Goal: Transaction & Acquisition: Purchase product/service

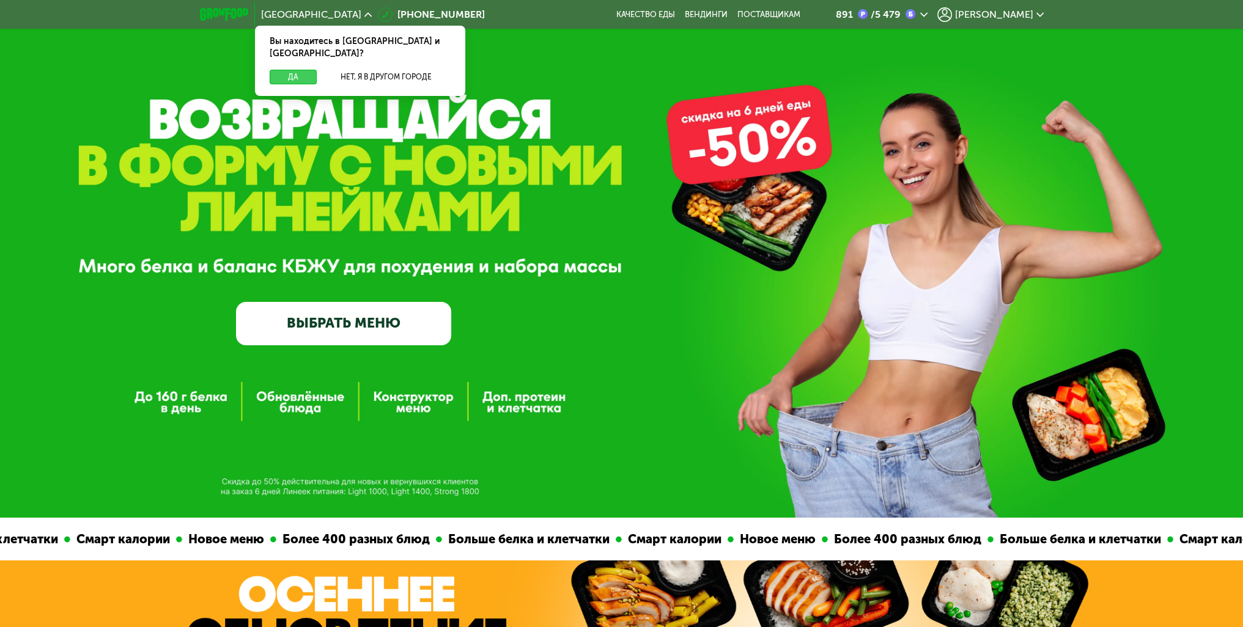
click at [291, 70] on button "Да" at bounding box center [293, 77] width 47 height 15
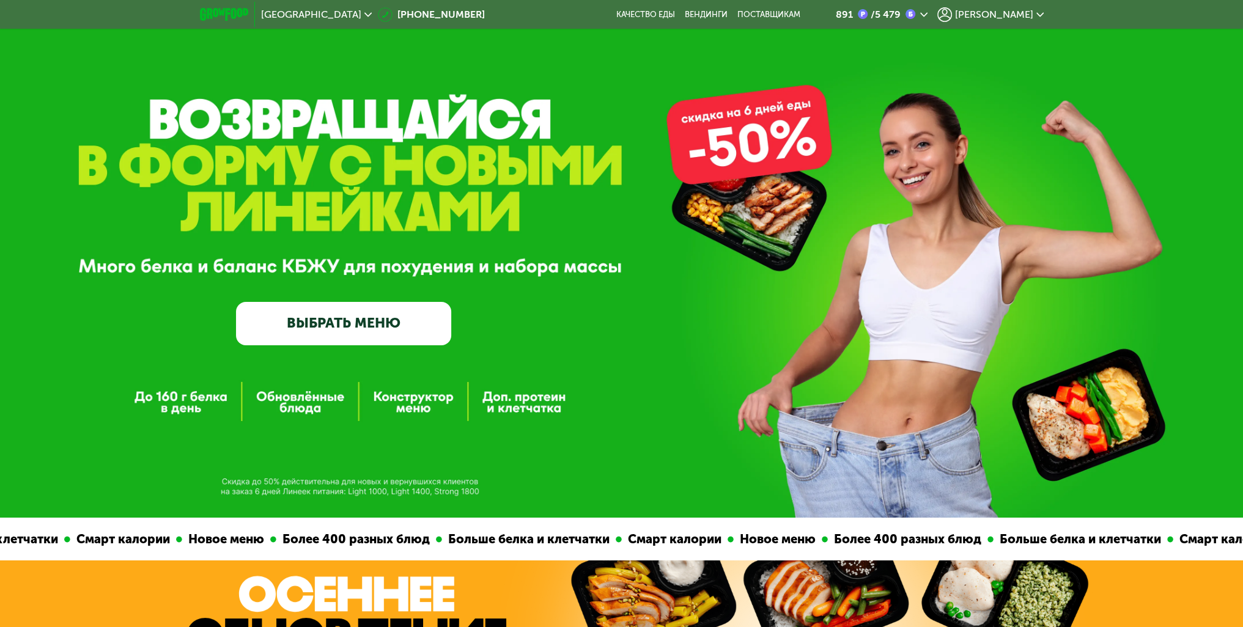
click at [927, 17] on icon at bounding box center [923, 14] width 7 height 7
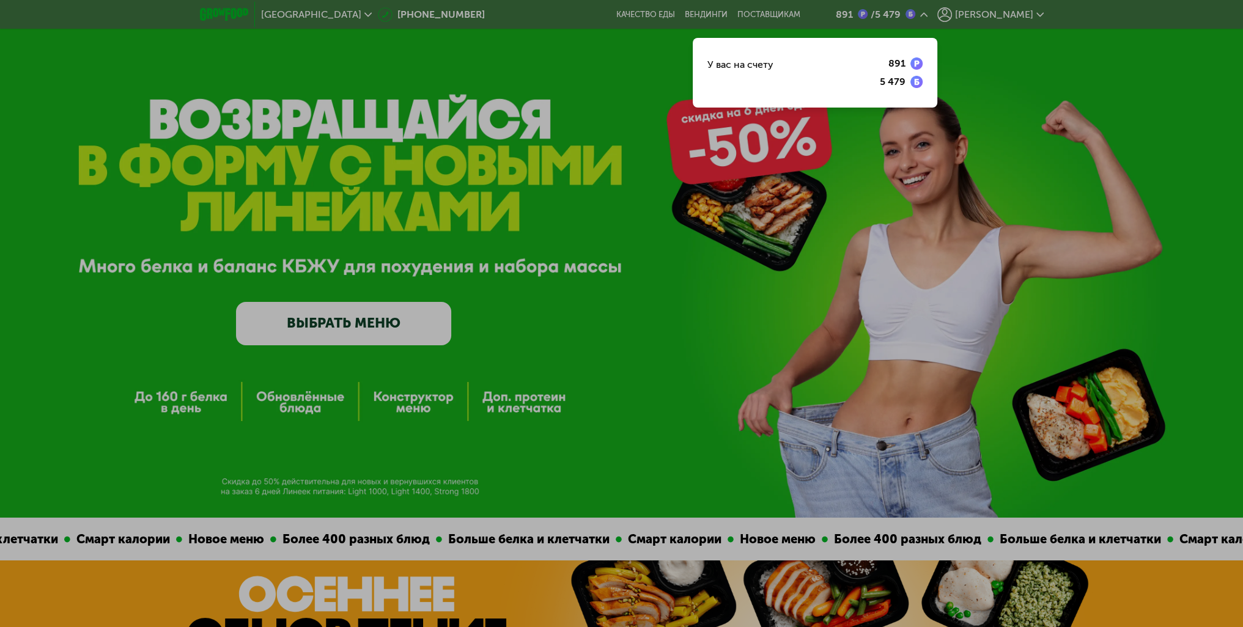
click at [952, 15] on div at bounding box center [621, 313] width 1243 height 627
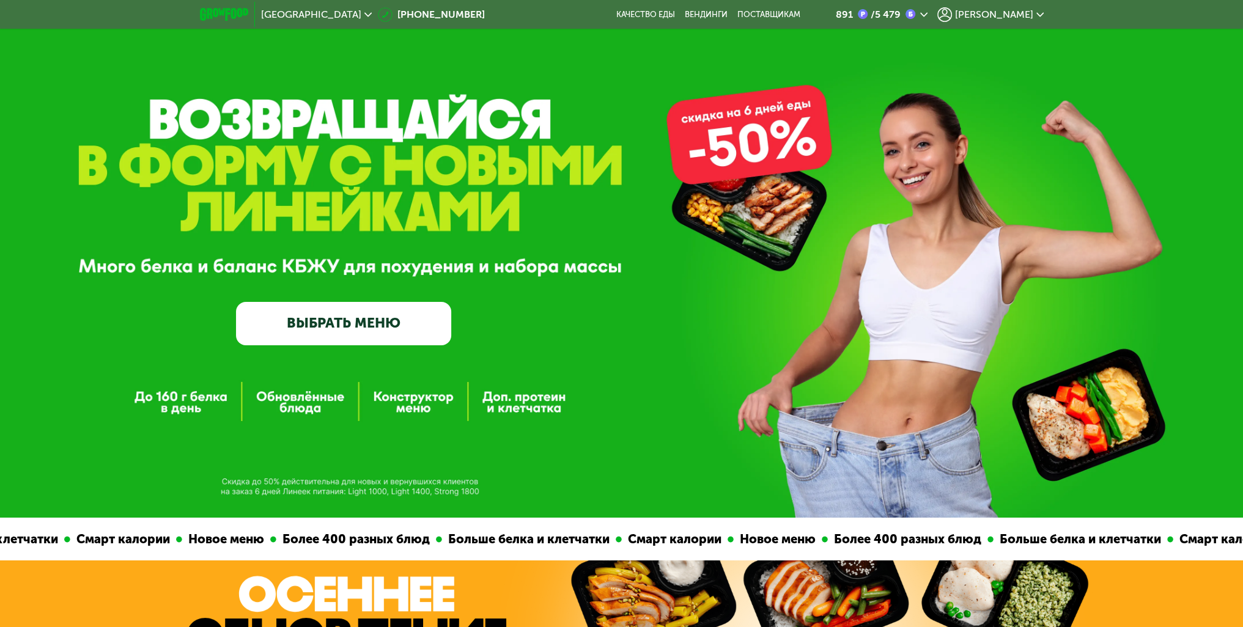
click at [320, 328] on link "ВЫБРАТЬ МЕНЮ" at bounding box center [343, 323] width 215 height 43
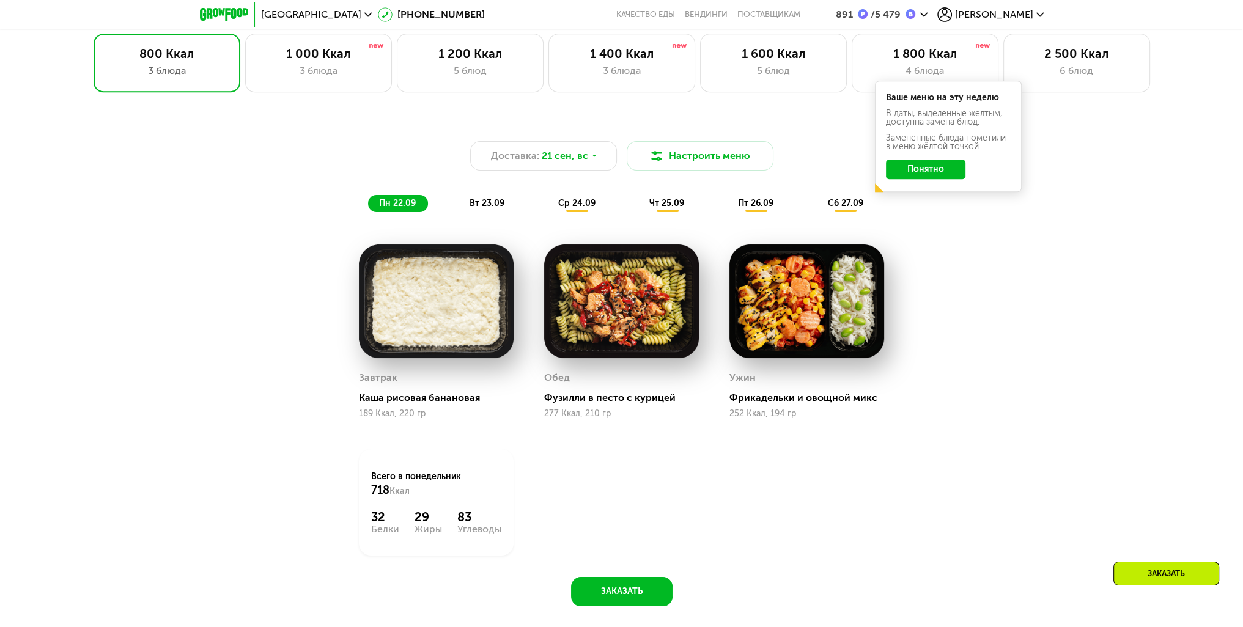
scroll to position [911, 0]
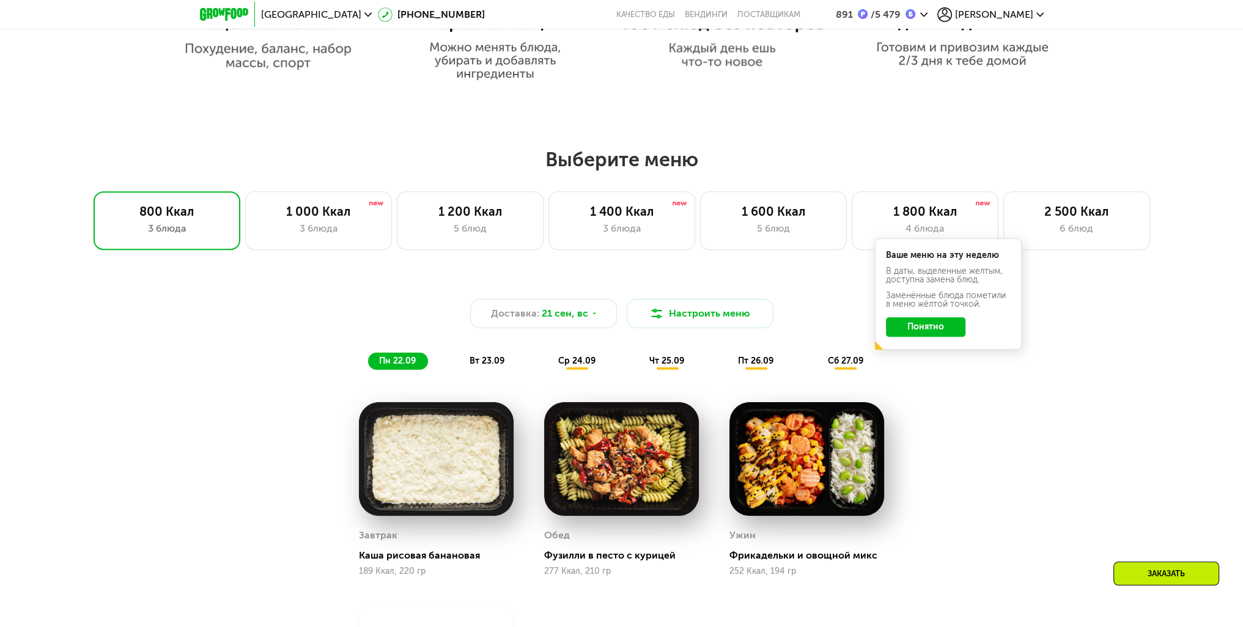
click at [933, 321] on button "Понятно" at bounding box center [925, 327] width 79 height 20
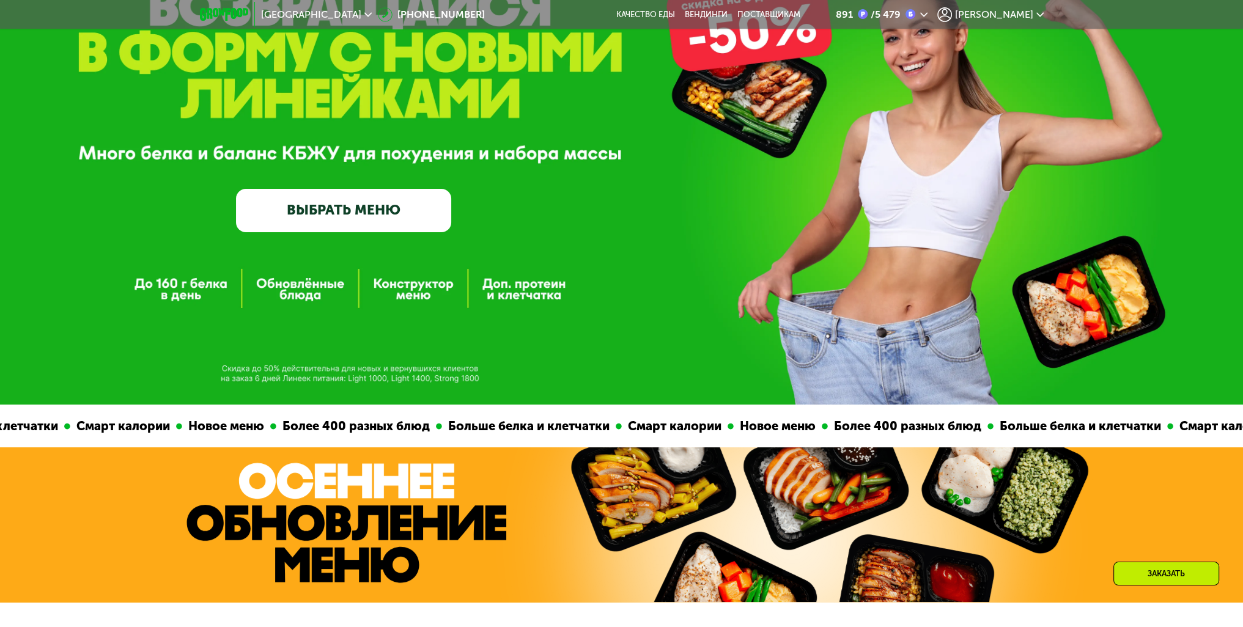
scroll to position [0, 0]
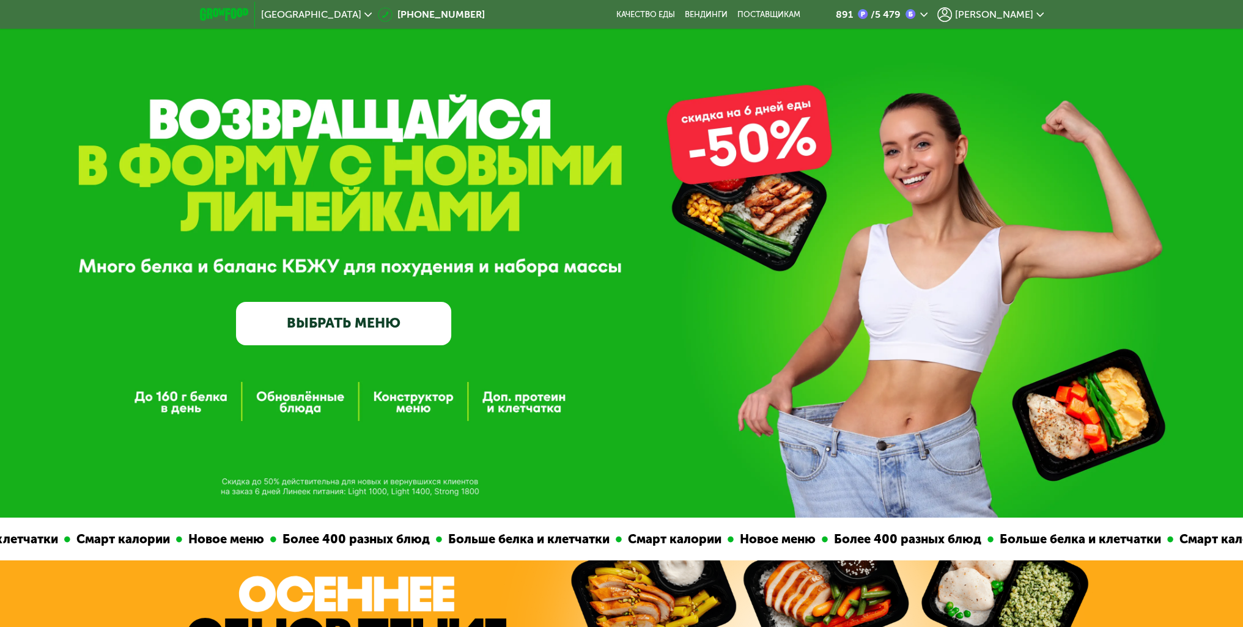
click at [317, 409] on div "GrowFood — доставка правильного питания ВЫБРАТЬ МЕНЮ" at bounding box center [621, 259] width 1243 height 518
drag, startPoint x: 405, startPoint y: 410, endPoint x: 411, endPoint y: 411, distance: 6.2
click at [409, 411] on div "GrowFood — доставка правильного питания ВЫБРАТЬ МЕНЮ" at bounding box center [621, 259] width 1243 height 518
click at [567, 410] on div "GrowFood — доставка правильного питания ВЫБРАТЬ МЕНЮ" at bounding box center [621, 259] width 1243 height 518
click at [325, 321] on link "ВЫБРАТЬ МЕНЮ" at bounding box center [343, 323] width 215 height 43
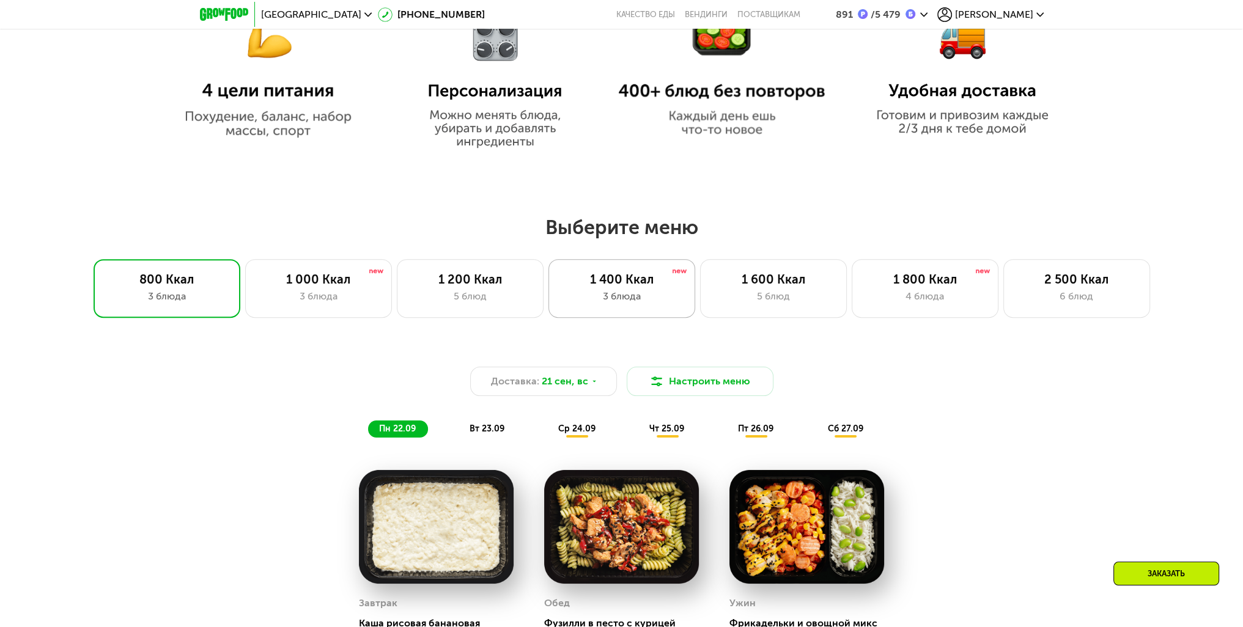
scroll to position [850, 0]
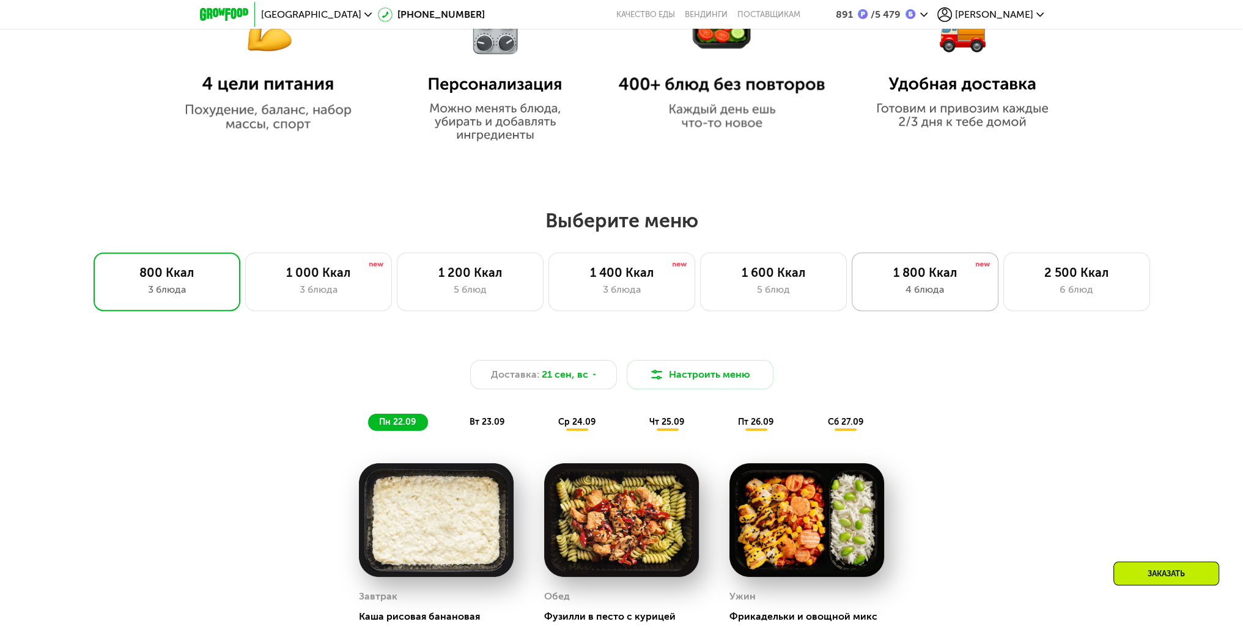
click at [966, 277] on div "1 800 Ккал" at bounding box center [924, 272] width 121 height 15
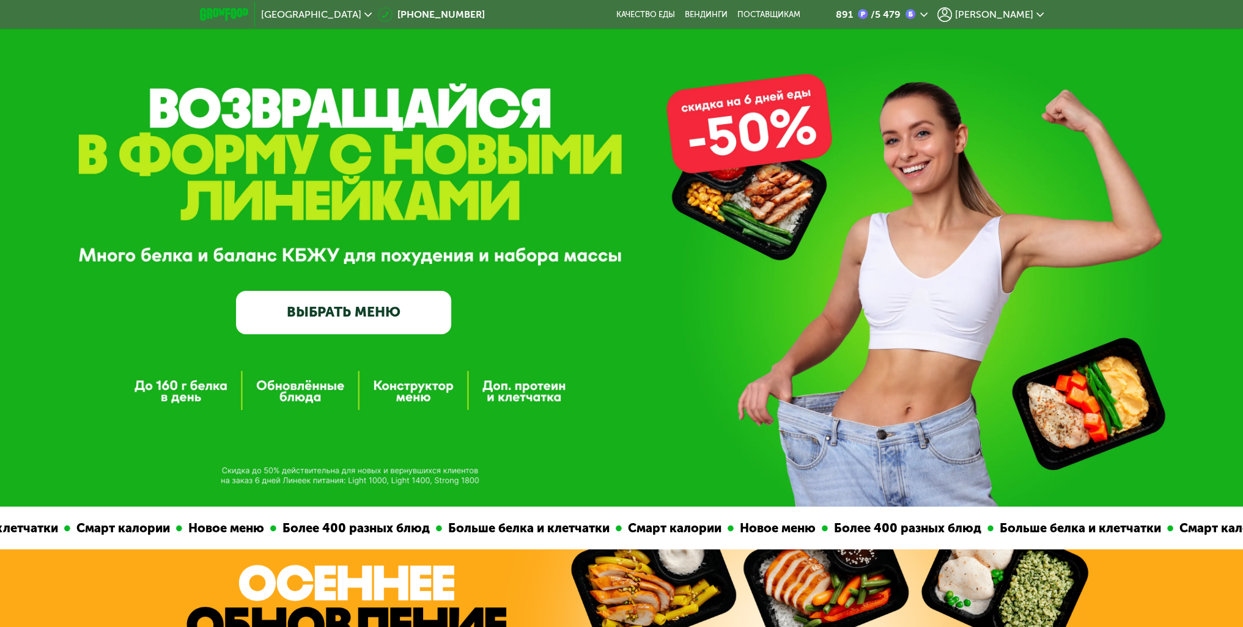
scroll to position [0, 0]
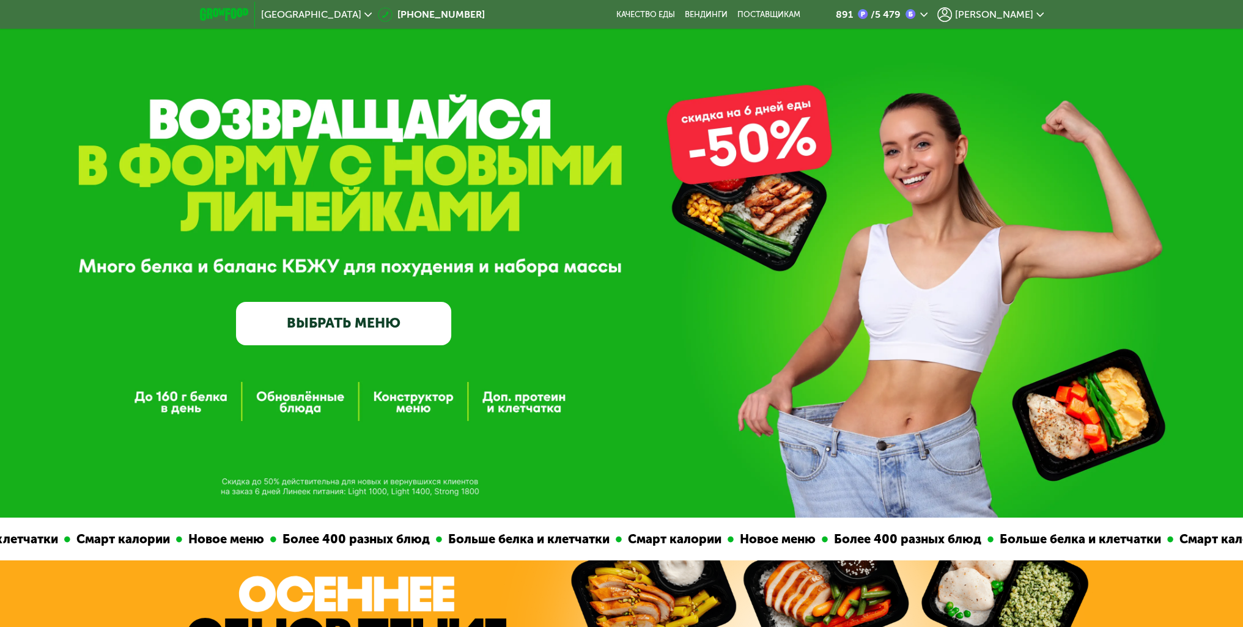
click at [242, 20] on img at bounding box center [224, 14] width 48 height 13
click at [230, 20] on img at bounding box center [224, 14] width 48 height 13
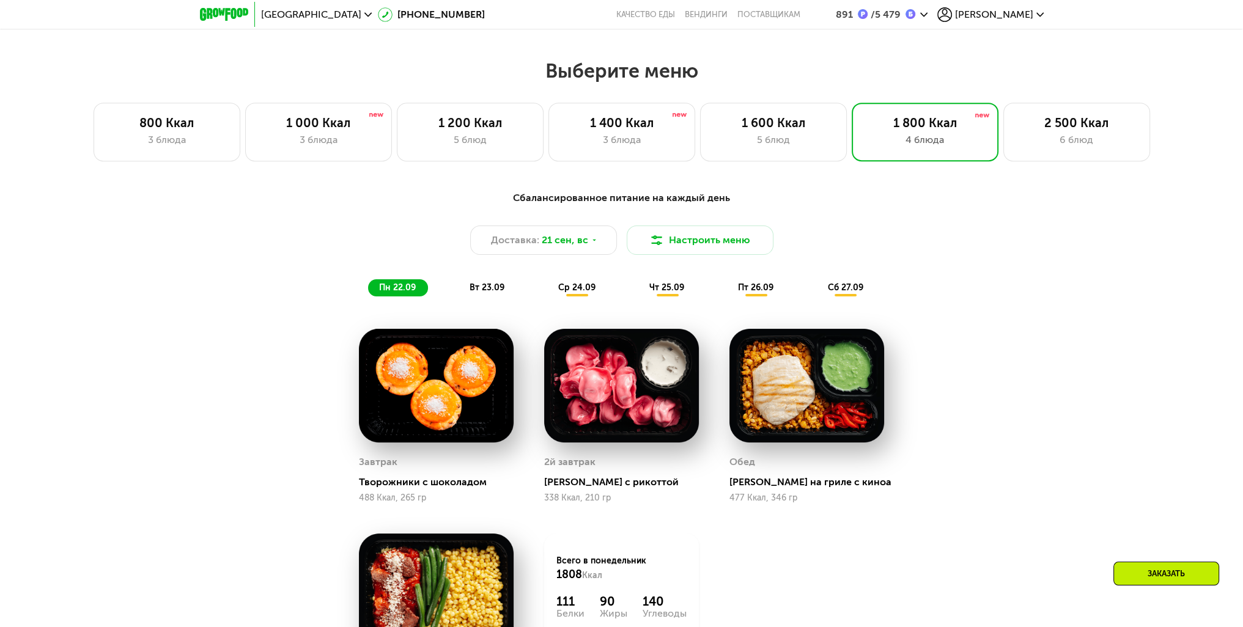
scroll to position [1092, 0]
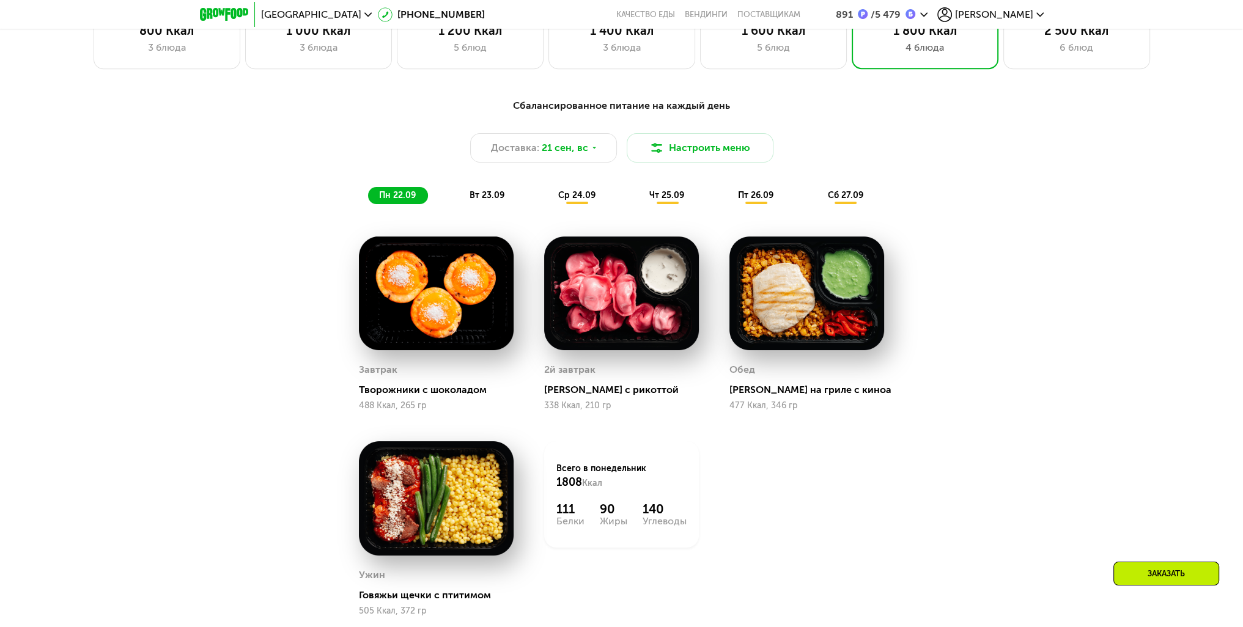
drag, startPoint x: 1094, startPoint y: 62, endPoint x: 1094, endPoint y: 73, distance: 11.0
click at [1094, 62] on div "2 500 Ккал 6 блюд" at bounding box center [1076, 39] width 147 height 59
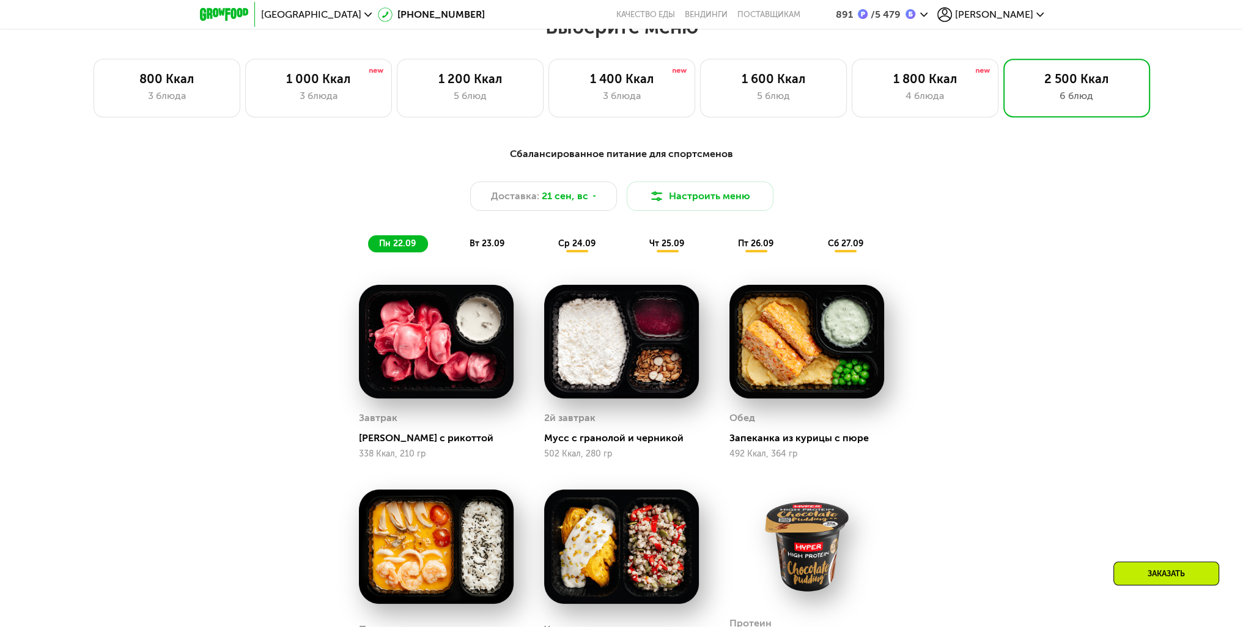
scroll to position [1031, 0]
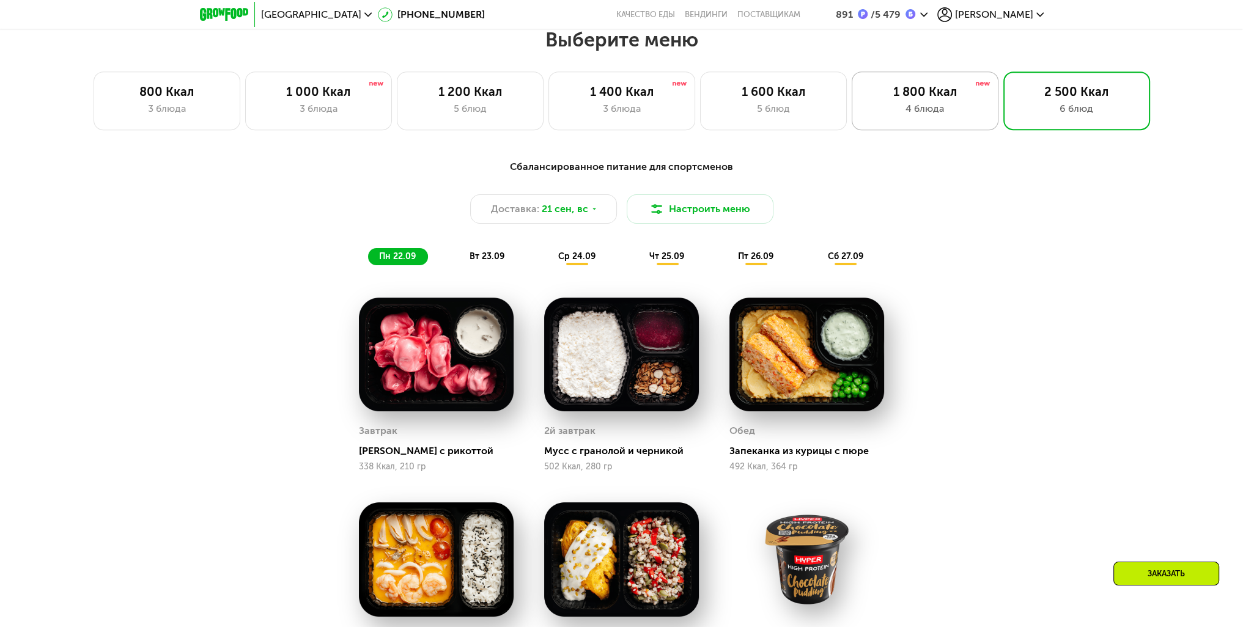
click at [917, 111] on div "4 блюда" at bounding box center [924, 108] width 121 height 15
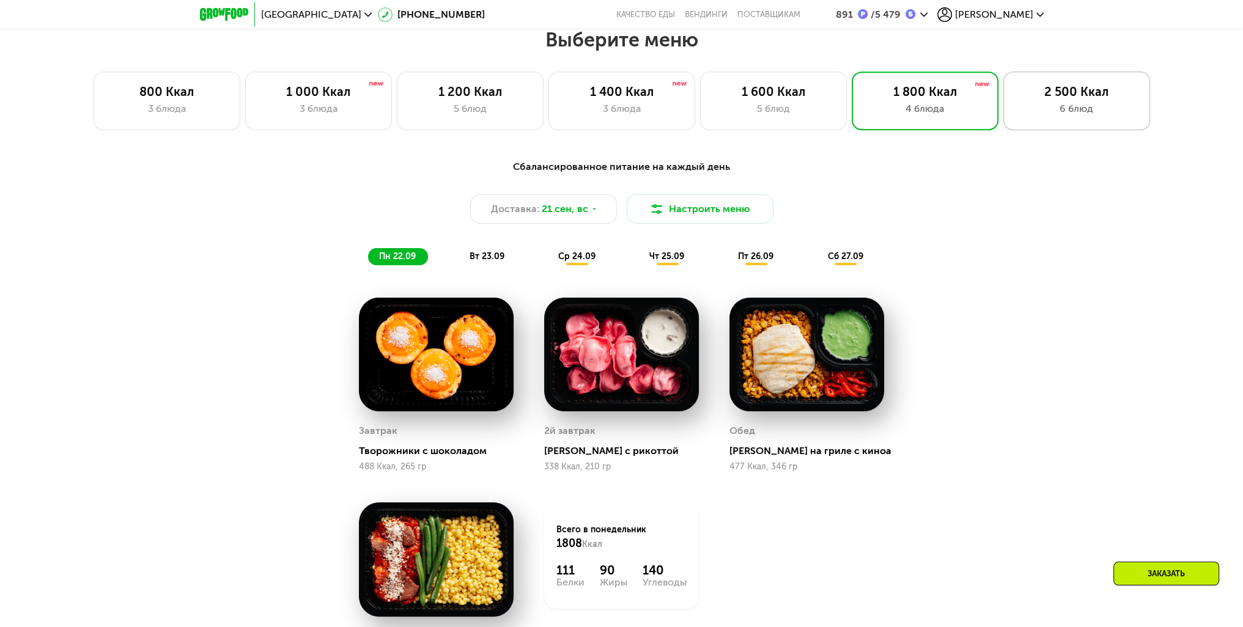
click at [1065, 107] on div "6 блюд" at bounding box center [1076, 108] width 121 height 15
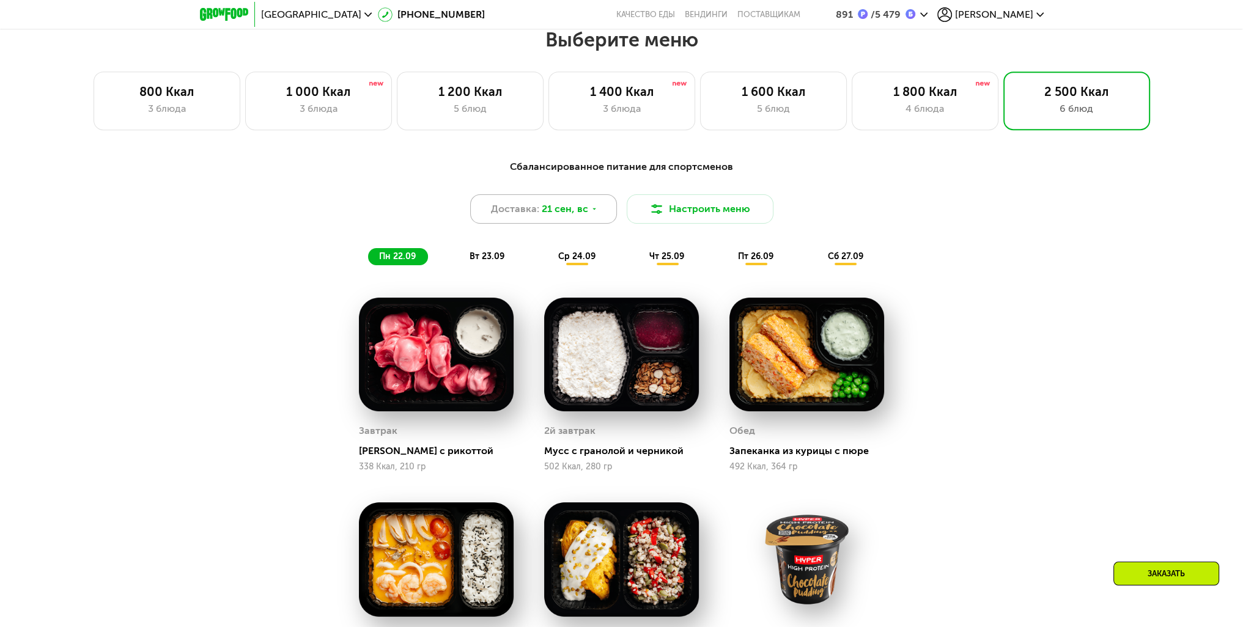
click at [585, 204] on div "Доставка: 21 сен, вс" at bounding box center [543, 208] width 147 height 29
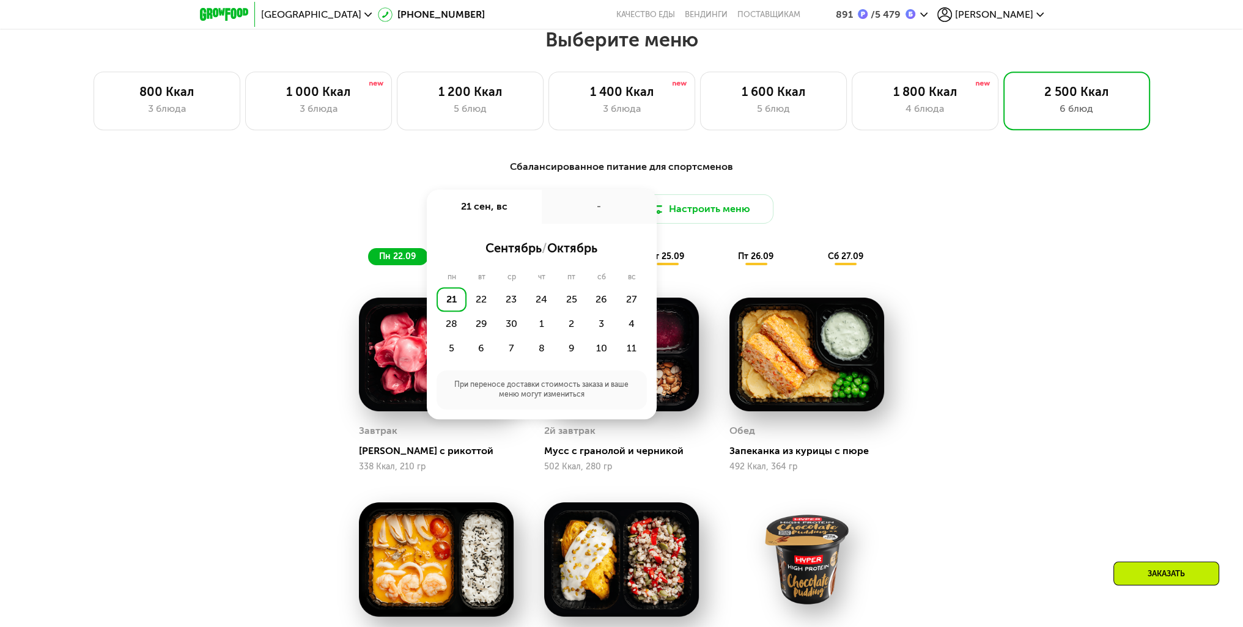
click at [522, 215] on div "21 сен, вс" at bounding box center [484, 206] width 115 height 34
click at [881, 185] on div "Сбалансированное питание для спортсменов Доставка: 21 сен, вс 21 сен, вс - сент…" at bounding box center [622, 213] width 724 height 106
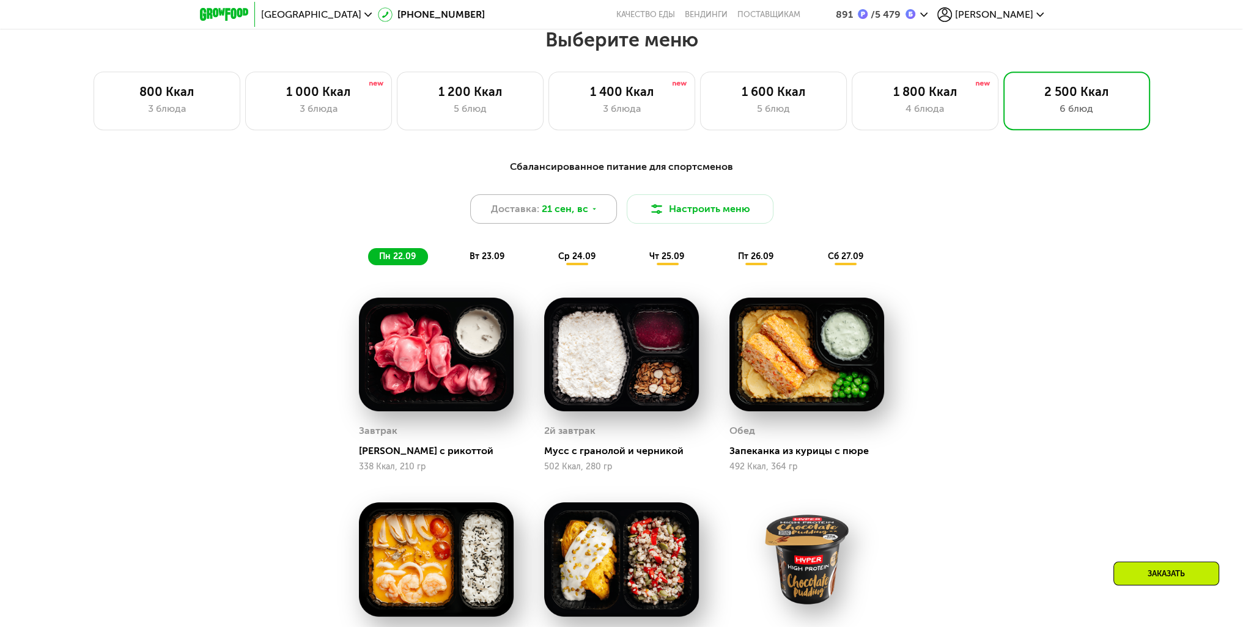
click at [609, 205] on div "Доставка: 21 сен, вс" at bounding box center [543, 208] width 147 height 29
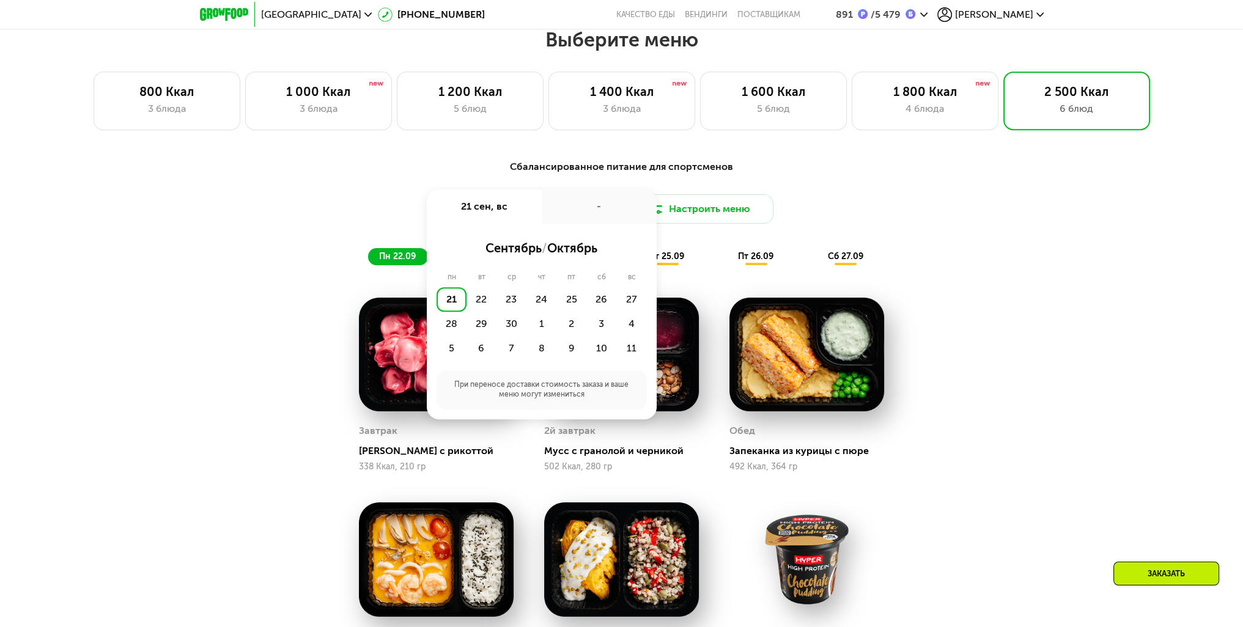
click at [571, 211] on div "-" at bounding box center [599, 206] width 115 height 34
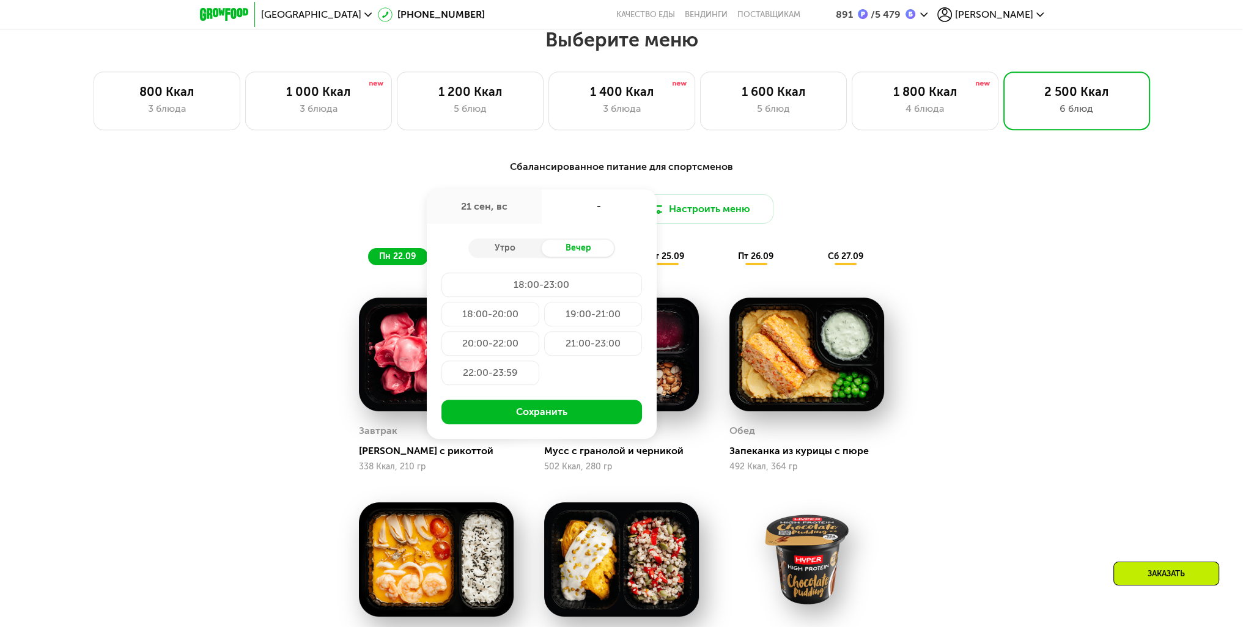
click at [570, 212] on div "-" at bounding box center [599, 206] width 115 height 34
click at [891, 175] on div "Сбалансированное питание для спортсменов" at bounding box center [622, 167] width 724 height 15
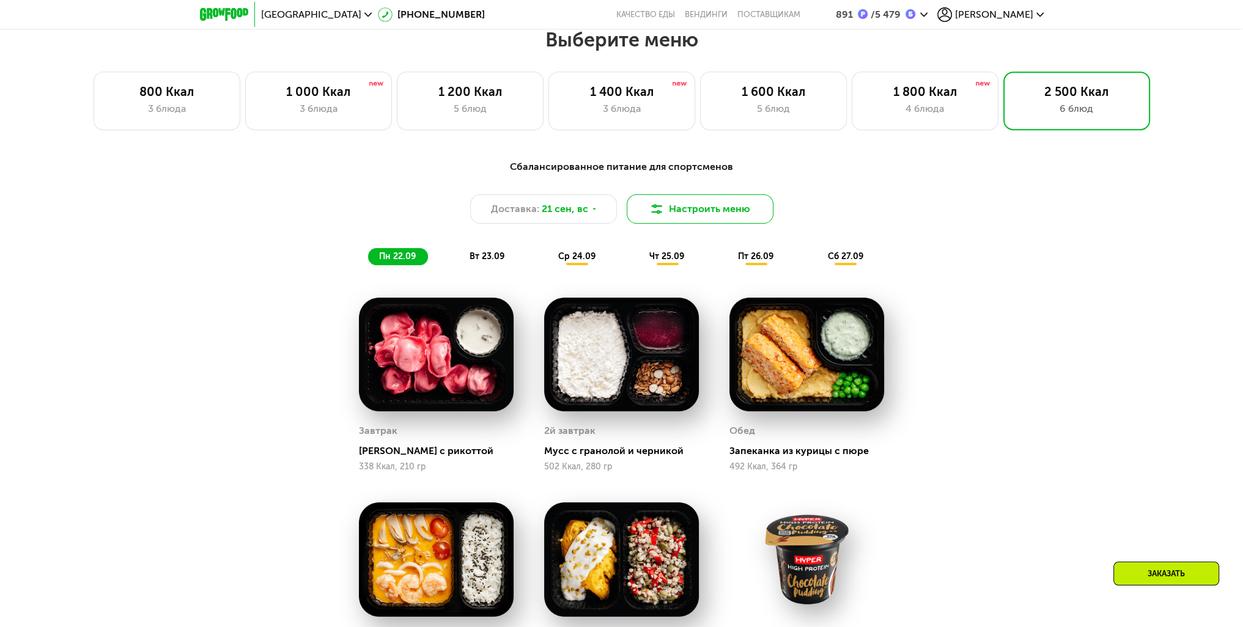
click at [692, 211] on button "Настроить меню" at bounding box center [700, 208] width 147 height 29
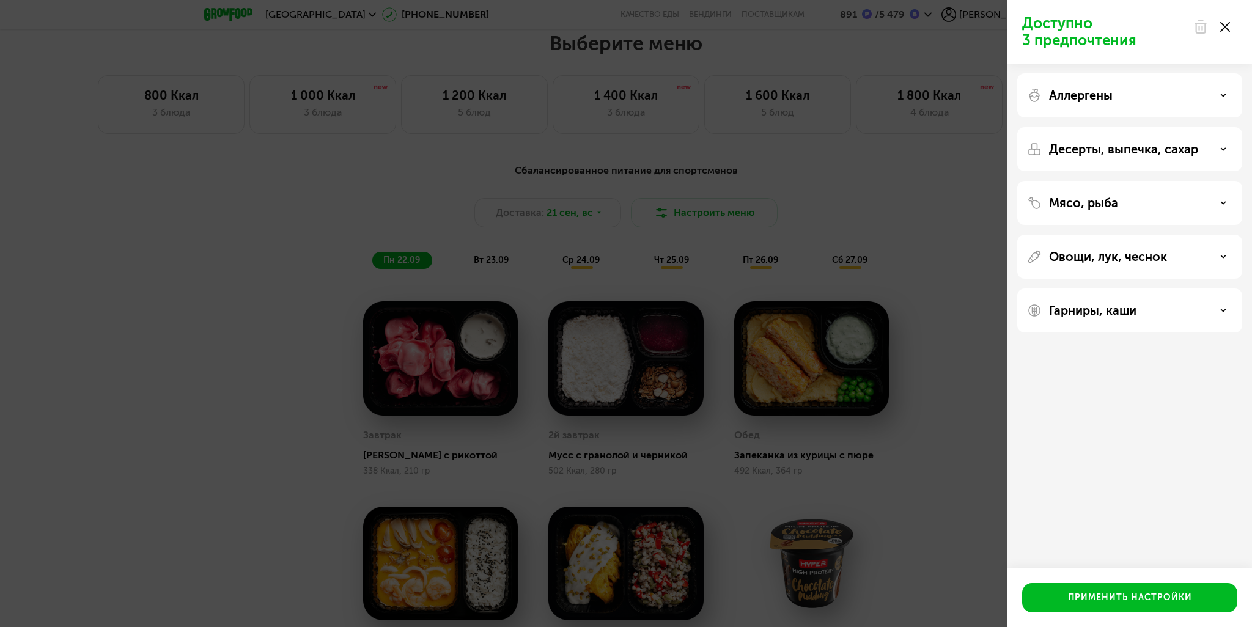
click at [1232, 28] on div at bounding box center [1211, 27] width 51 height 24
click at [1230, 28] on div at bounding box center [1211, 27] width 51 height 24
click at [1226, 26] on use at bounding box center [1225, 27] width 10 height 10
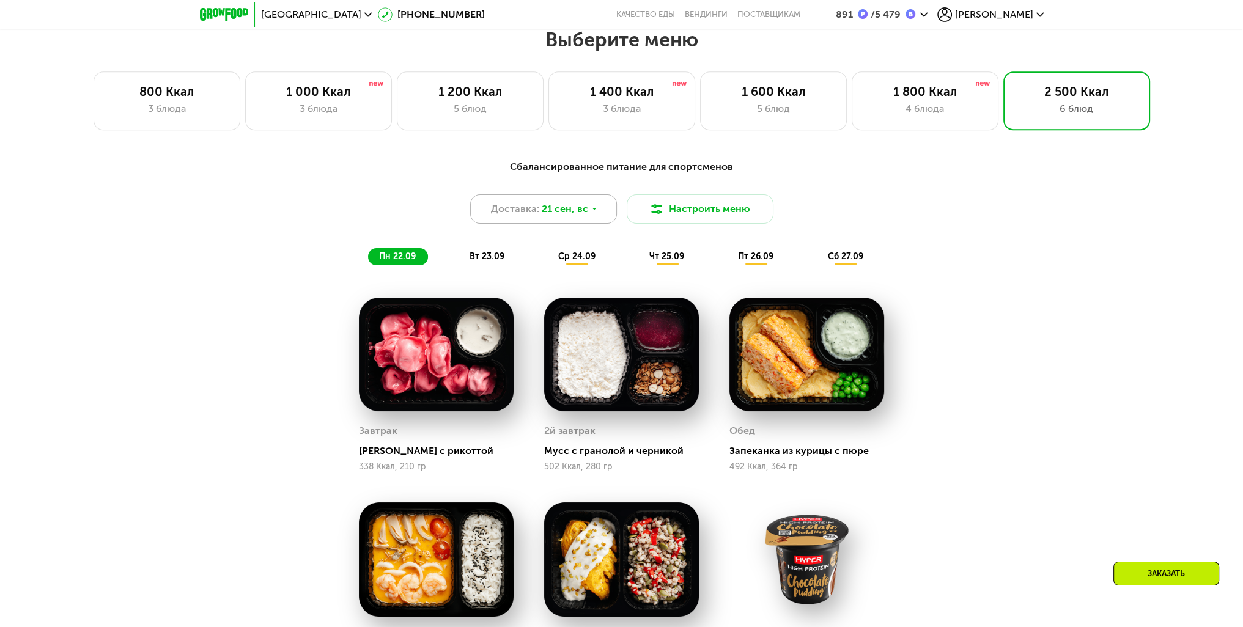
click at [587, 212] on div "Доставка: 21 сен, вс" at bounding box center [543, 208] width 147 height 29
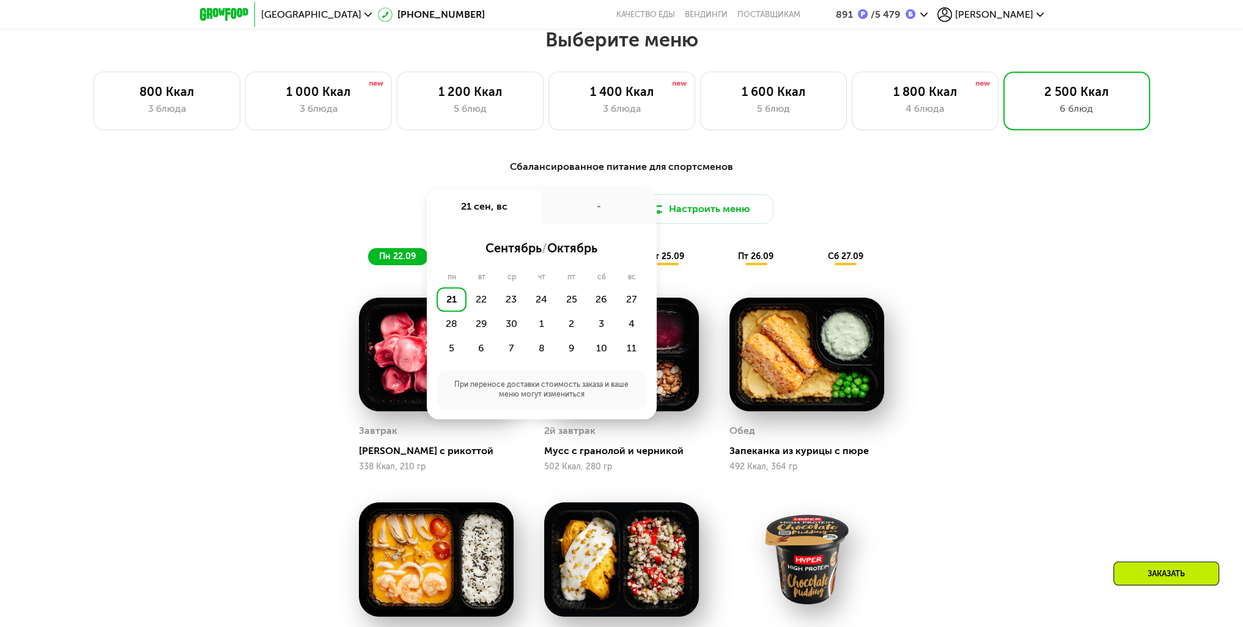
click at [455, 304] on div "21" at bounding box center [451, 299] width 30 height 24
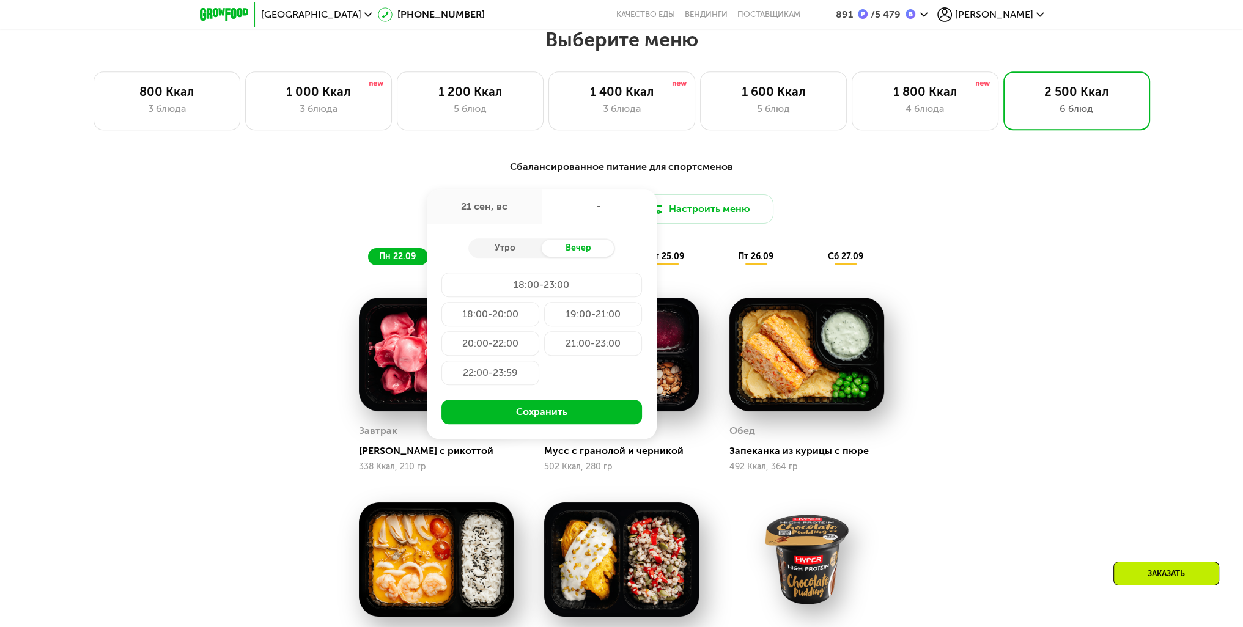
click at [562, 211] on div "-" at bounding box center [599, 206] width 115 height 34
click at [606, 202] on div "-" at bounding box center [599, 206] width 115 height 34
click at [830, 201] on div "Доставка: 21 сен, вс 21 сен, вс - Утро Вечер 18:00-23:00 18:00-20:00 19:00-21:0…" at bounding box center [622, 208] width 724 height 29
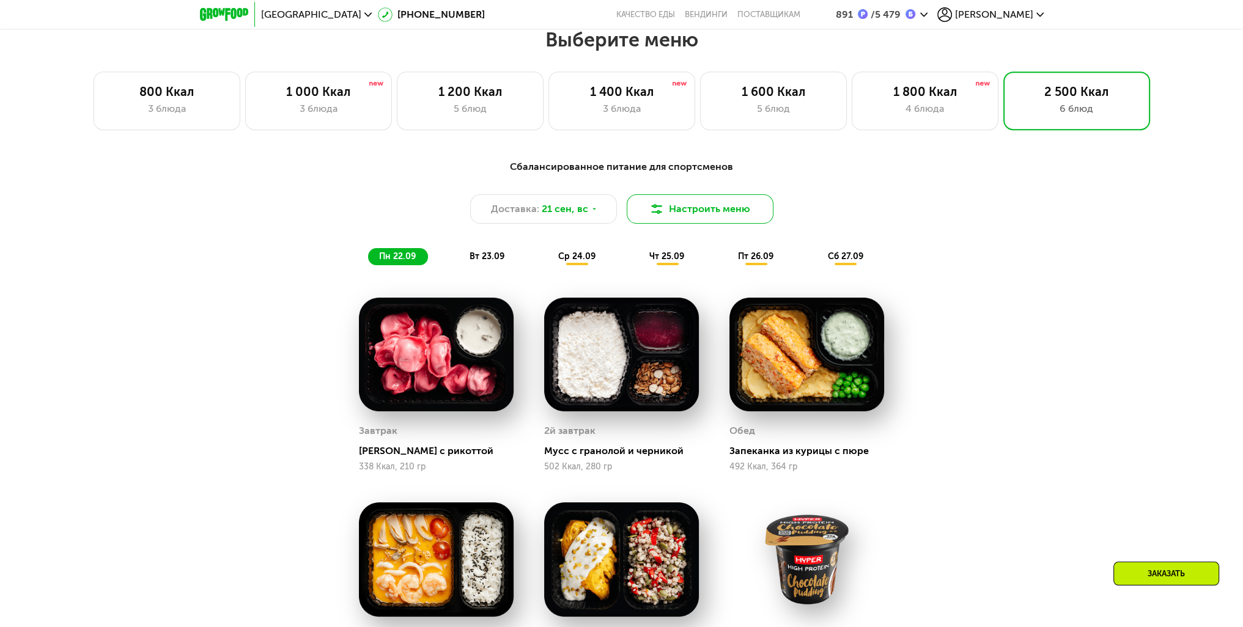
click at [687, 215] on button "Настроить меню" at bounding box center [700, 208] width 147 height 29
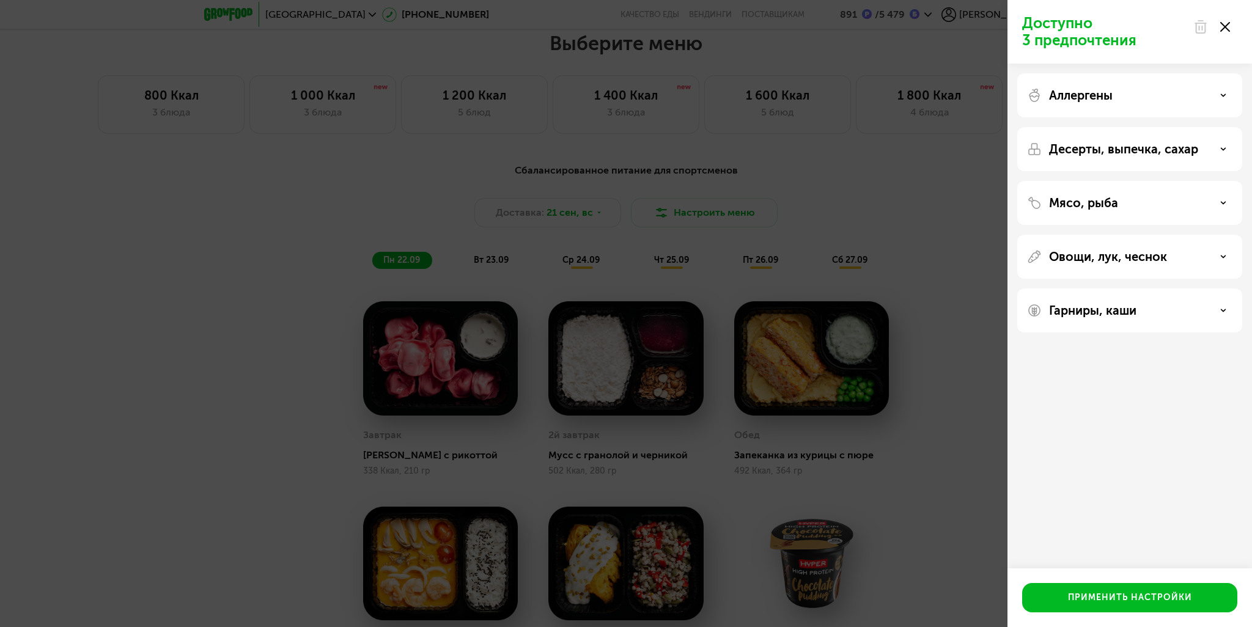
click at [763, 200] on div "Доступно 3 предпочтения Аллергены Десерты, выпечка, сахар Мясо, рыба Овощи, лук…" at bounding box center [626, 313] width 1252 height 627
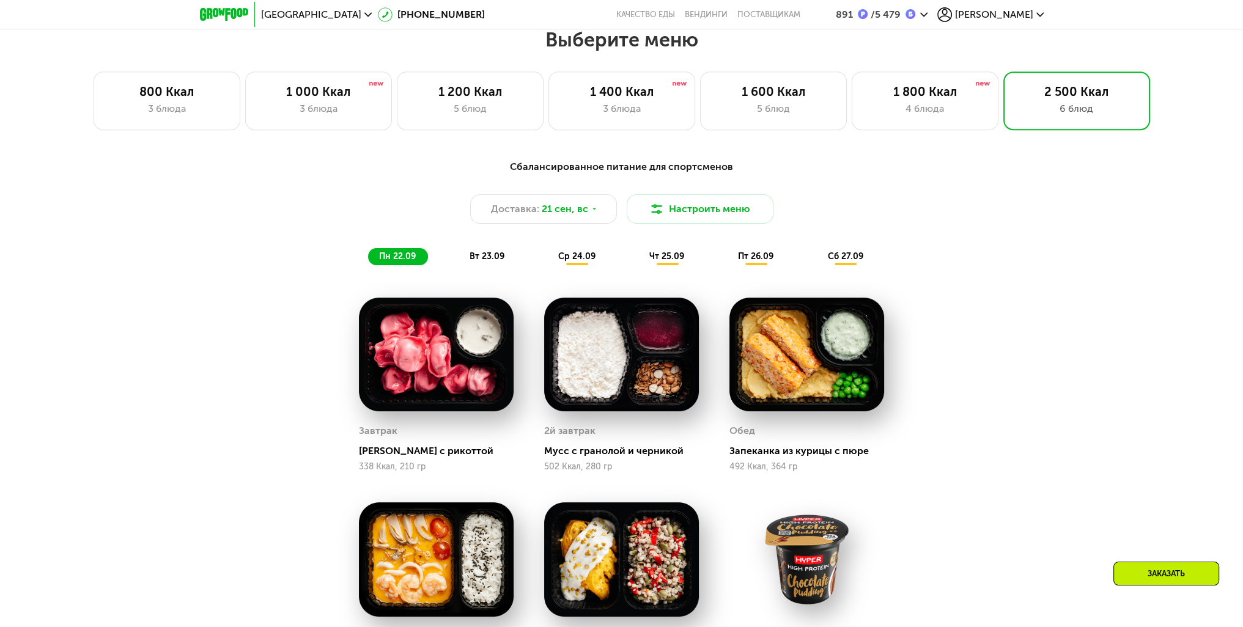
click at [517, 229] on div "Сбалансированное питание для спортсменов Доставка: 21 сен, вс Настроить меню пн…" at bounding box center [622, 213] width 724 height 106
click at [553, 212] on span "21 сен, вс" at bounding box center [565, 209] width 46 height 15
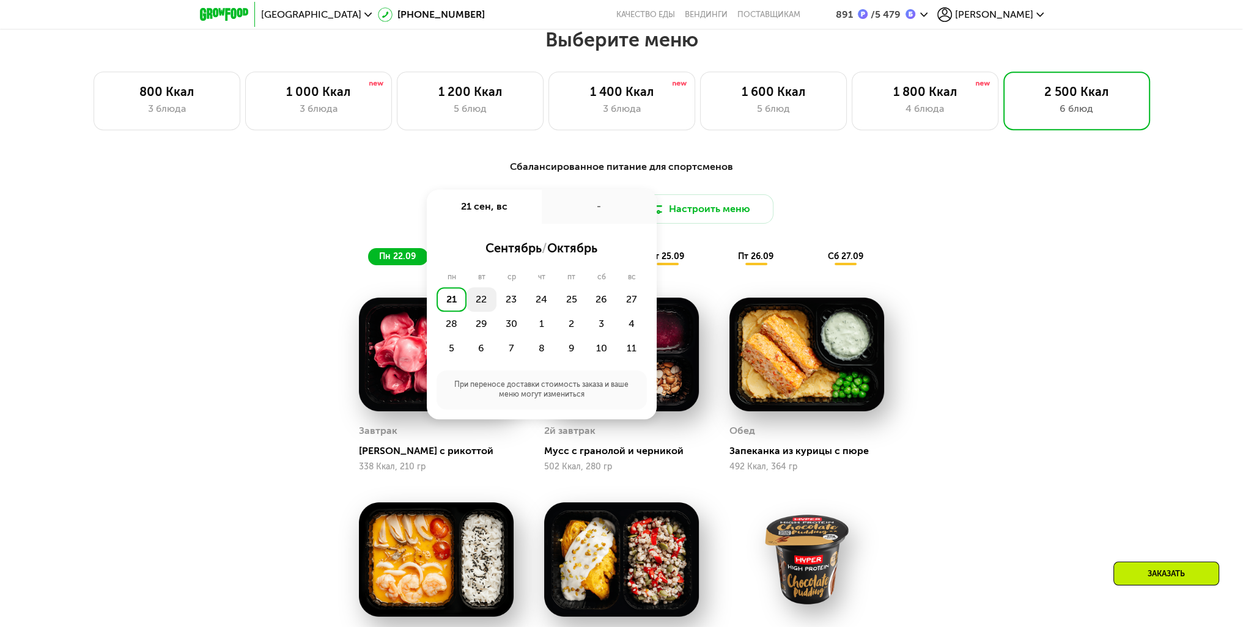
click at [480, 302] on div "22" at bounding box center [481, 299] width 30 height 24
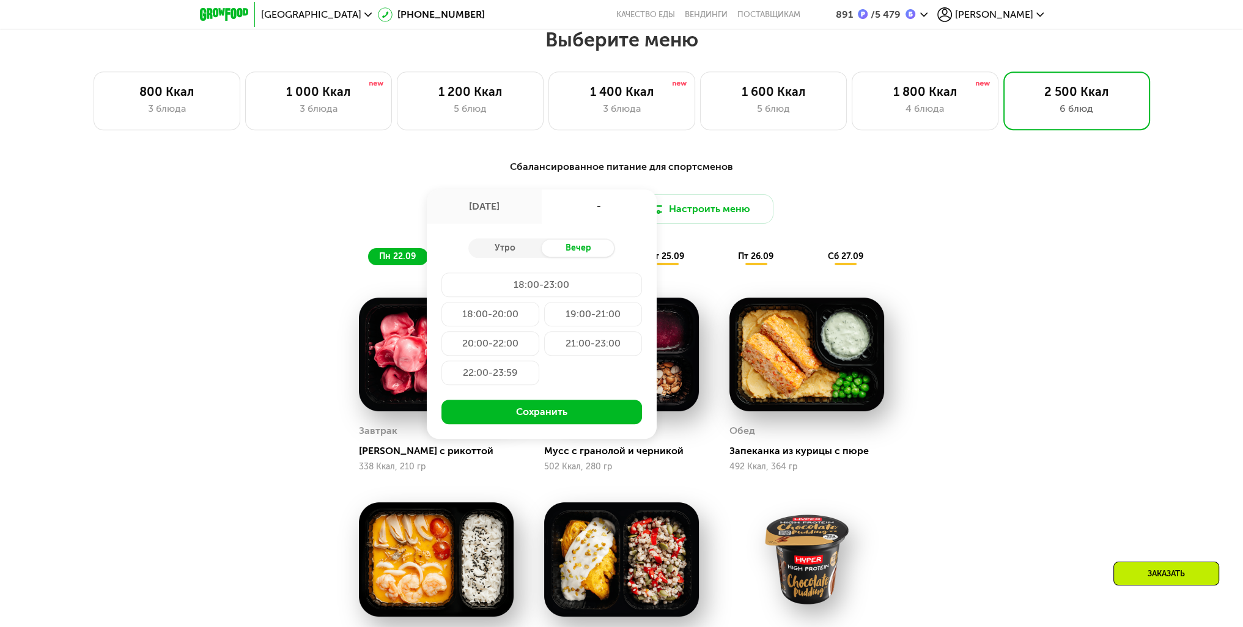
click at [496, 218] on div "22 сен, пн" at bounding box center [484, 206] width 115 height 34
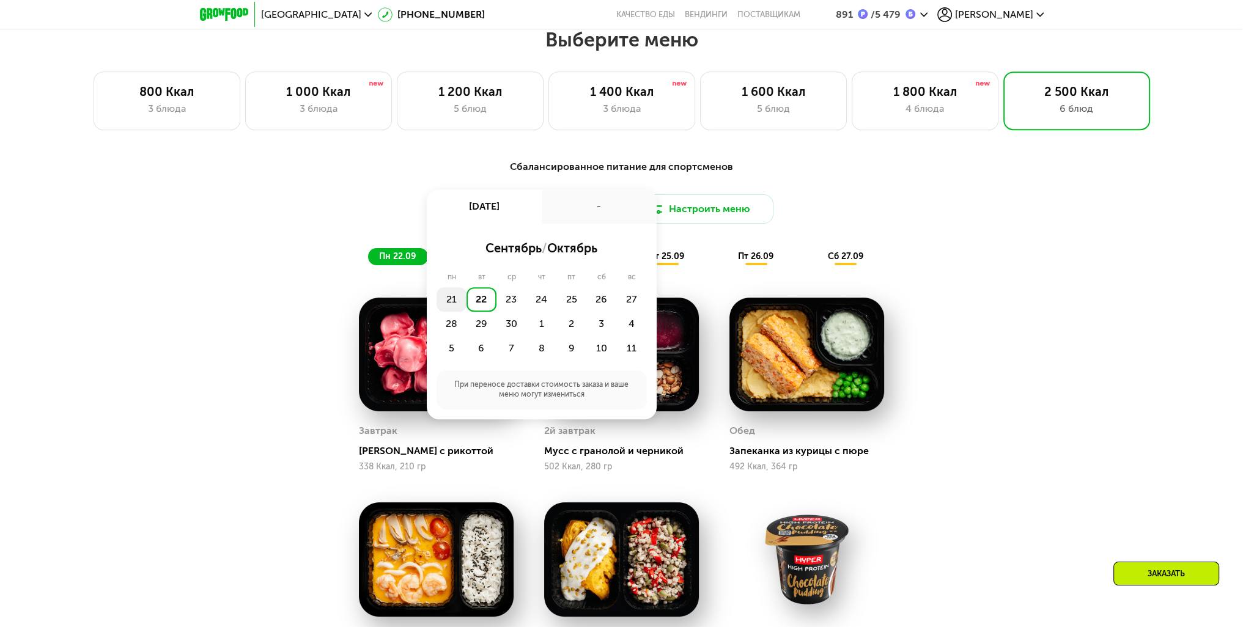
click at [449, 309] on div "21" at bounding box center [451, 299] width 30 height 24
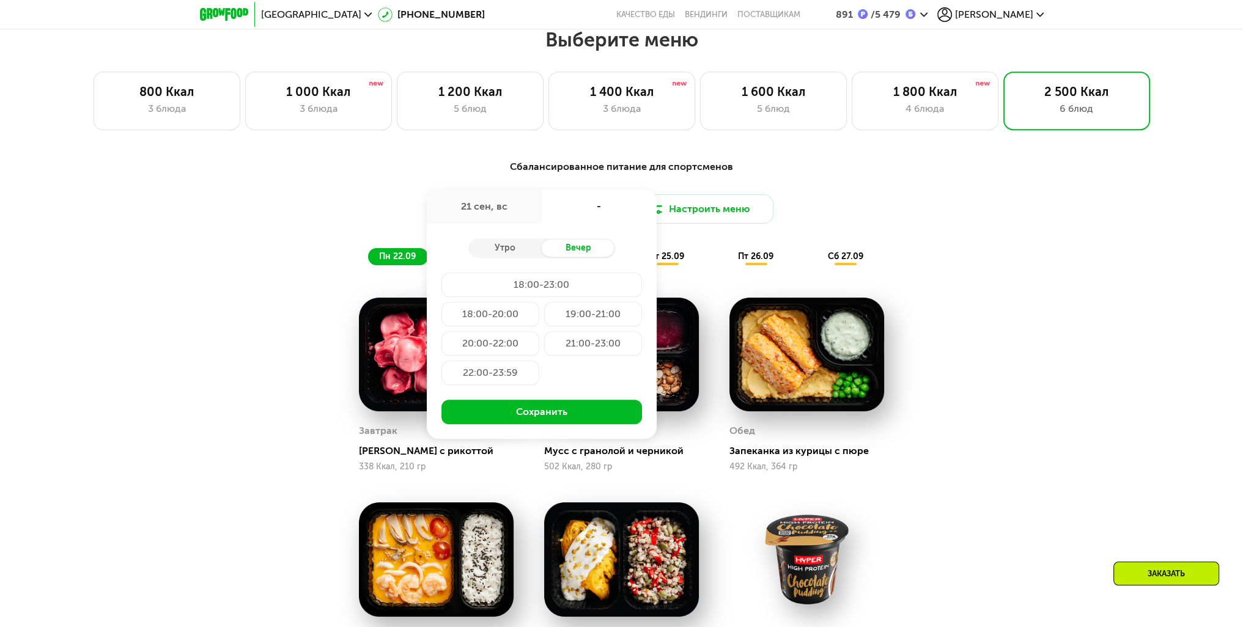
click at [502, 208] on div "21 сен, вс" at bounding box center [484, 206] width 115 height 34
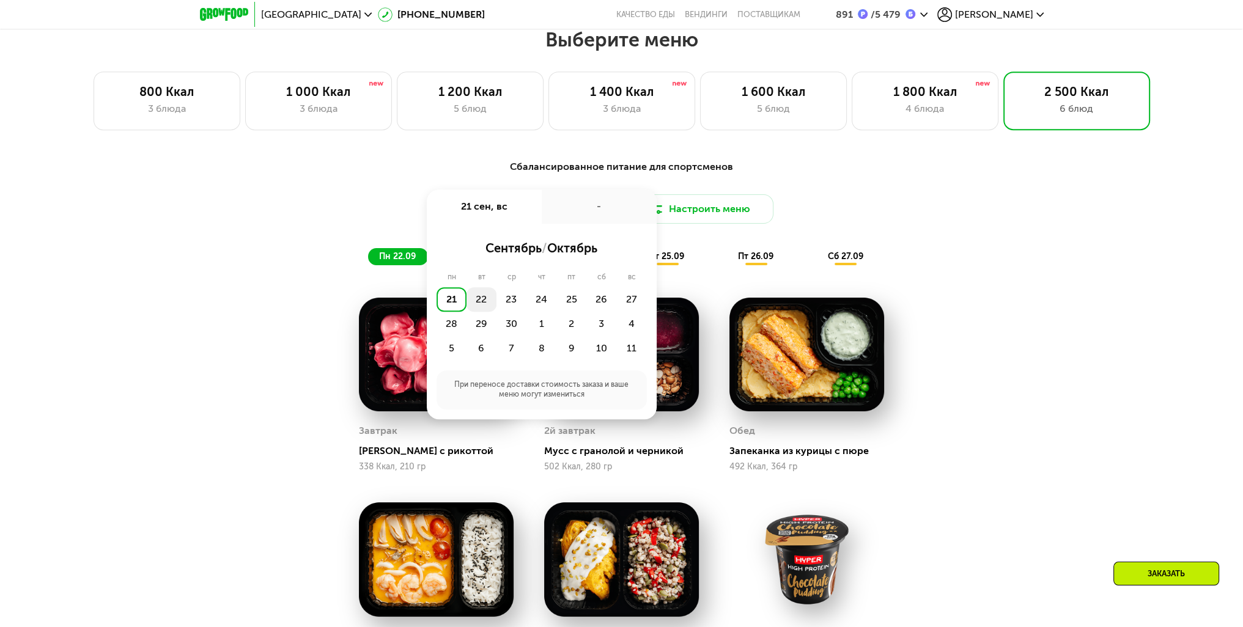
click at [480, 301] on div "22" at bounding box center [481, 299] width 30 height 24
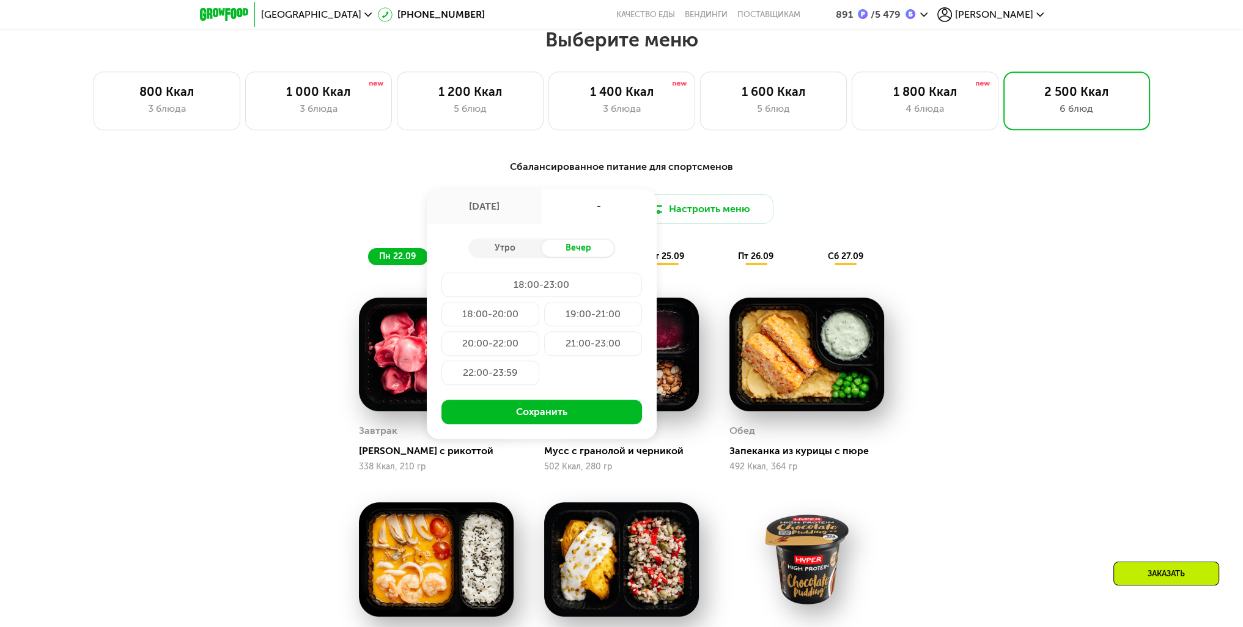
click at [889, 186] on div "Сбалансированное питание для спортсменов Доставка: 22 сен, пн 22 сен, пн - Утро…" at bounding box center [622, 213] width 724 height 106
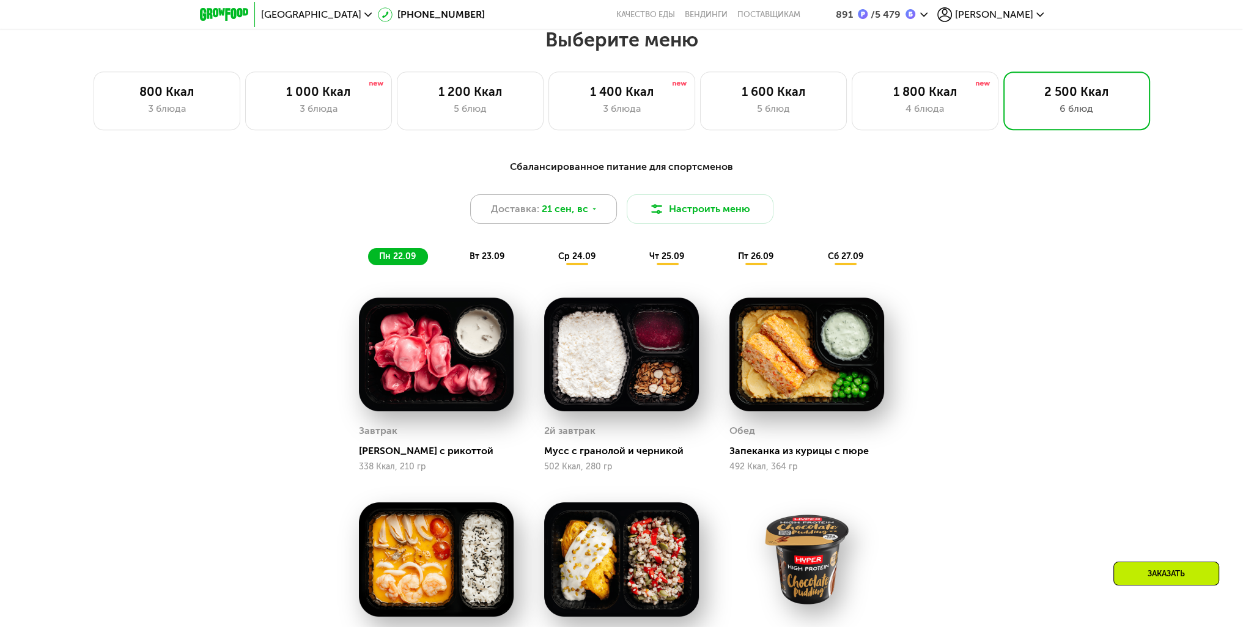
click at [596, 199] on div "Доставка: 21 сен, вс" at bounding box center [543, 208] width 147 height 29
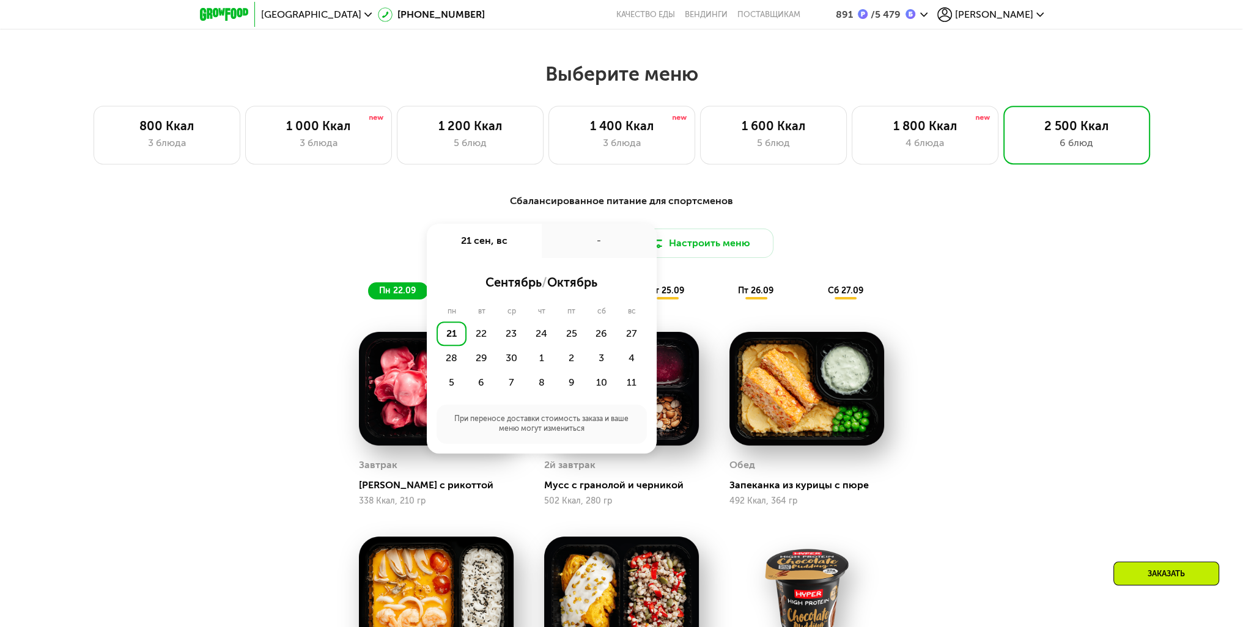
scroll to position [970, 0]
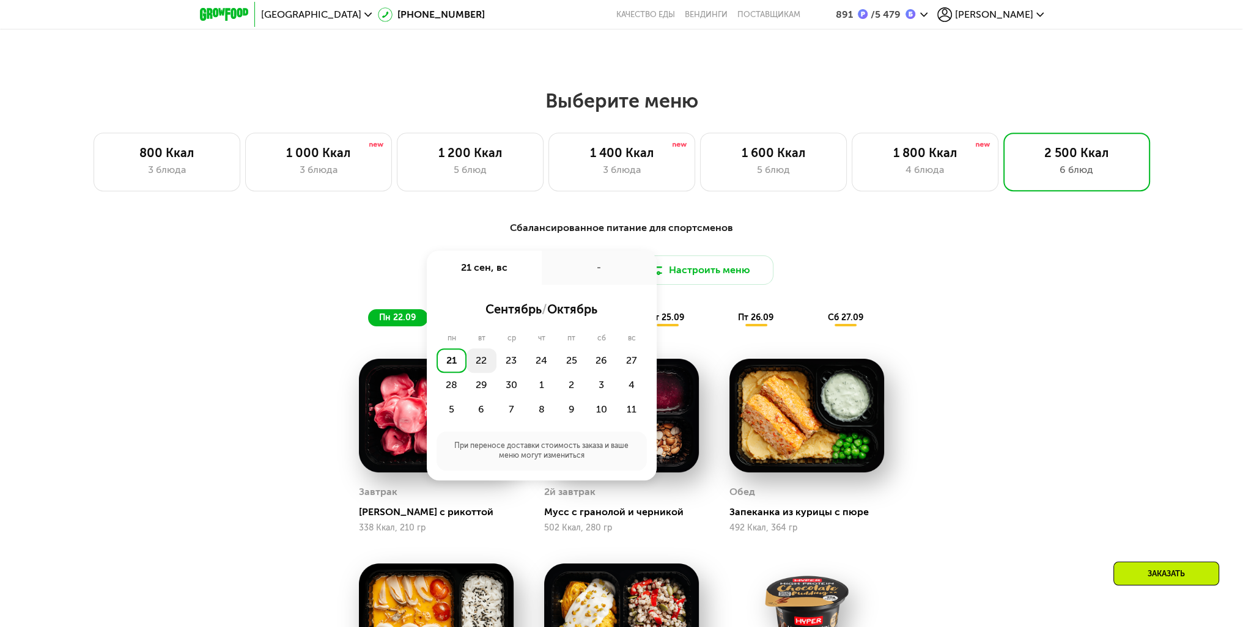
click at [475, 366] on div "22" at bounding box center [481, 360] width 30 height 24
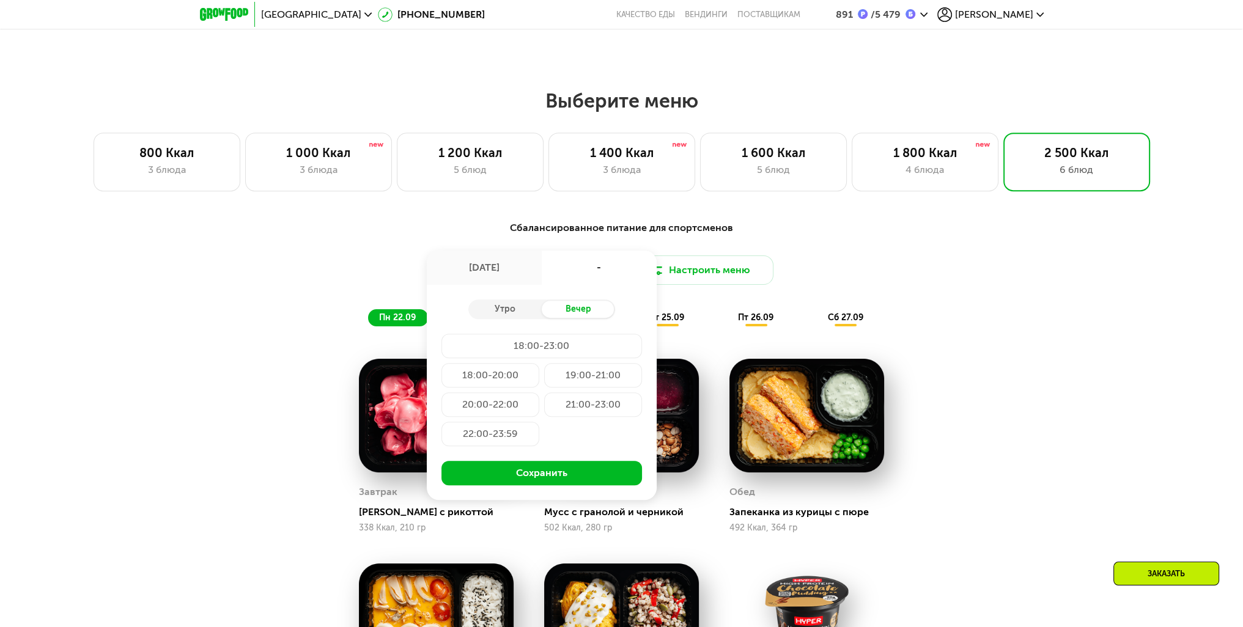
click at [593, 382] on div "19:00-21:00" at bounding box center [593, 375] width 98 height 24
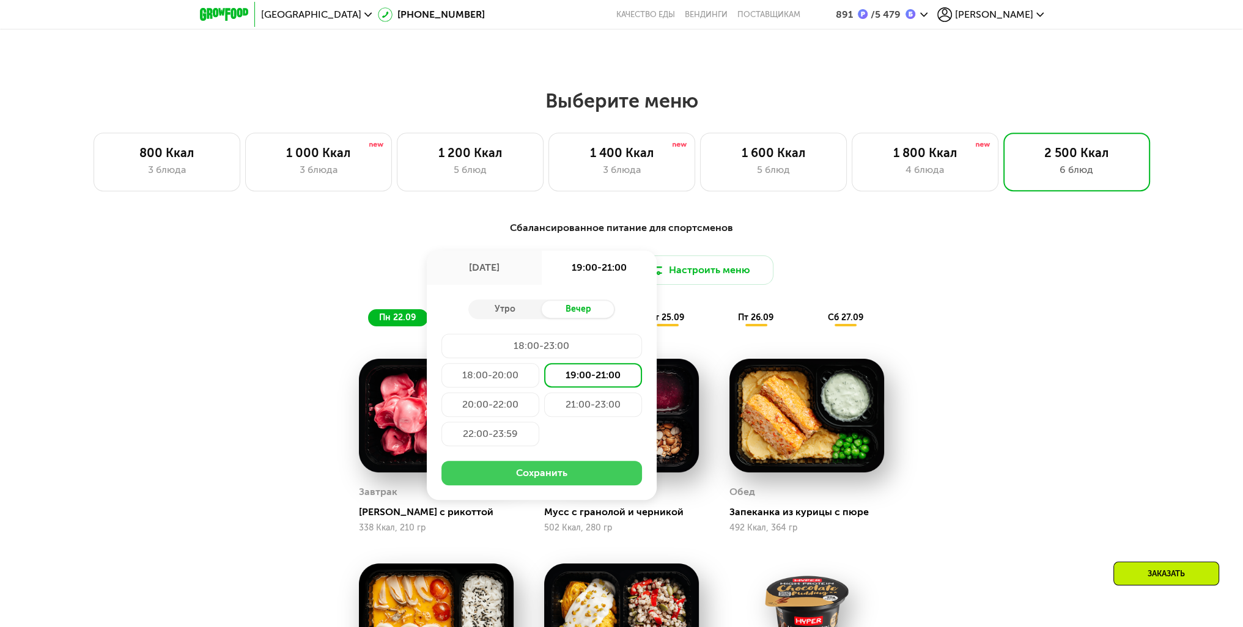
click at [561, 476] on button "Сохранить" at bounding box center [541, 473] width 200 height 24
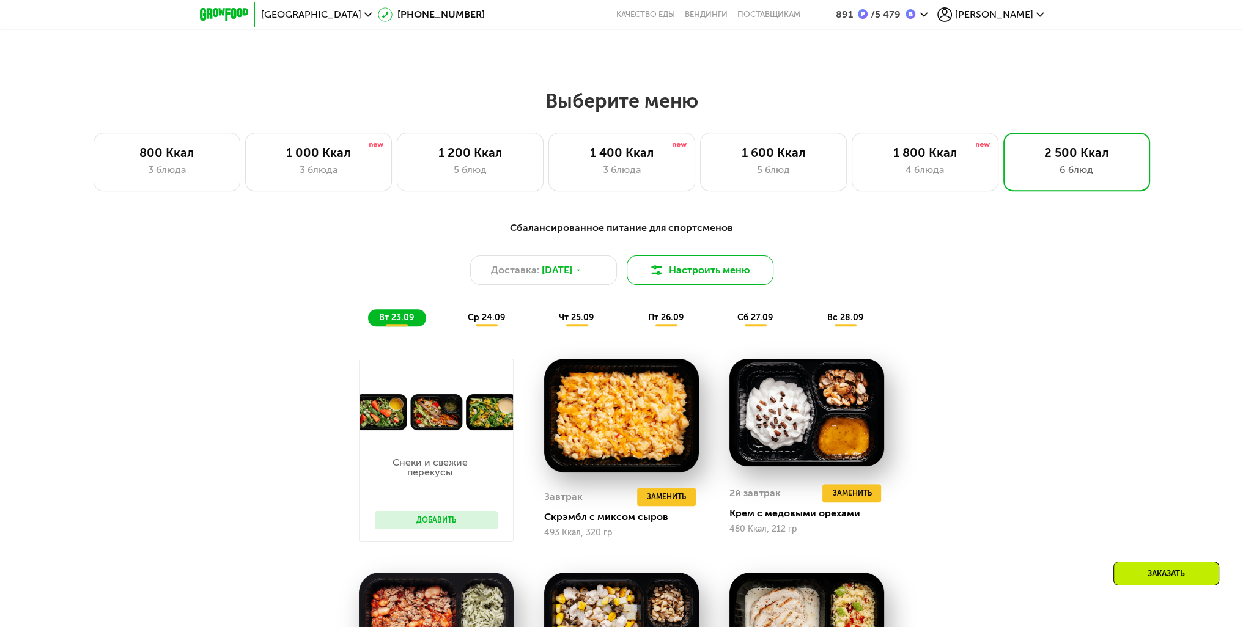
click at [744, 284] on button "Настроить меню" at bounding box center [700, 270] width 147 height 29
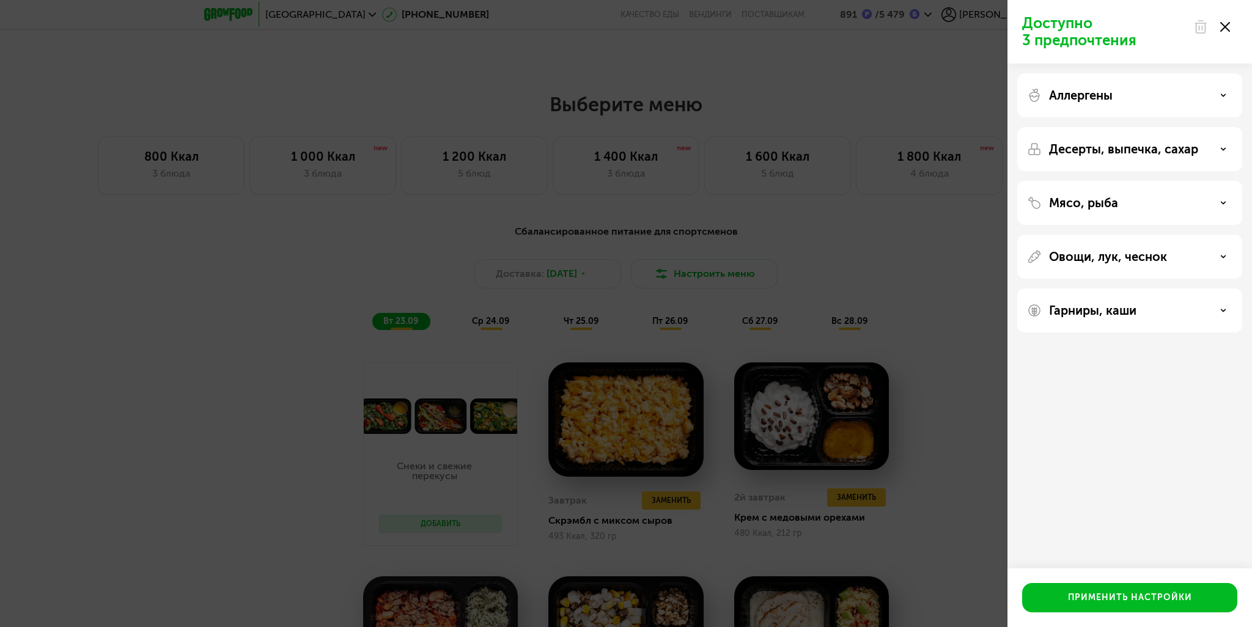
click at [1126, 307] on p "Гарниры, каши" at bounding box center [1092, 310] width 87 height 15
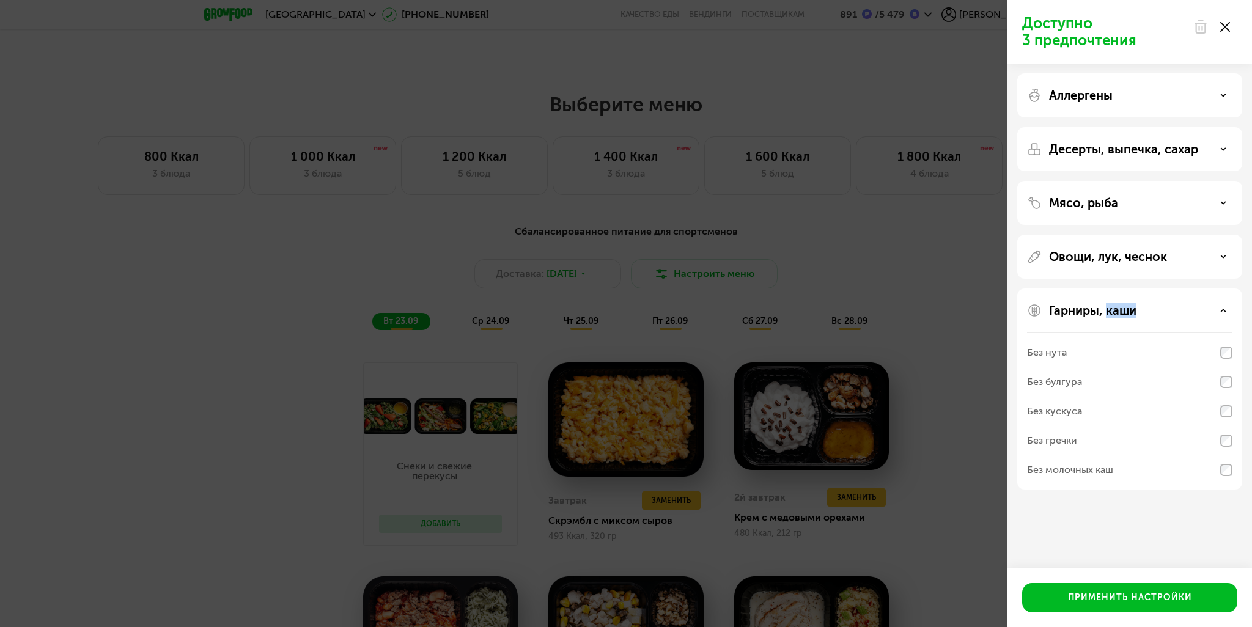
click at [1126, 307] on p "Гарниры, каши" at bounding box center [1092, 310] width 87 height 15
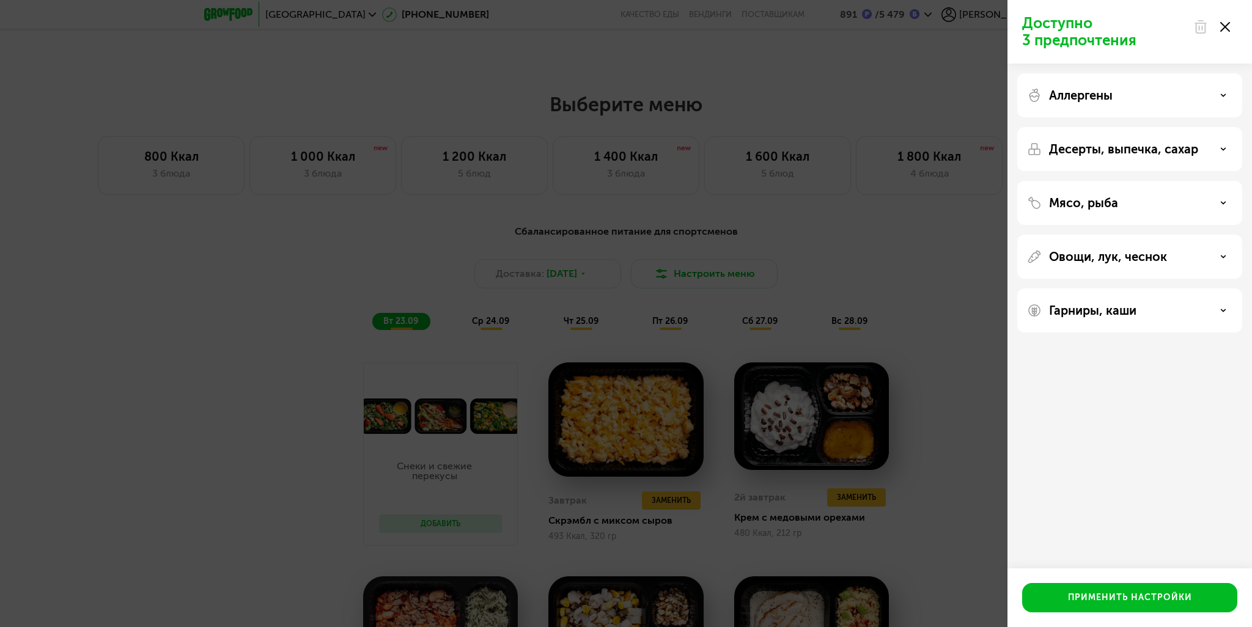
click at [1121, 269] on div "Овощи, лук, чеснок" at bounding box center [1129, 257] width 225 height 44
click at [1120, 256] on p "Овощи, лук, чеснок" at bounding box center [1108, 256] width 118 height 15
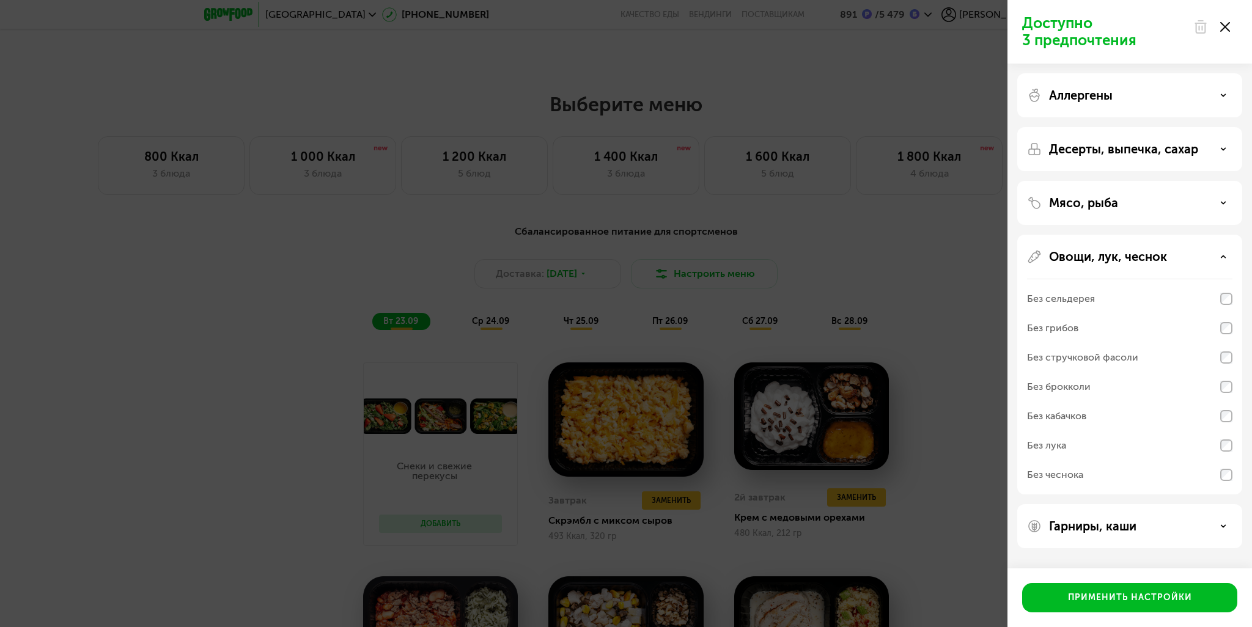
click at [1120, 256] on p "Овощи, лук, чеснок" at bounding box center [1108, 256] width 118 height 15
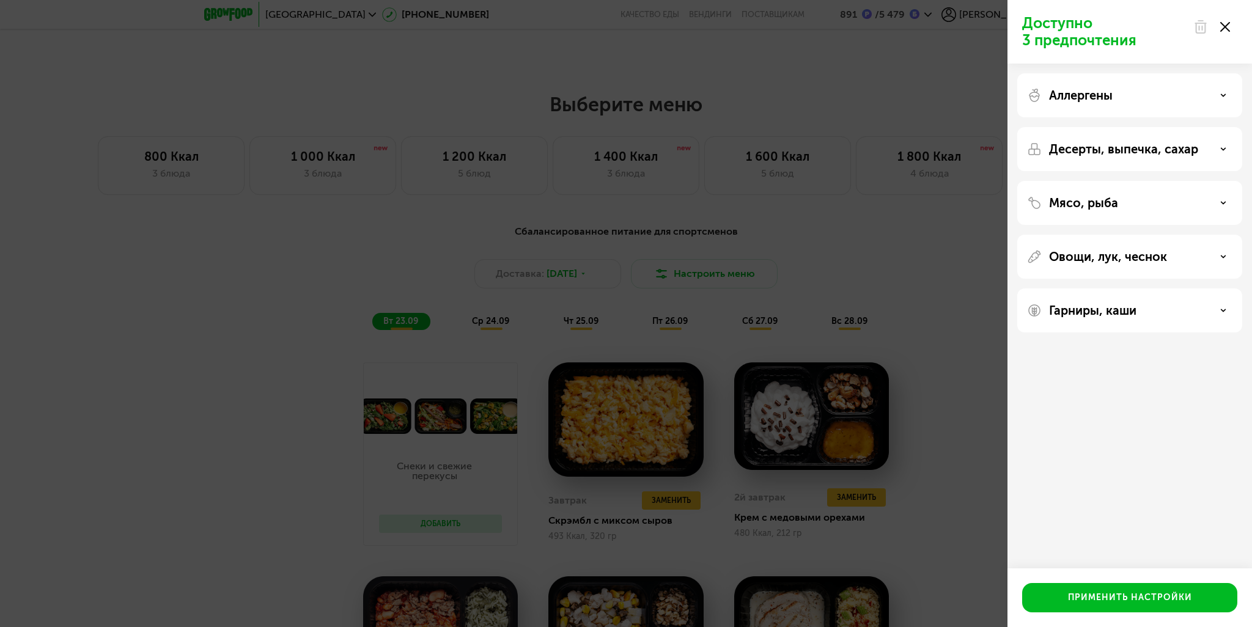
click at [1097, 206] on p "Мясо, рыба" at bounding box center [1083, 203] width 69 height 15
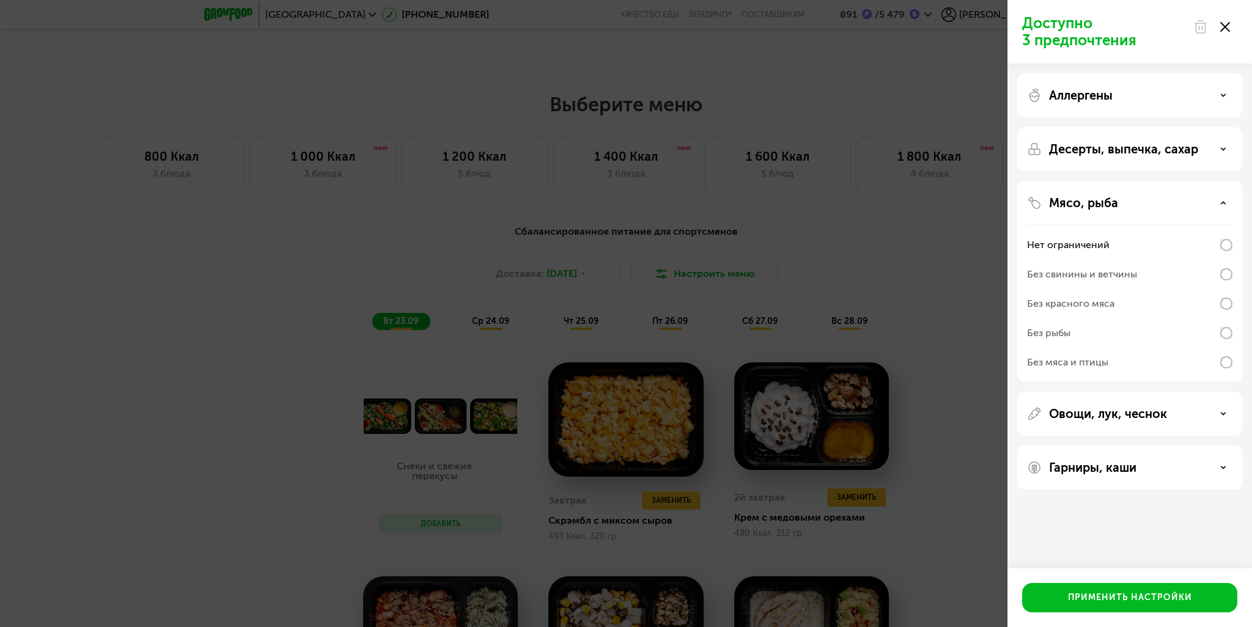
drag, startPoint x: 1098, startPoint y: 196, endPoint x: 1097, endPoint y: 156, distance: 39.8
click at [1098, 196] on p "Мясо, рыба" at bounding box center [1083, 203] width 69 height 15
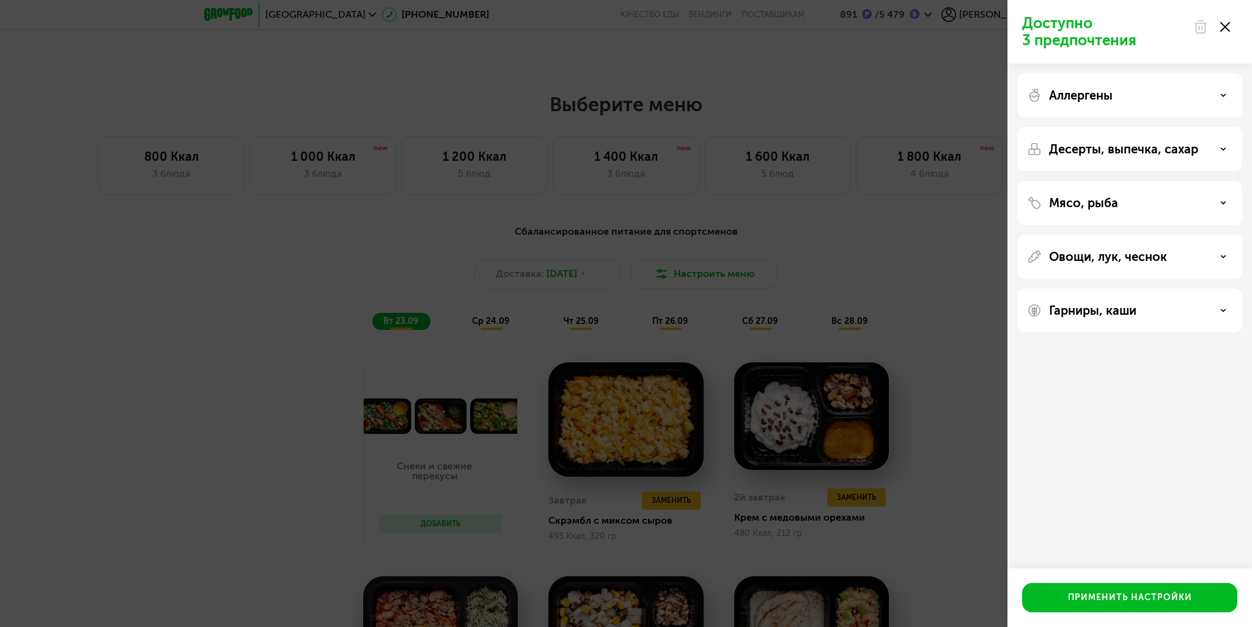
click at [1095, 142] on p "Десерты, выпечка, сахар" at bounding box center [1123, 149] width 149 height 15
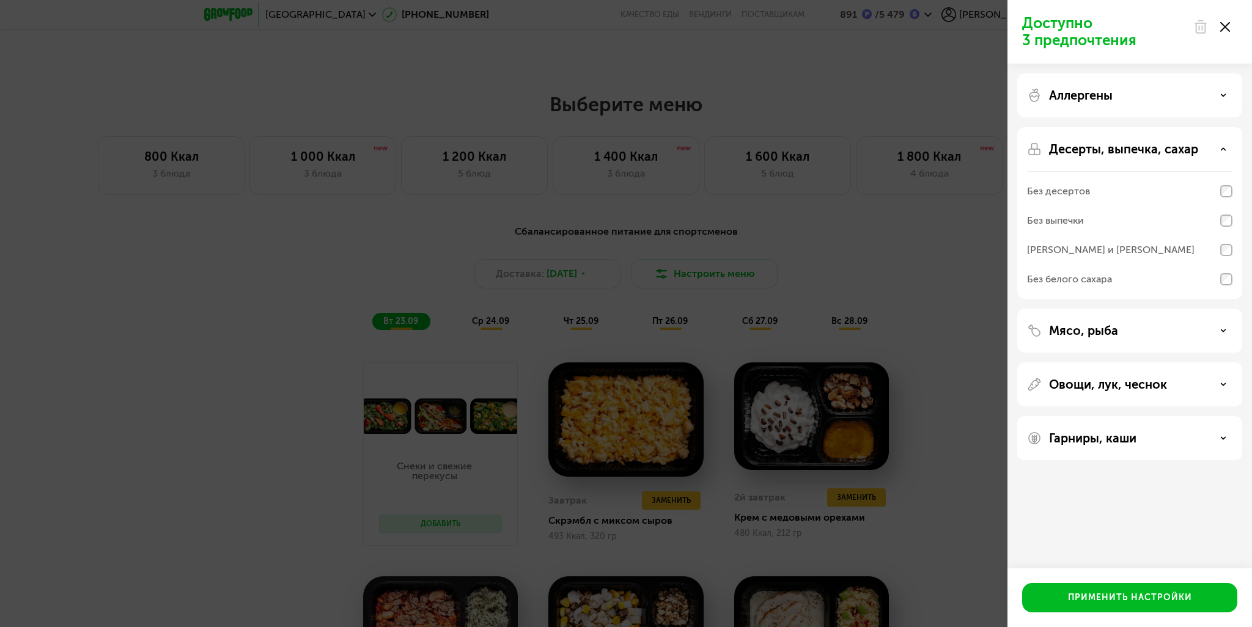
click at [1093, 149] on p "Десерты, выпечка, сахар" at bounding box center [1123, 149] width 149 height 15
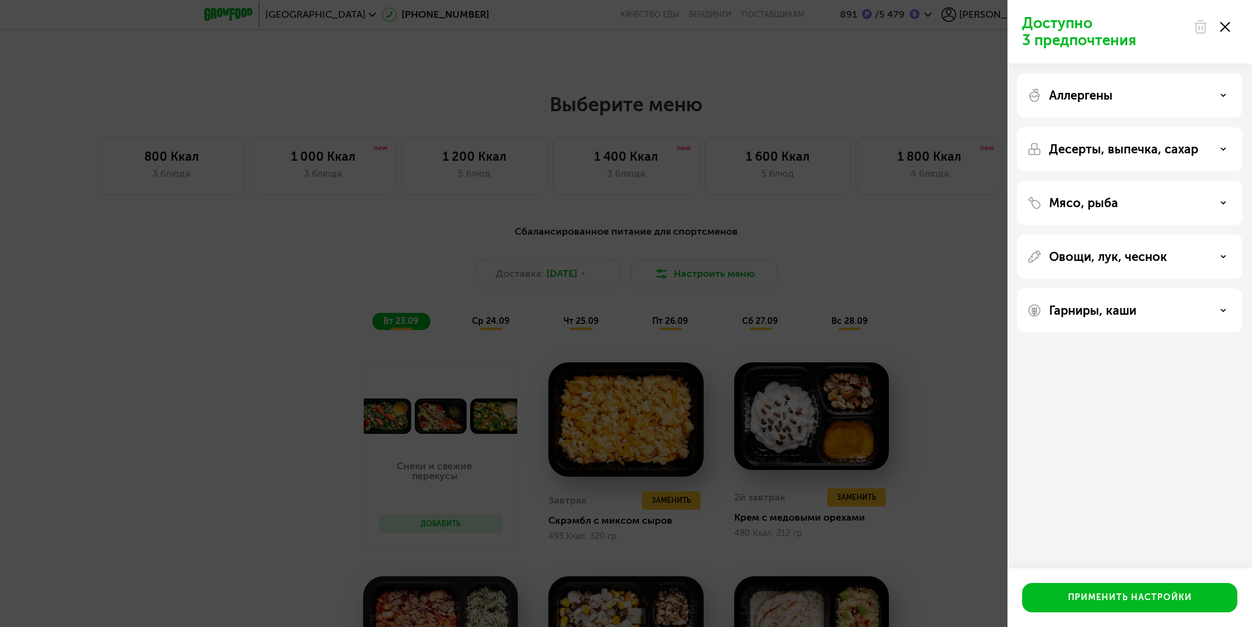
click at [1087, 90] on p "Аллергены" at bounding box center [1081, 95] width 64 height 15
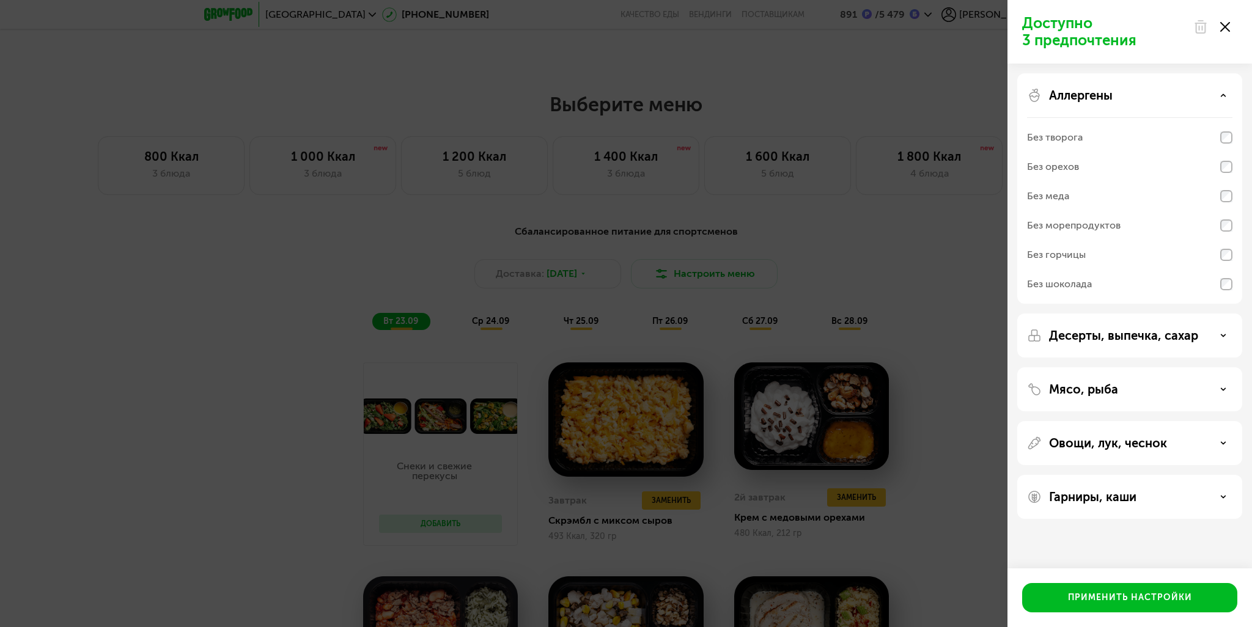
click at [1086, 96] on p "Аллергены" at bounding box center [1081, 95] width 64 height 15
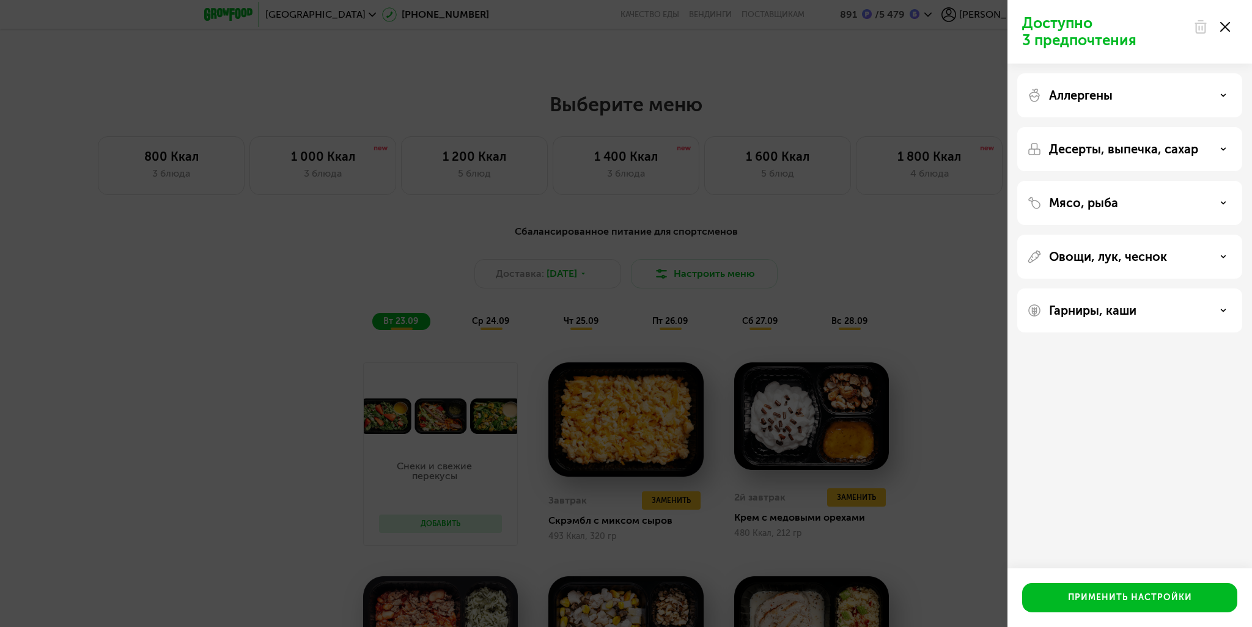
click at [1227, 25] on icon at bounding box center [1225, 27] width 10 height 10
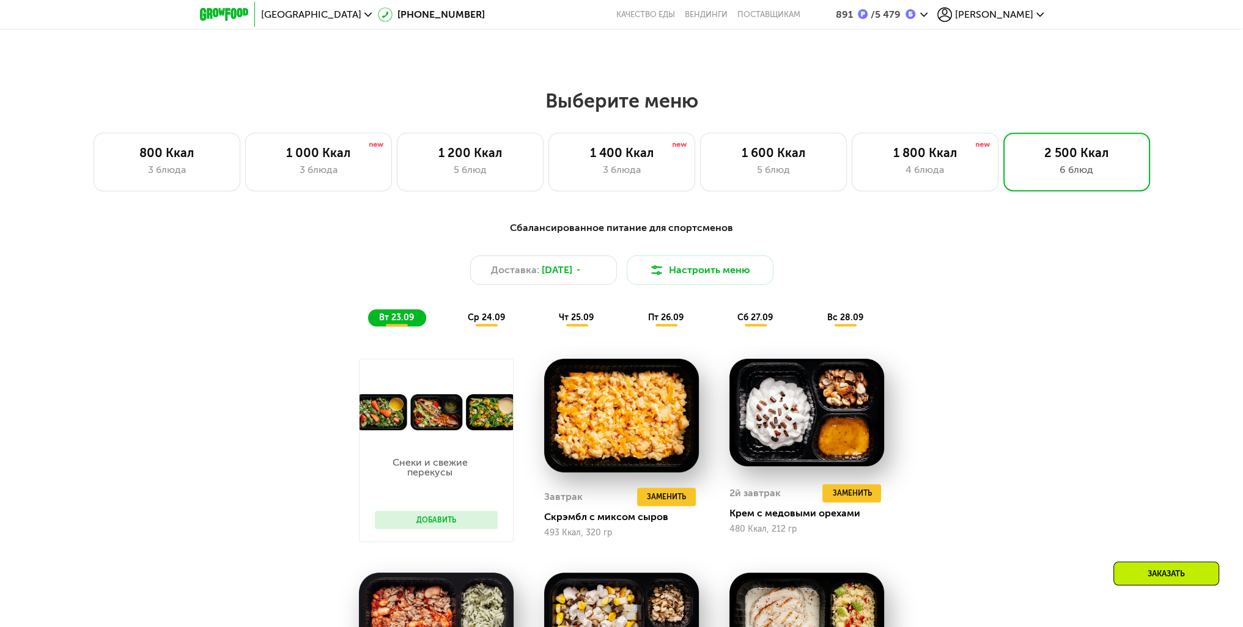
click at [1024, 7] on div "[PERSON_NAME]" at bounding box center [990, 14] width 106 height 15
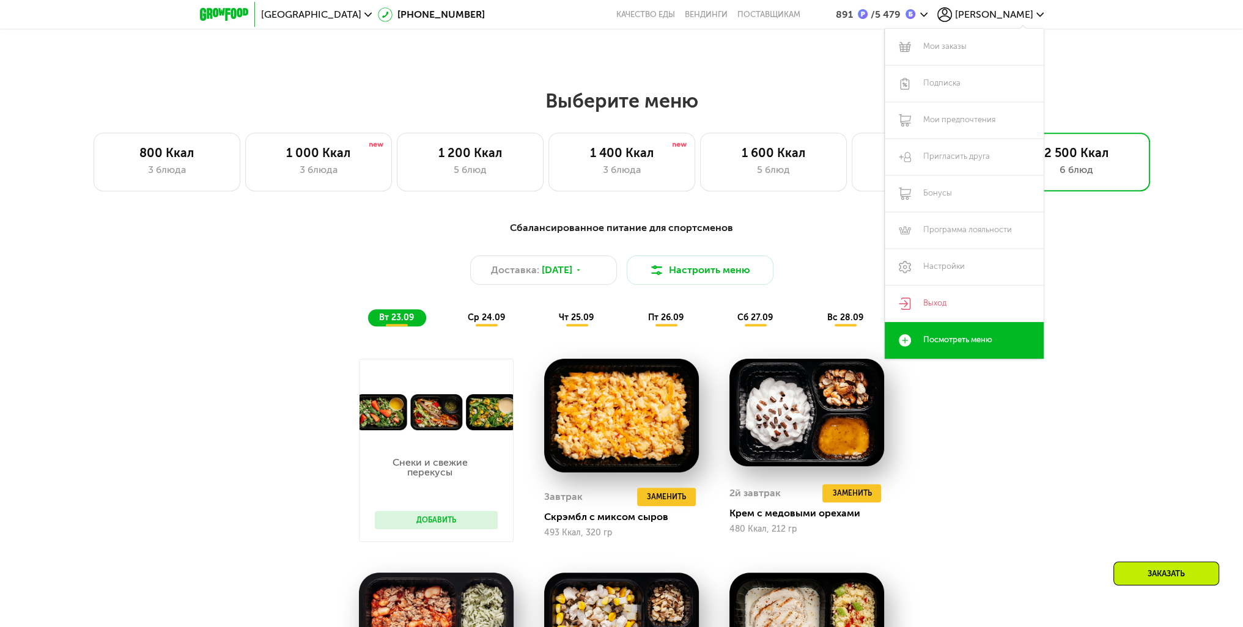
click at [1141, 233] on div "Сбалансированное питание для спортсменов Доставка: 22 сен, пн Настроить меню вт…" at bounding box center [621, 623] width 1243 height 839
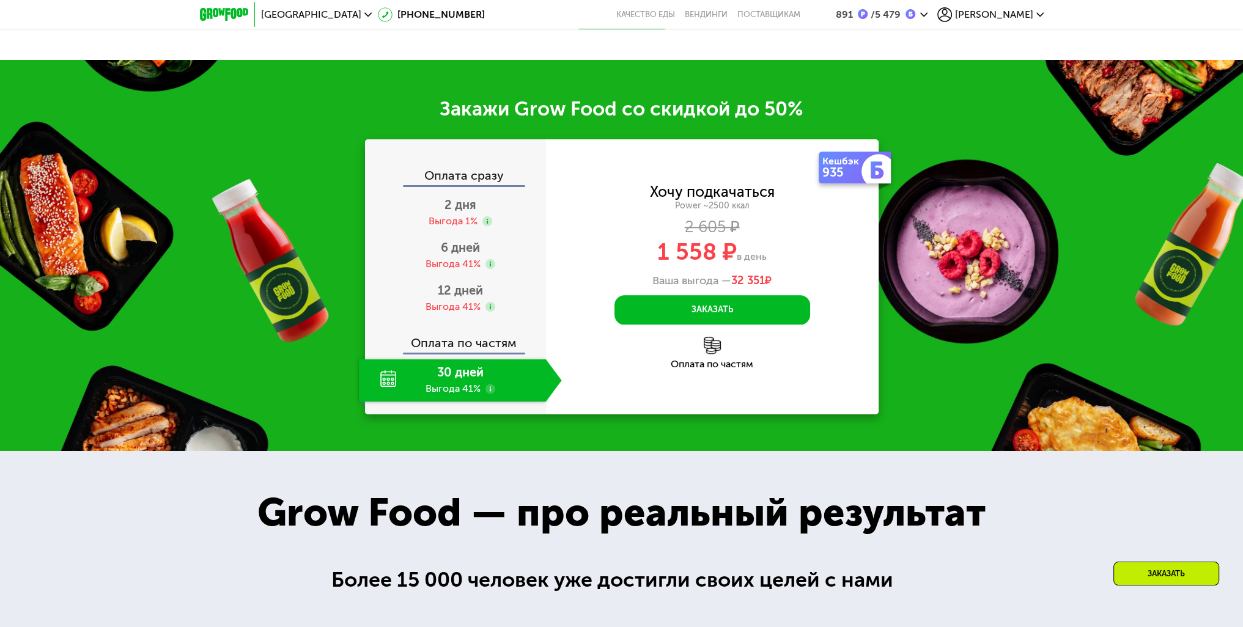
scroll to position [1948, 0]
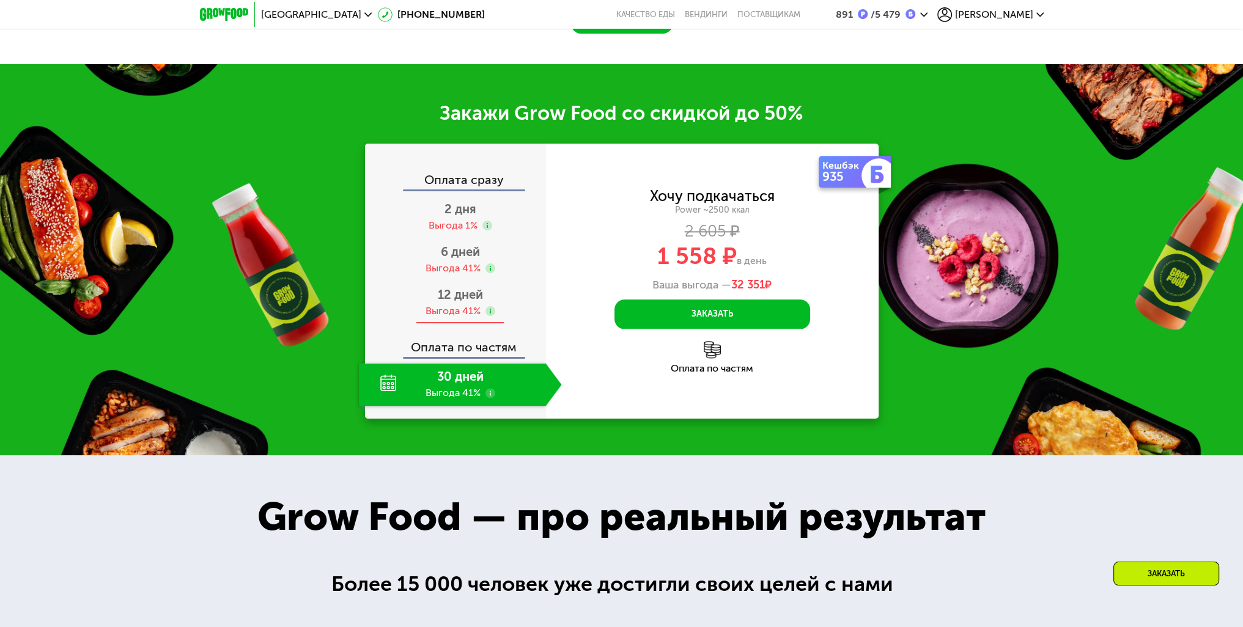
click at [462, 305] on div "Выгода 41%" at bounding box center [452, 310] width 55 height 13
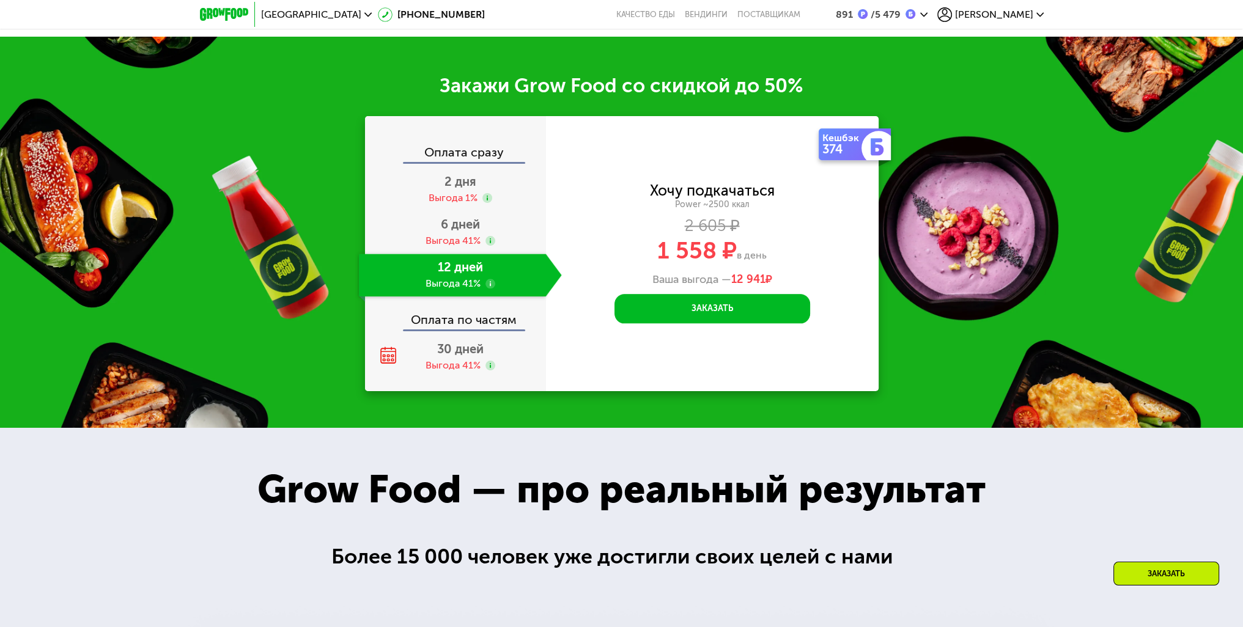
scroll to position [1930, 0]
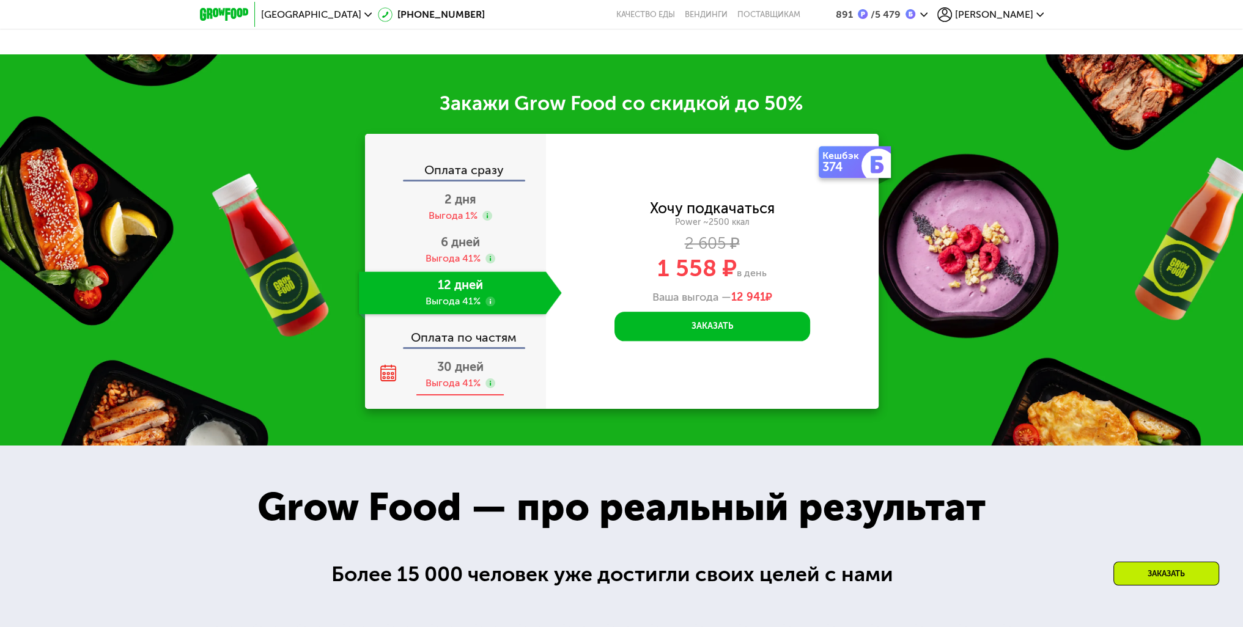
click at [458, 362] on span "30 дней" at bounding box center [460, 366] width 46 height 15
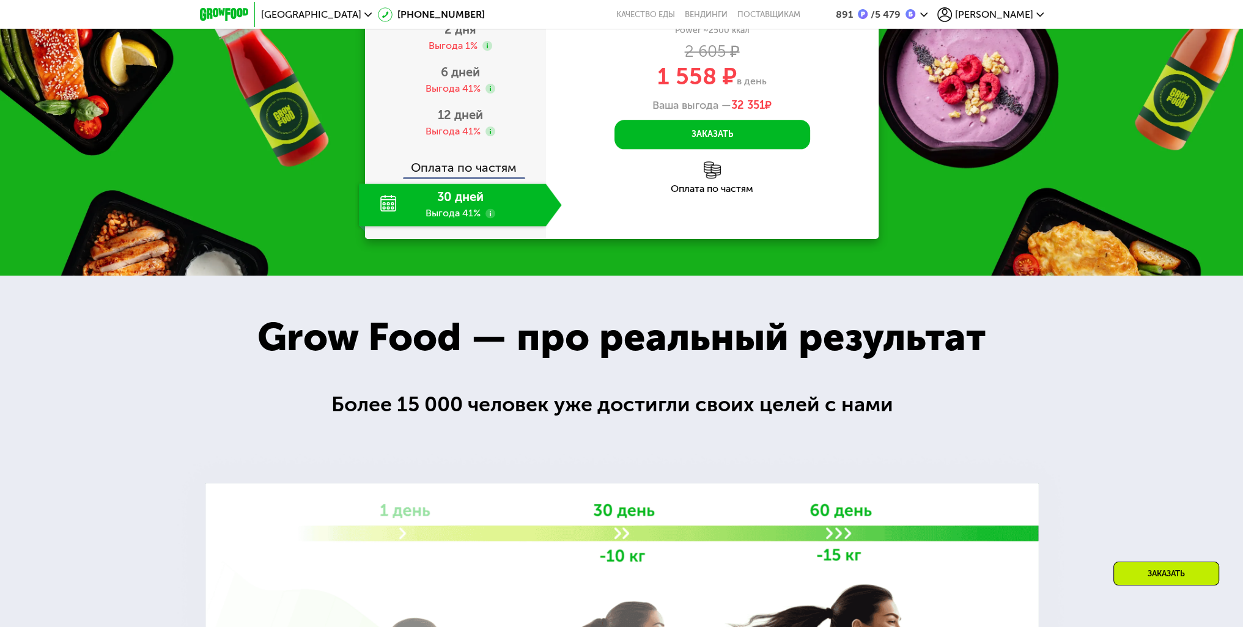
scroll to position [1840, 0]
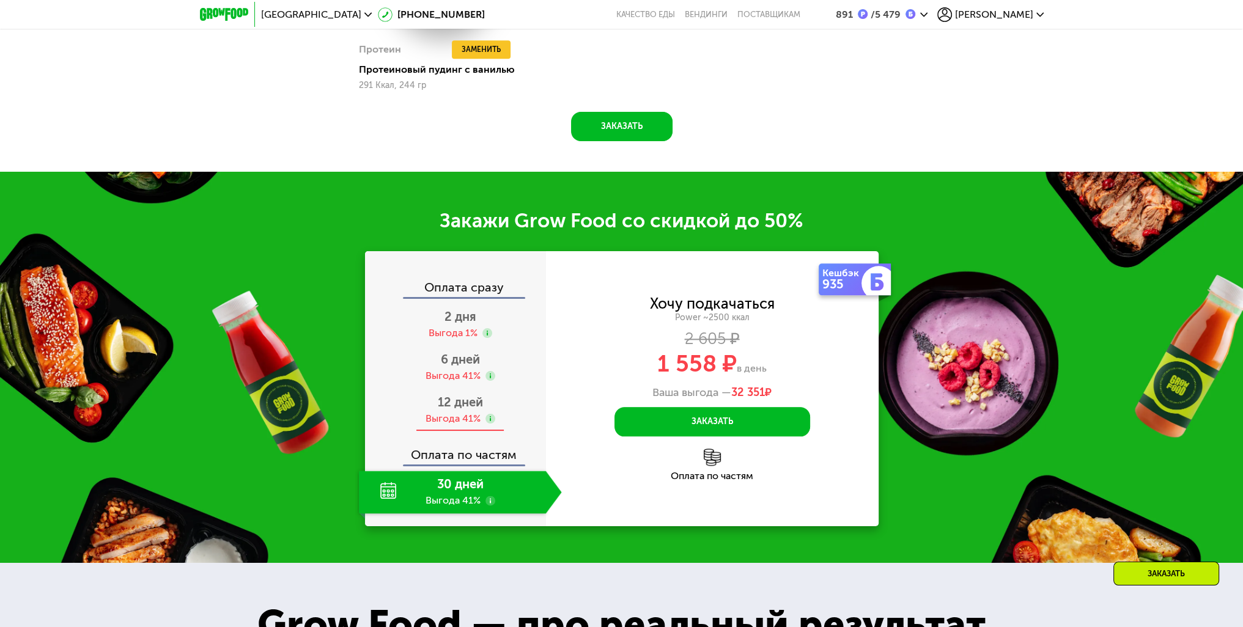
click at [468, 395] on span "12 дней" at bounding box center [460, 402] width 45 height 15
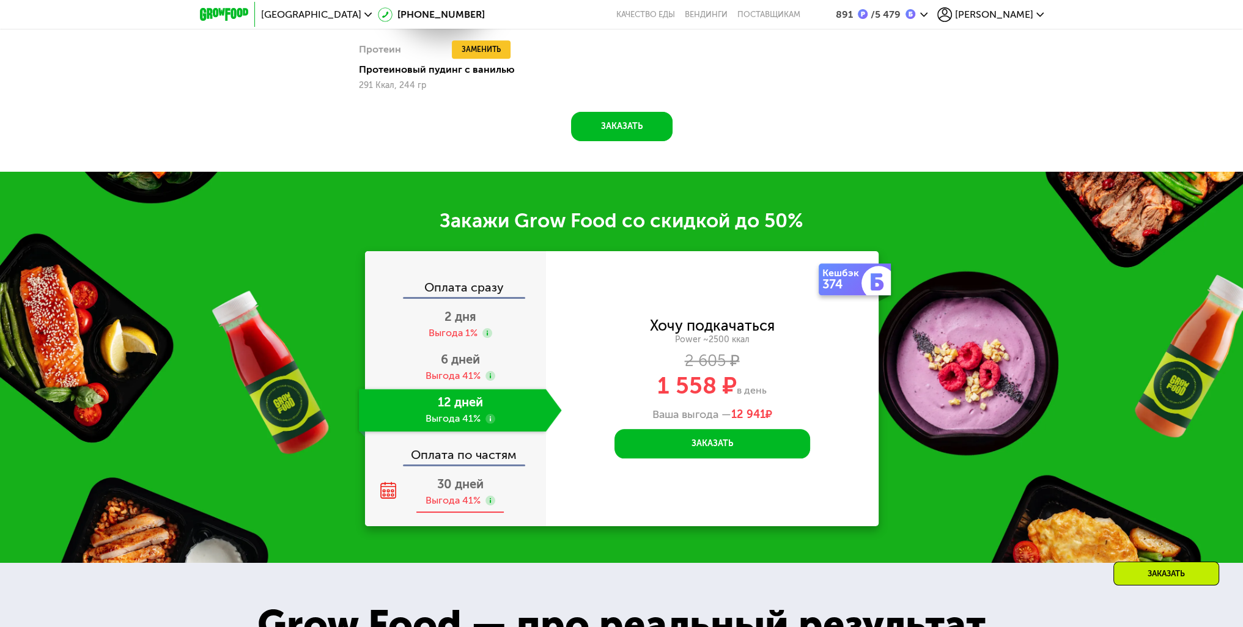
click at [465, 471] on div "30 дней Выгода 41%" at bounding box center [460, 492] width 203 height 43
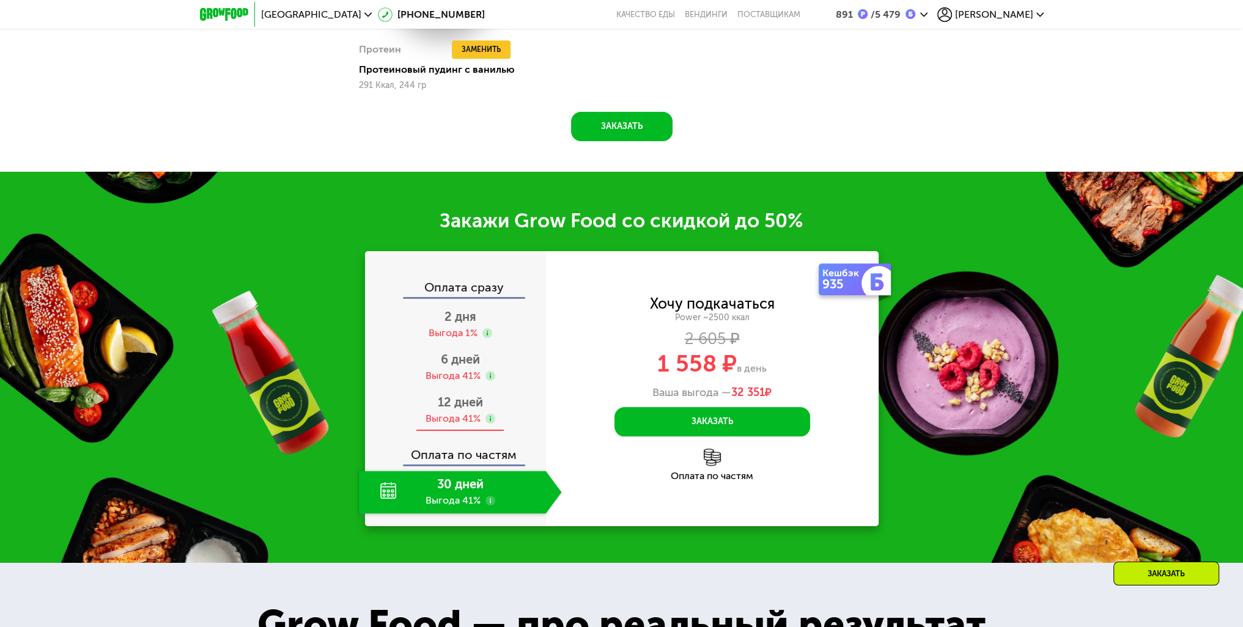
click at [450, 412] on div "Выгода 41%" at bounding box center [452, 418] width 55 height 13
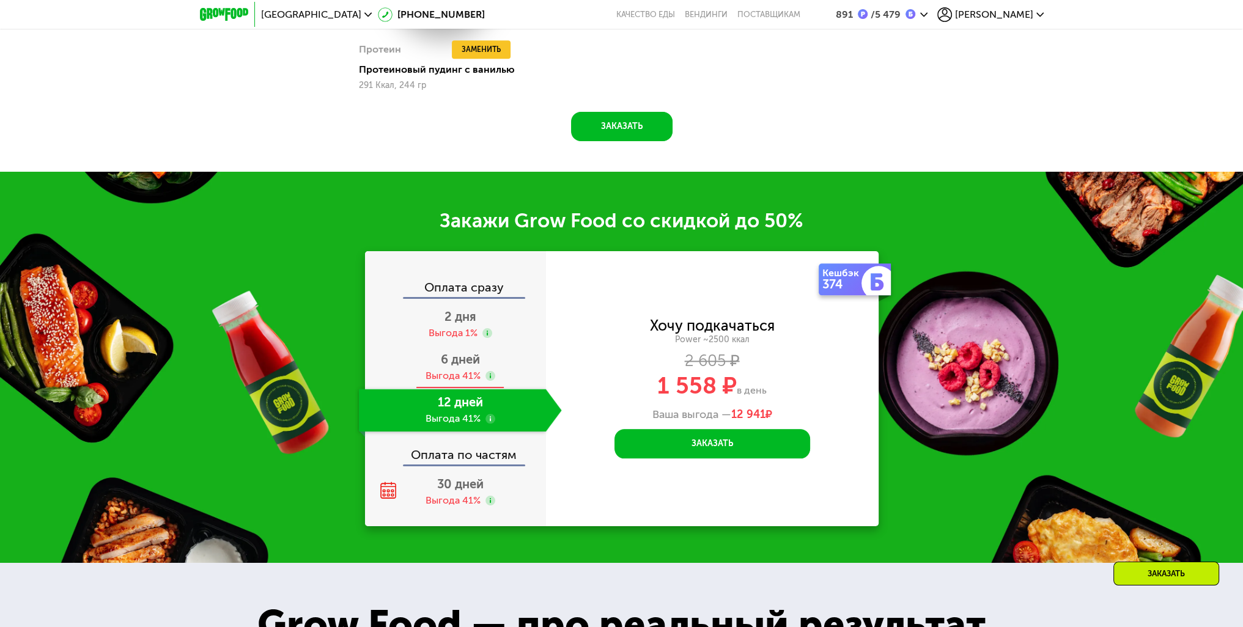
click at [454, 369] on div "Выгода 41%" at bounding box center [452, 375] width 55 height 13
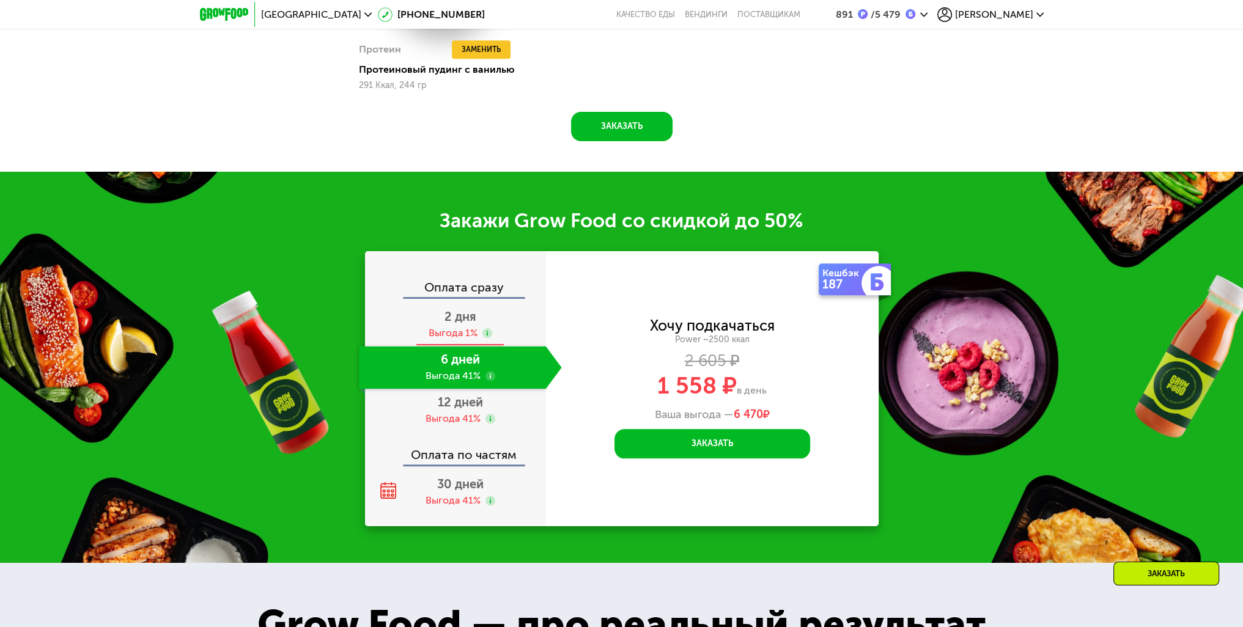
click at [453, 326] on div "Выгода 1%" at bounding box center [452, 332] width 49 height 13
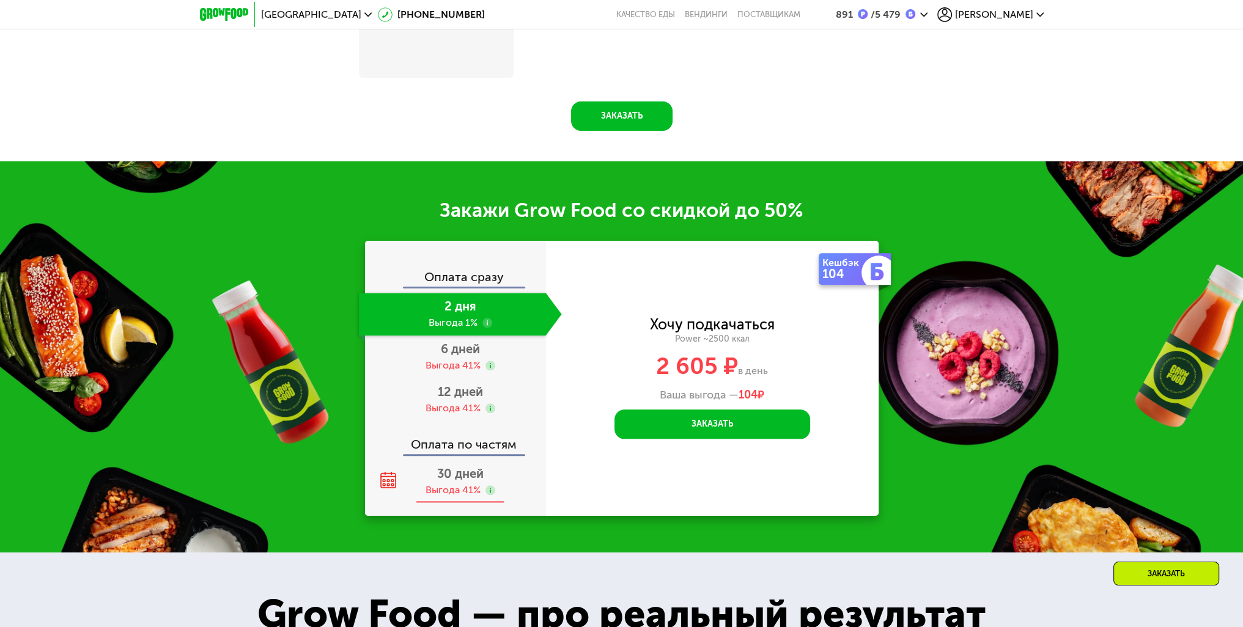
click at [452, 479] on span "30 дней" at bounding box center [460, 473] width 46 height 15
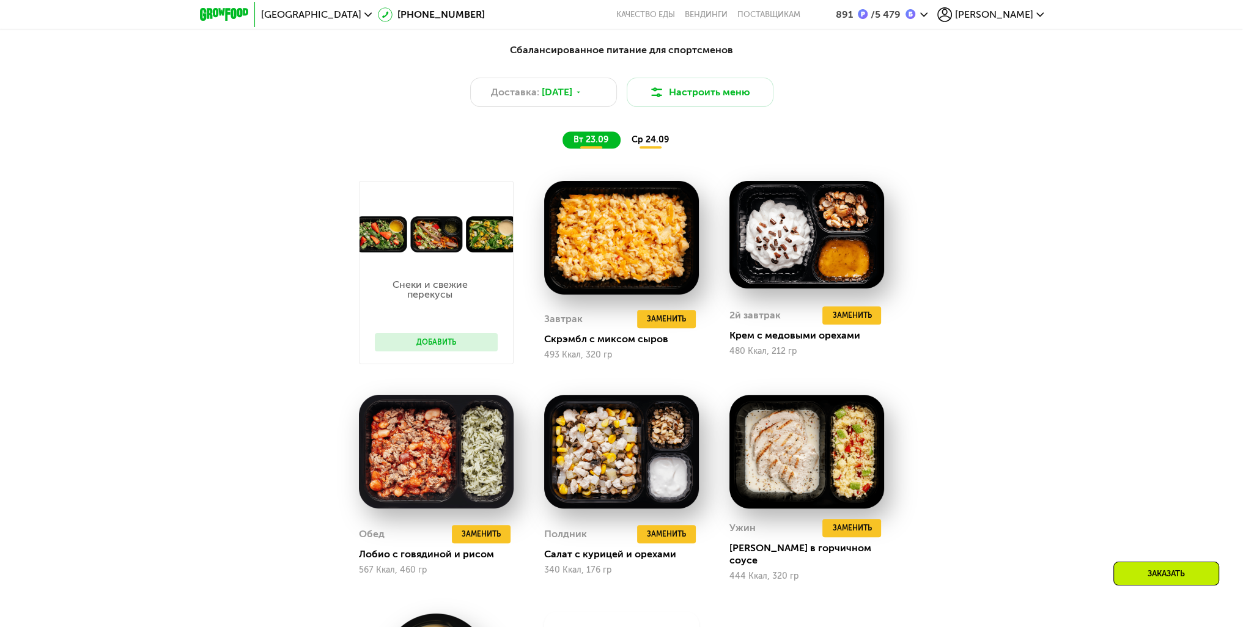
scroll to position [985, 0]
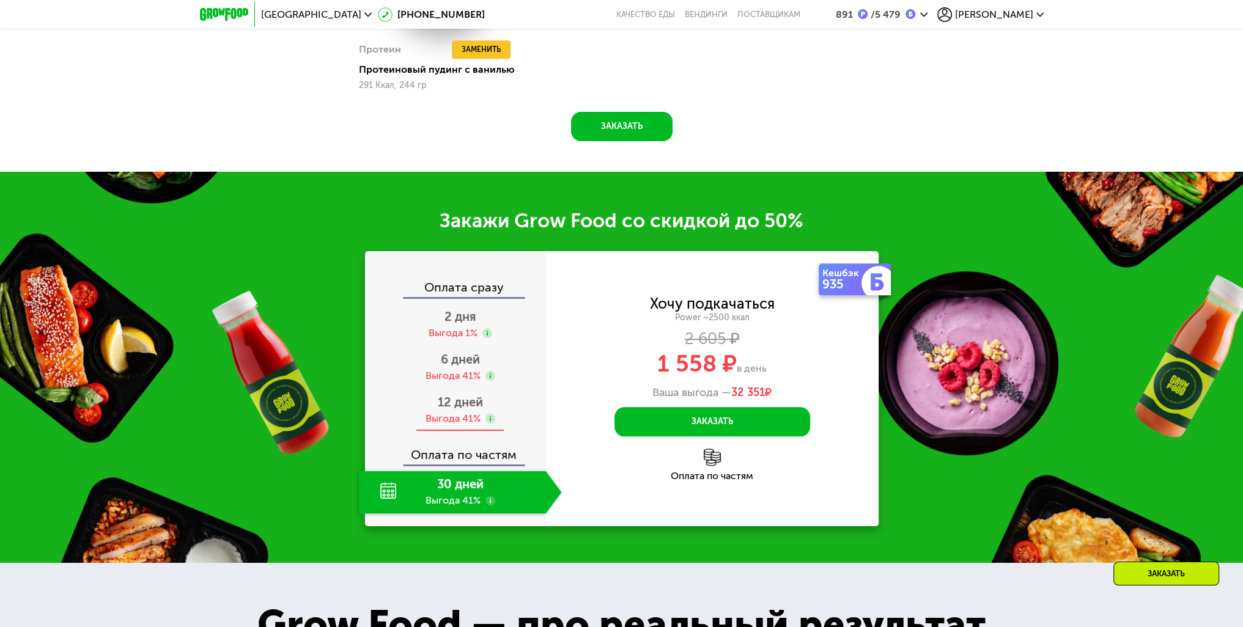
click at [463, 412] on div "Выгода 41%" at bounding box center [452, 418] width 55 height 13
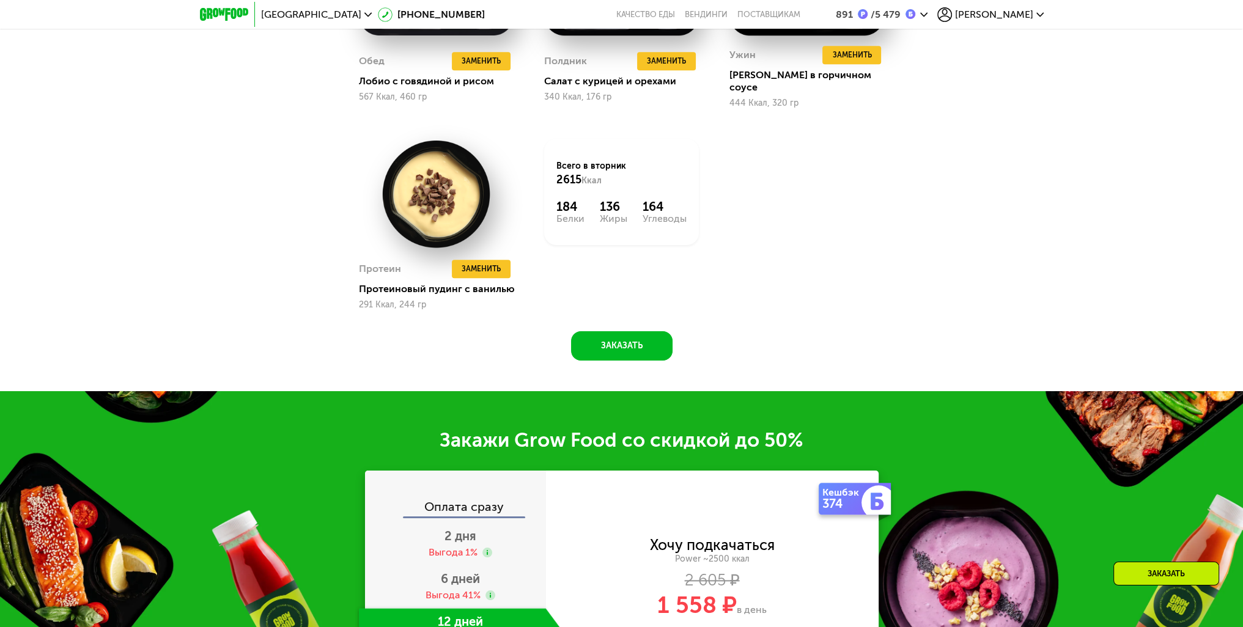
scroll to position [1779, 0]
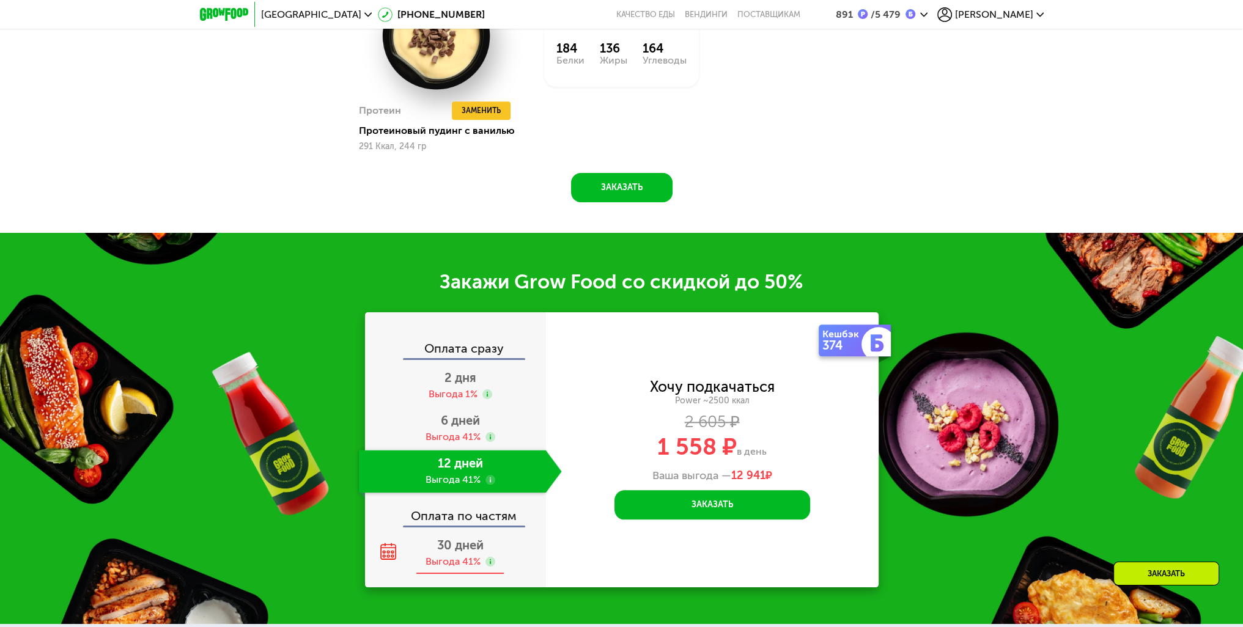
click at [479, 539] on span "30 дней" at bounding box center [460, 545] width 46 height 15
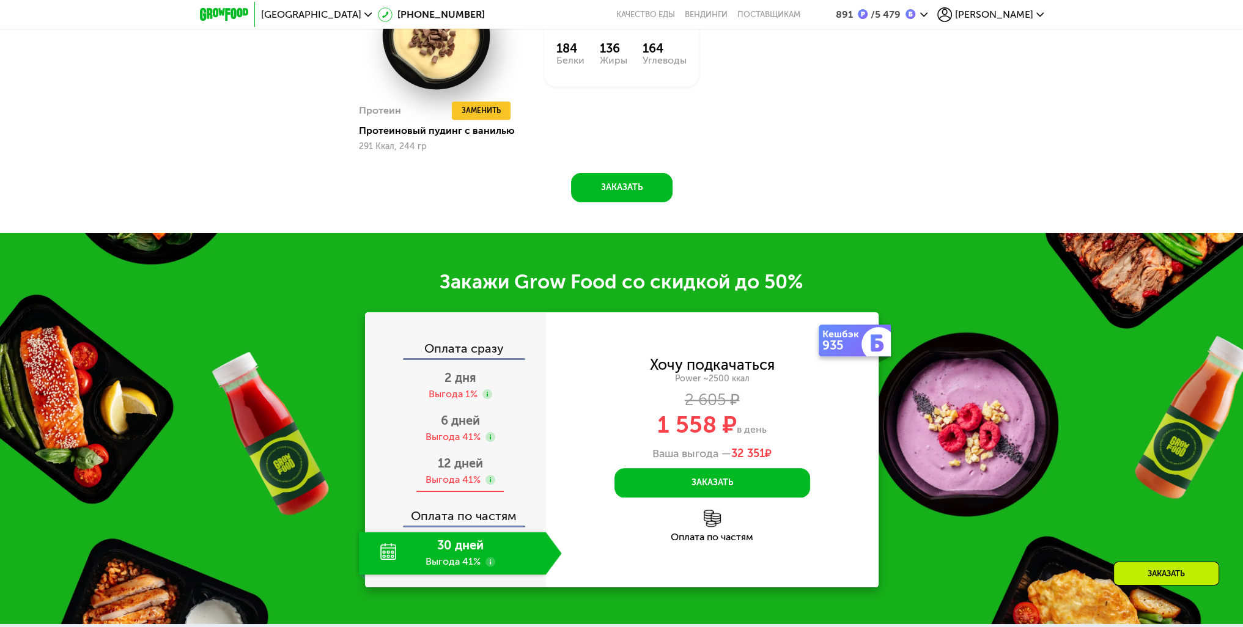
click at [470, 456] on span "12 дней" at bounding box center [460, 463] width 45 height 15
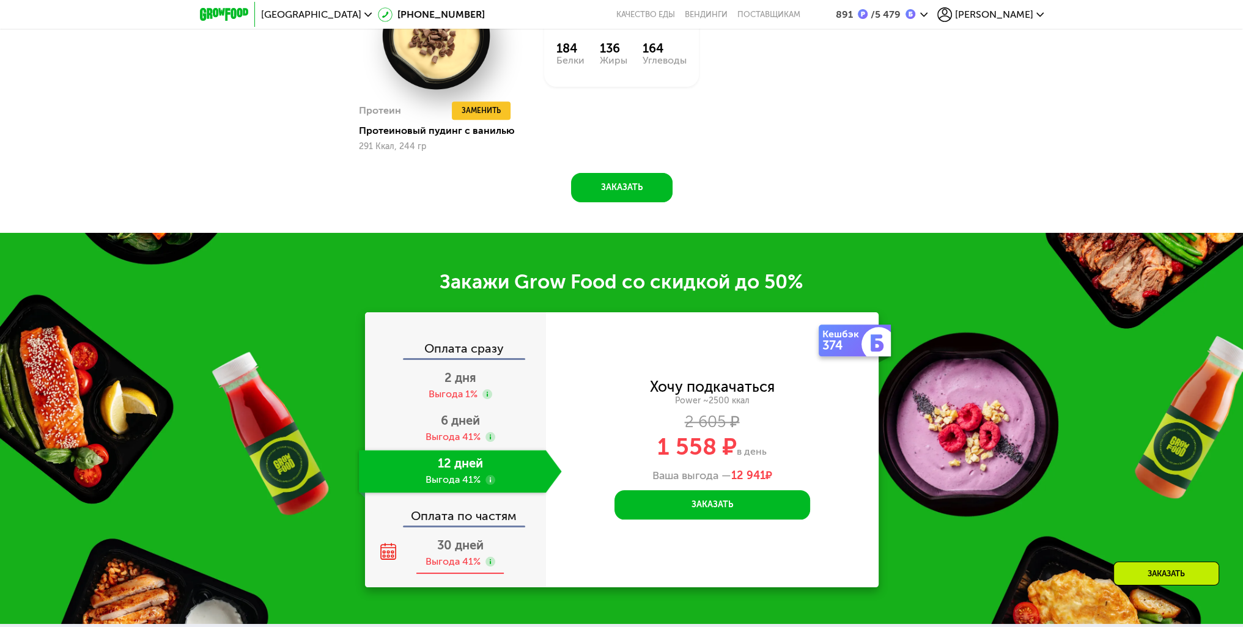
click at [460, 541] on span "30 дней" at bounding box center [460, 545] width 46 height 15
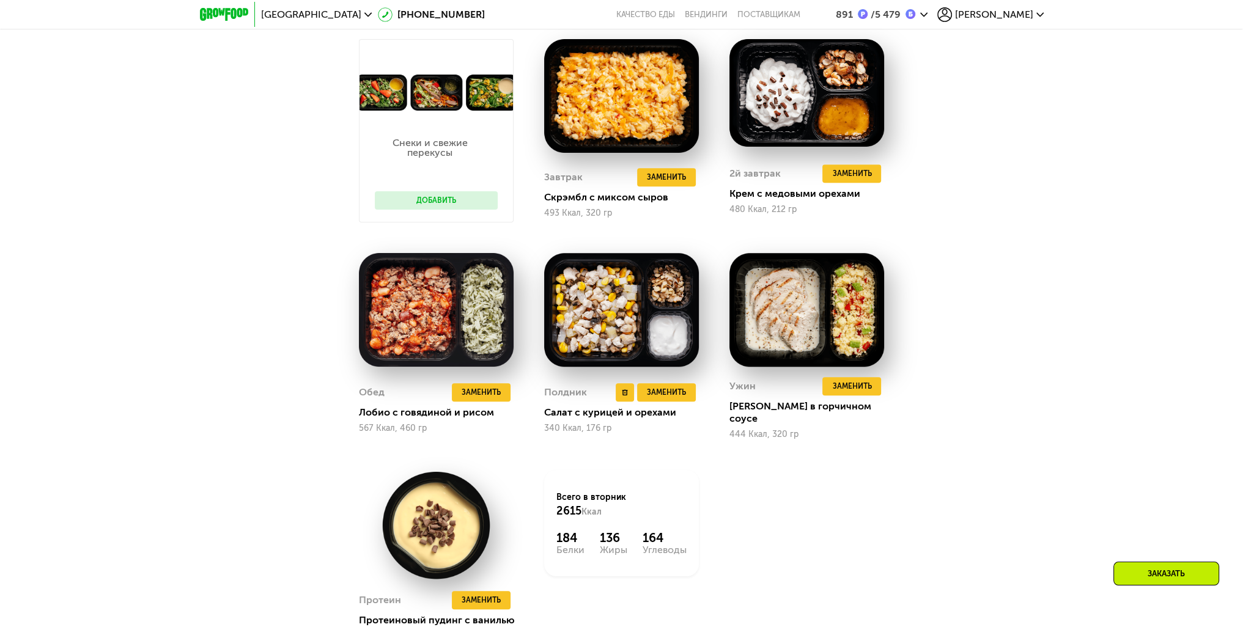
scroll to position [1290, 0]
click at [445, 323] on img at bounding box center [436, 309] width 155 height 114
click at [390, 374] on div "Обед Удалить Обед Заменить Заменить Обед Лобио с говядиной и рисом 567 Ккал, 46…" at bounding box center [436, 345] width 155 height 186
drag, startPoint x: 403, startPoint y: 417, endPoint x: 425, endPoint y: 406, distance: 24.9
click at [402, 417] on div "Обед Удалить Обед Заменить Заменить Обед Лобио с говядиной и рисом 567 Ккал, 46…" at bounding box center [436, 408] width 155 height 62
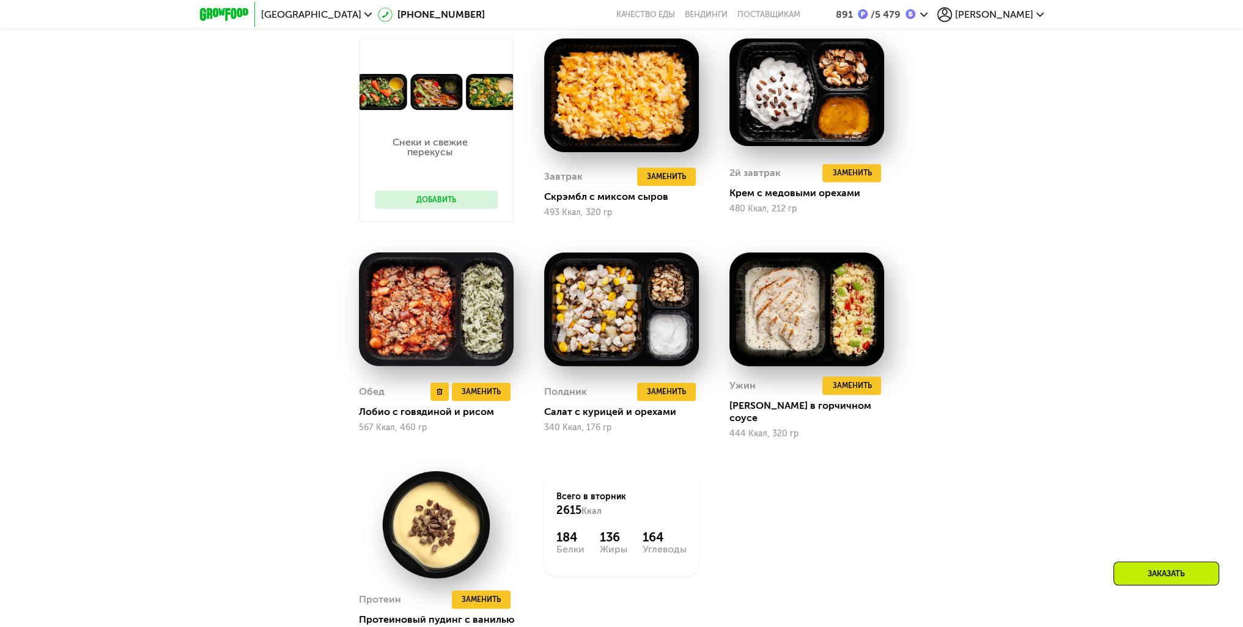
click at [432, 406] on div "Лобио с говядиной и рисом" at bounding box center [441, 412] width 164 height 12
click at [396, 289] on img at bounding box center [436, 309] width 155 height 114
click at [988, 290] on div "Сбалансированное питание для спортсменов Доставка: 22 сен, пн Настроить меню вт…" at bounding box center [621, 292] width 753 height 798
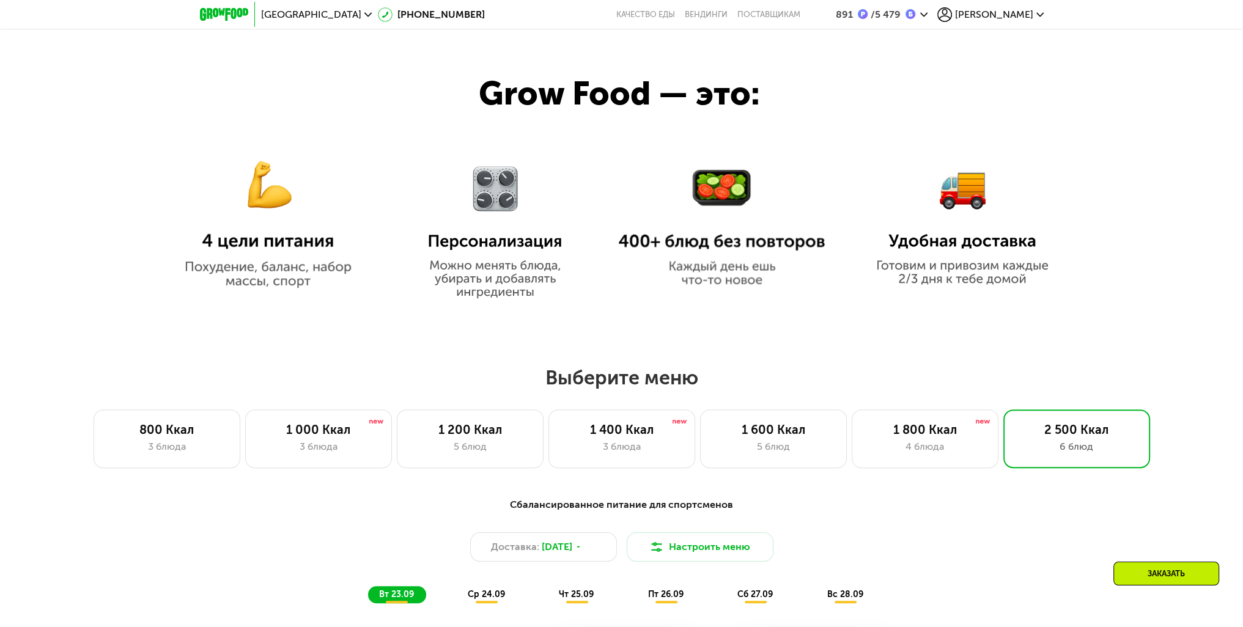
scroll to position [1046, 0]
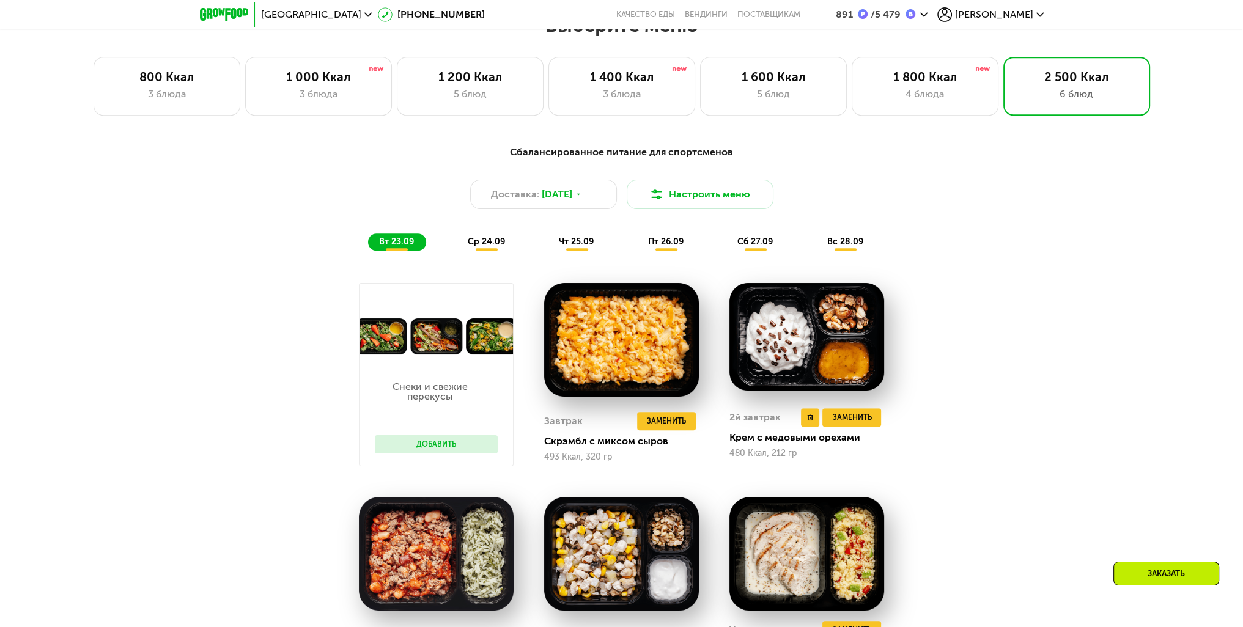
click at [822, 313] on img at bounding box center [806, 337] width 155 height 108
click at [820, 311] on img at bounding box center [806, 337] width 155 height 108
click at [498, 258] on div "Сбалансированное питание для спортсменов Доставка: 22 сен, пн Настроить меню вт…" at bounding box center [621, 198] width 738 height 120
click at [483, 246] on span "ср 24.09" at bounding box center [486, 242] width 37 height 10
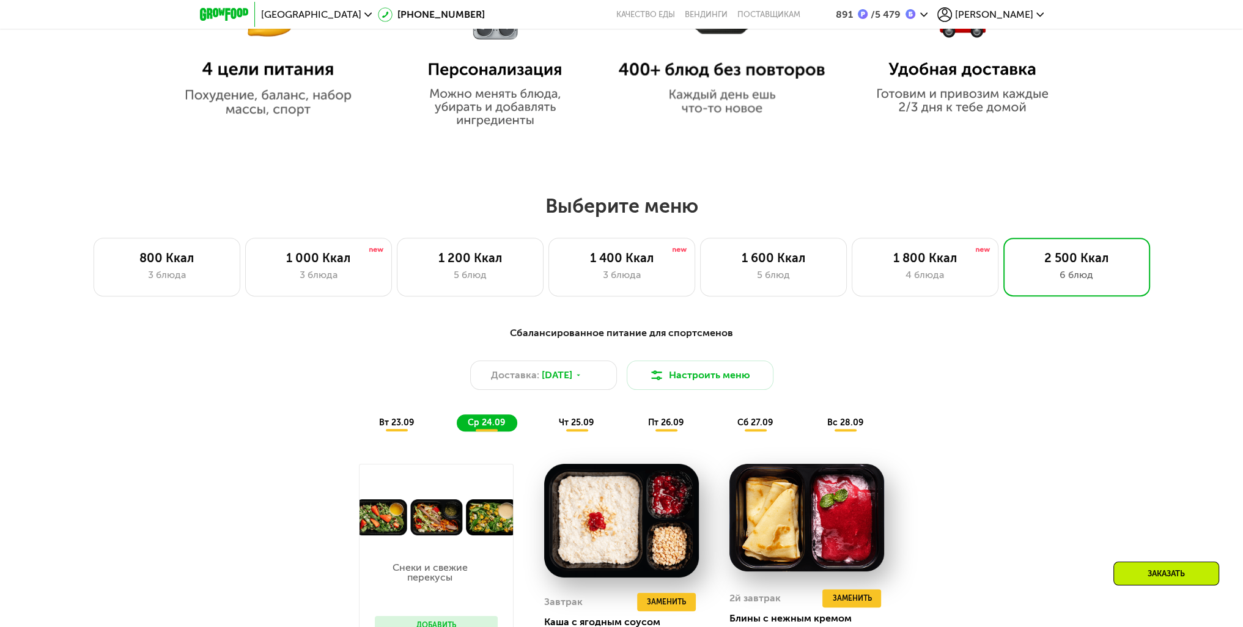
scroll to position [862, 0]
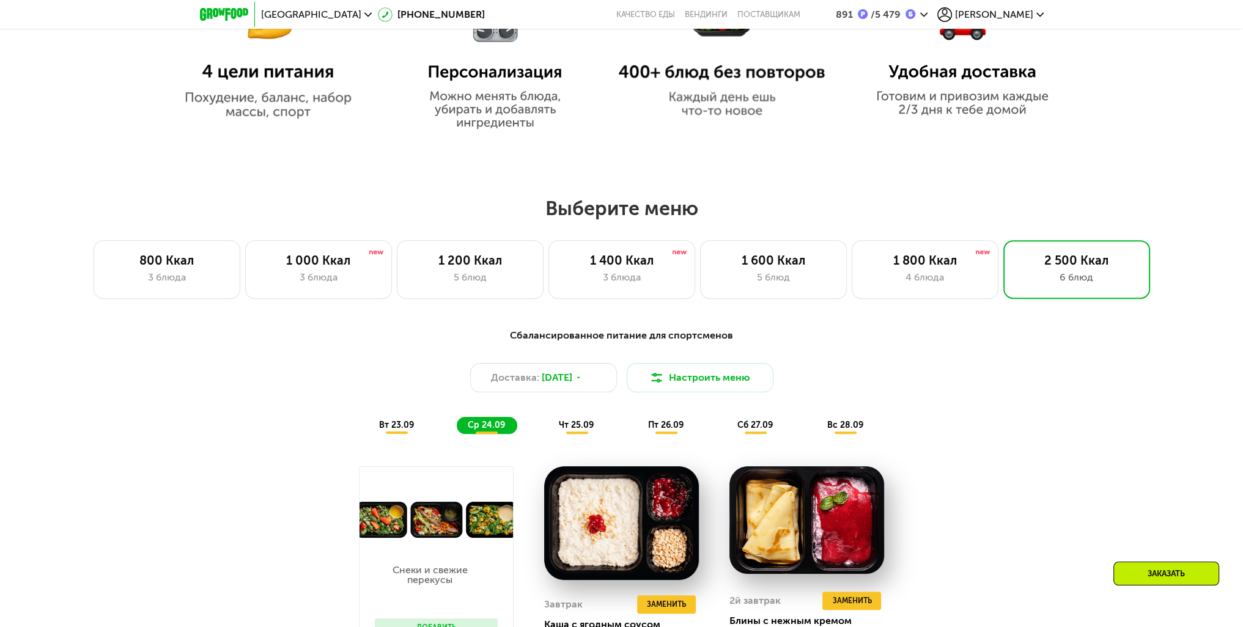
click at [565, 420] on div "чт 25.09" at bounding box center [577, 425] width 58 height 17
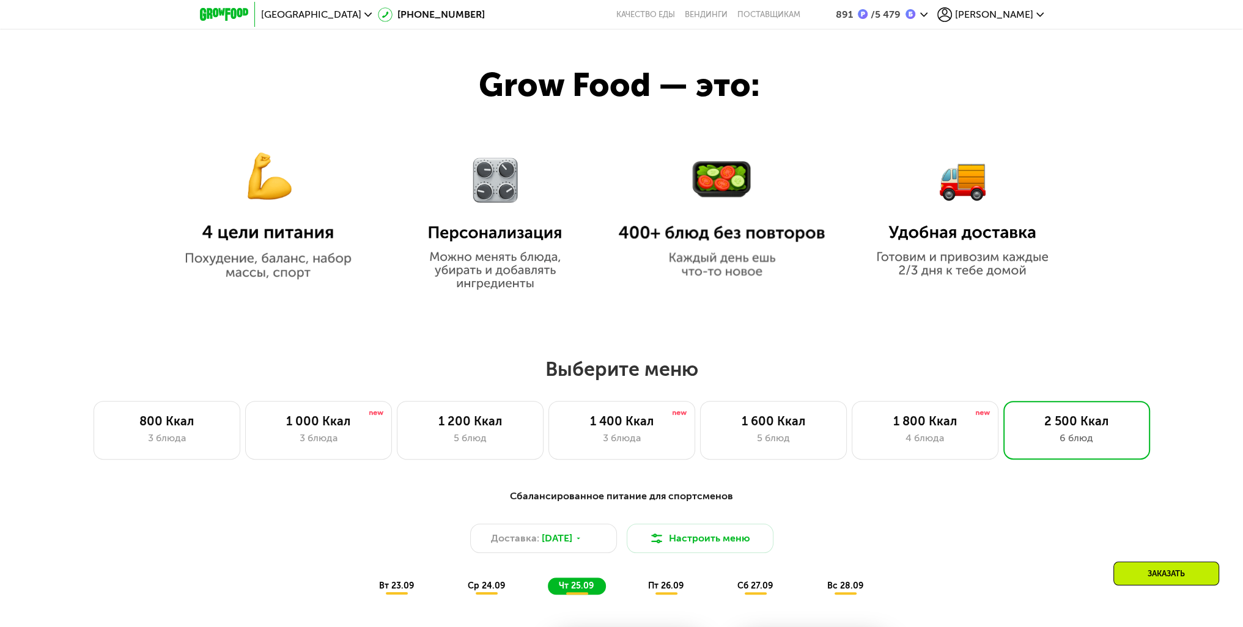
scroll to position [679, 0]
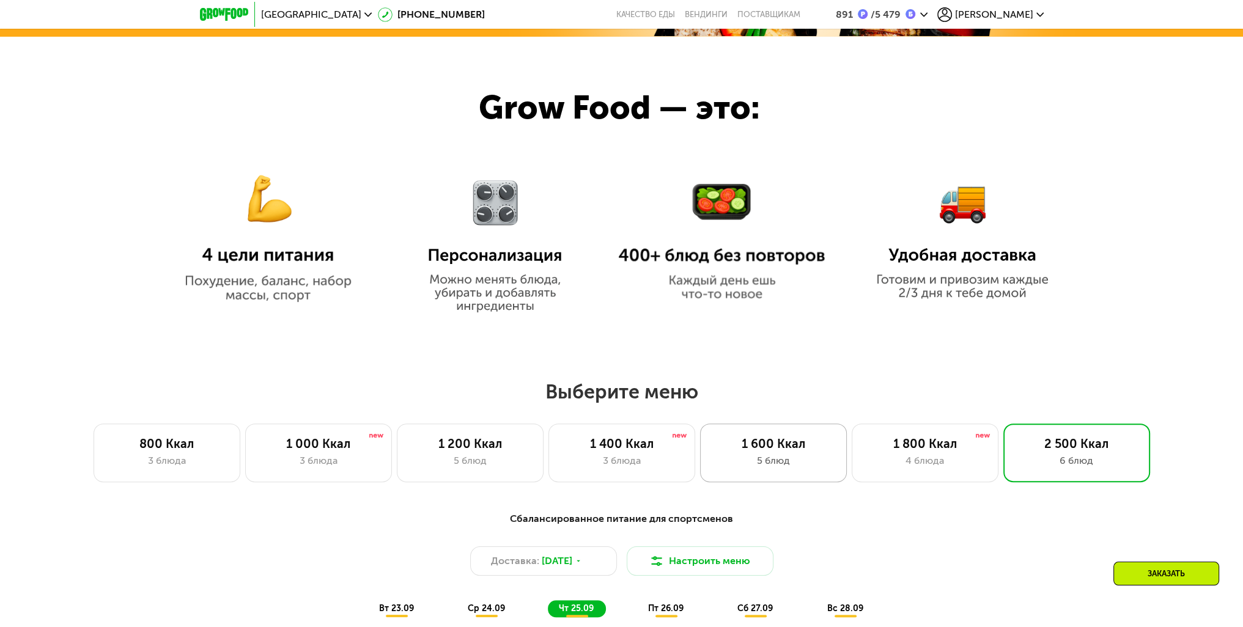
click at [802, 457] on div "5 блюд" at bounding box center [773, 461] width 121 height 15
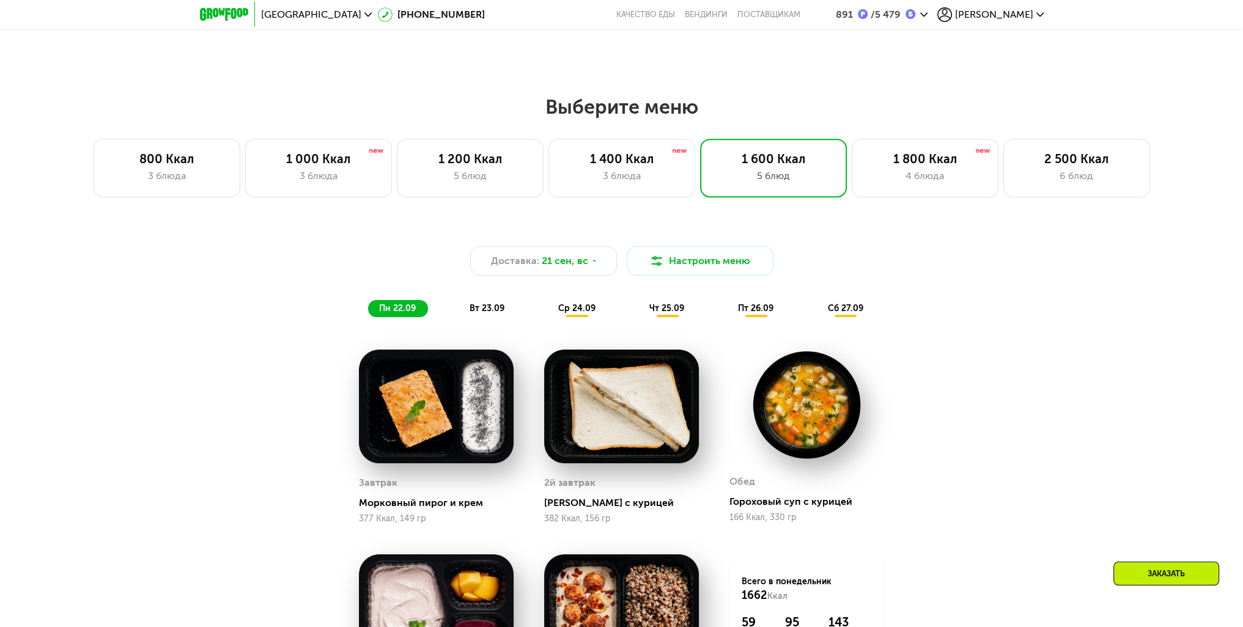
scroll to position [924, 0]
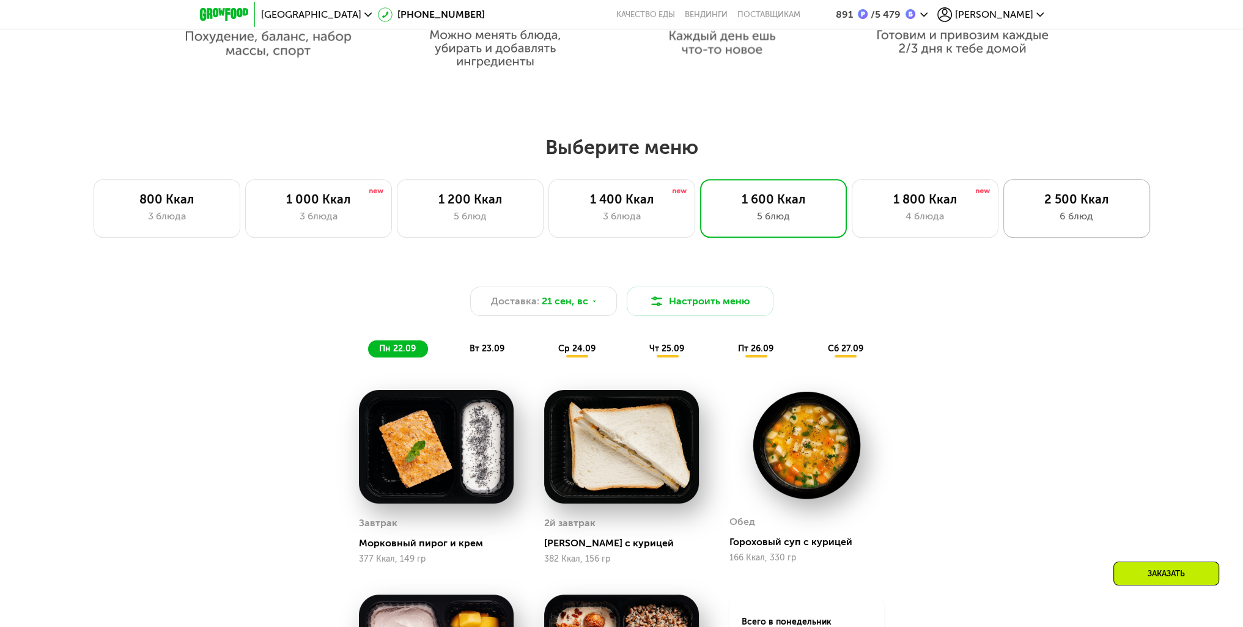
click at [1059, 189] on div "2 500 Ккал 6 блюд" at bounding box center [1076, 208] width 147 height 59
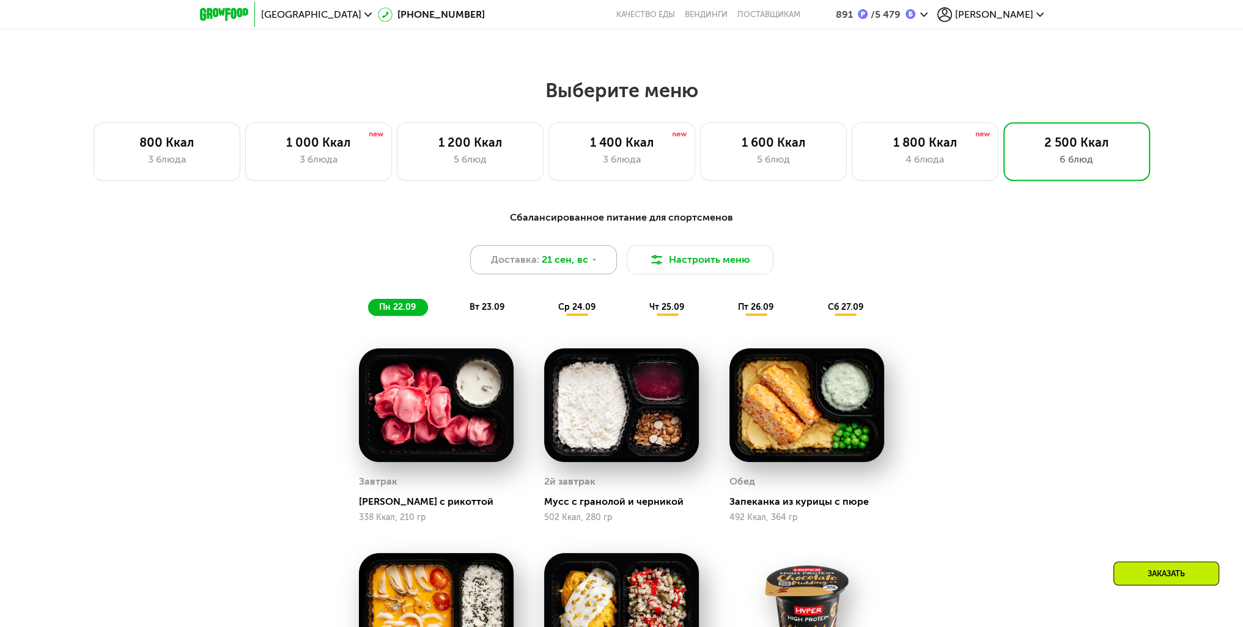
scroll to position [985, 0]
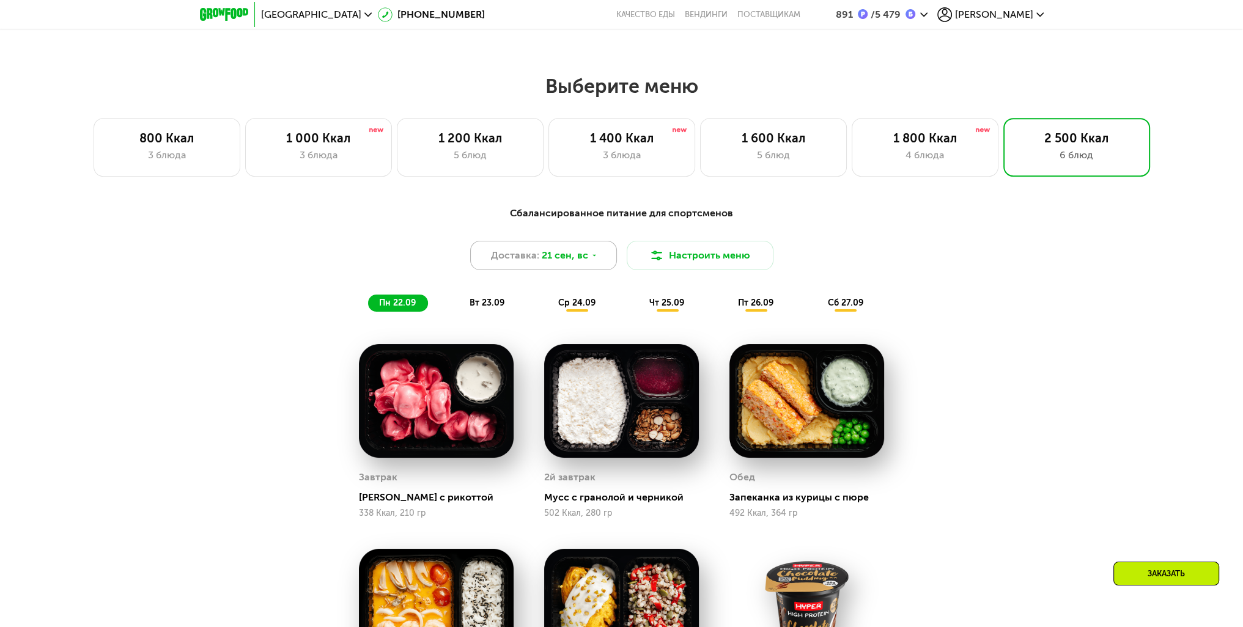
click at [603, 246] on div "Доставка: 21 сен, вс" at bounding box center [543, 255] width 147 height 29
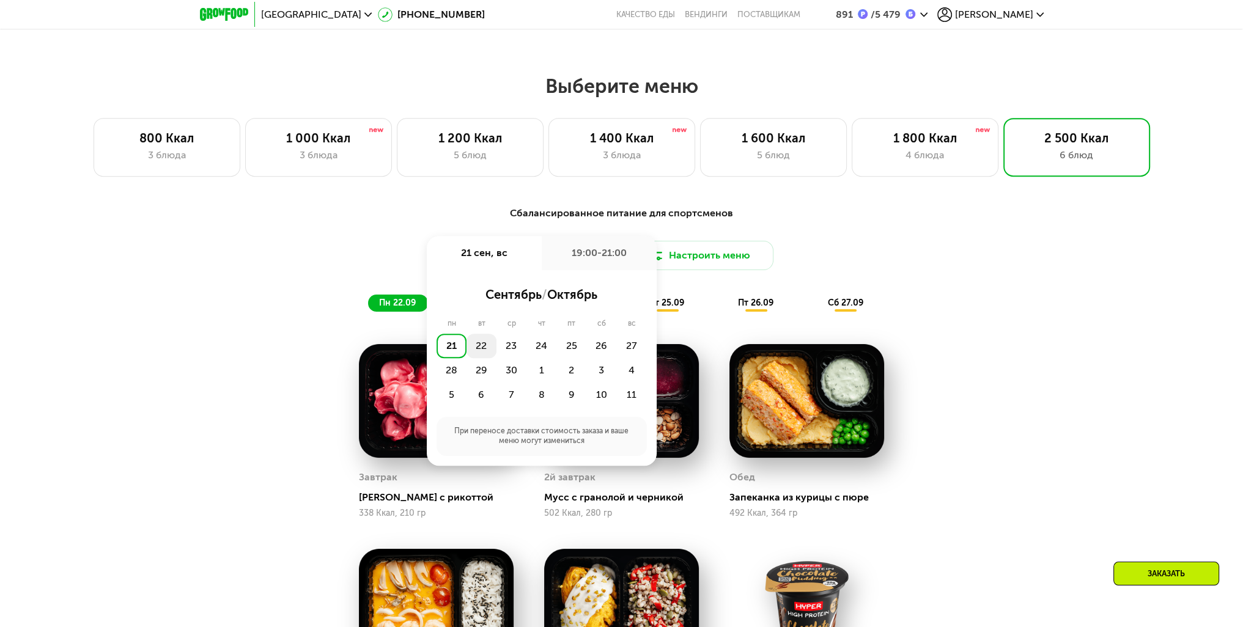
click at [476, 351] on div "22" at bounding box center [481, 346] width 30 height 24
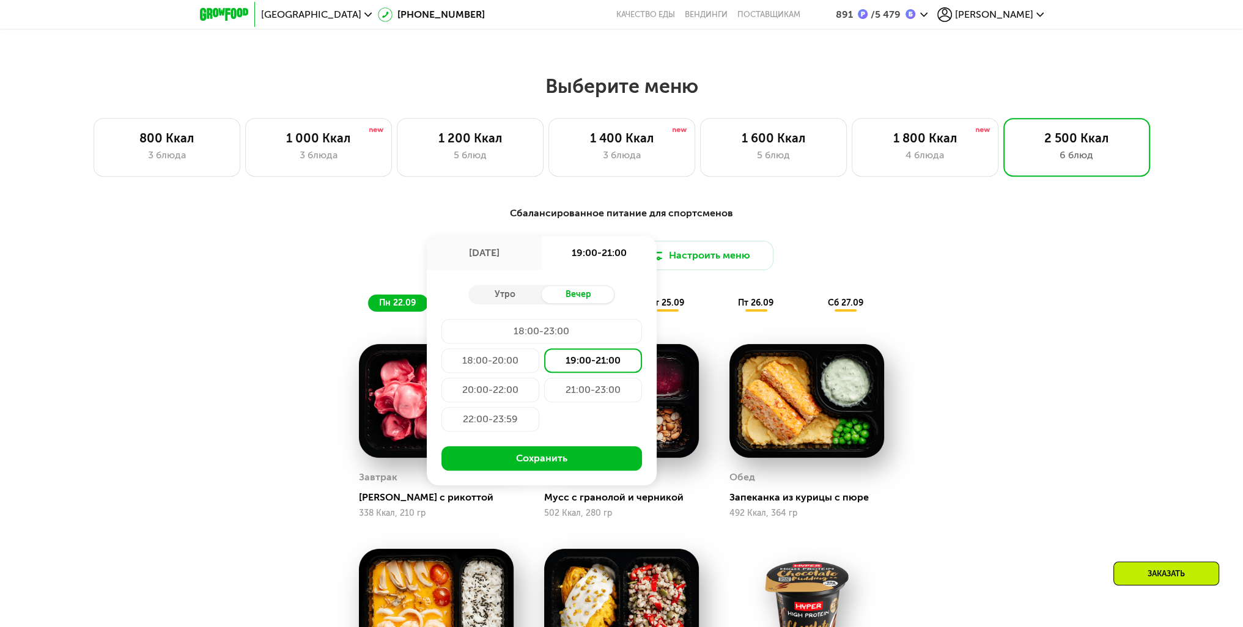
click at [588, 366] on div "19:00-21:00" at bounding box center [593, 360] width 98 height 24
click at [564, 457] on button "Сохранить" at bounding box center [541, 458] width 200 height 24
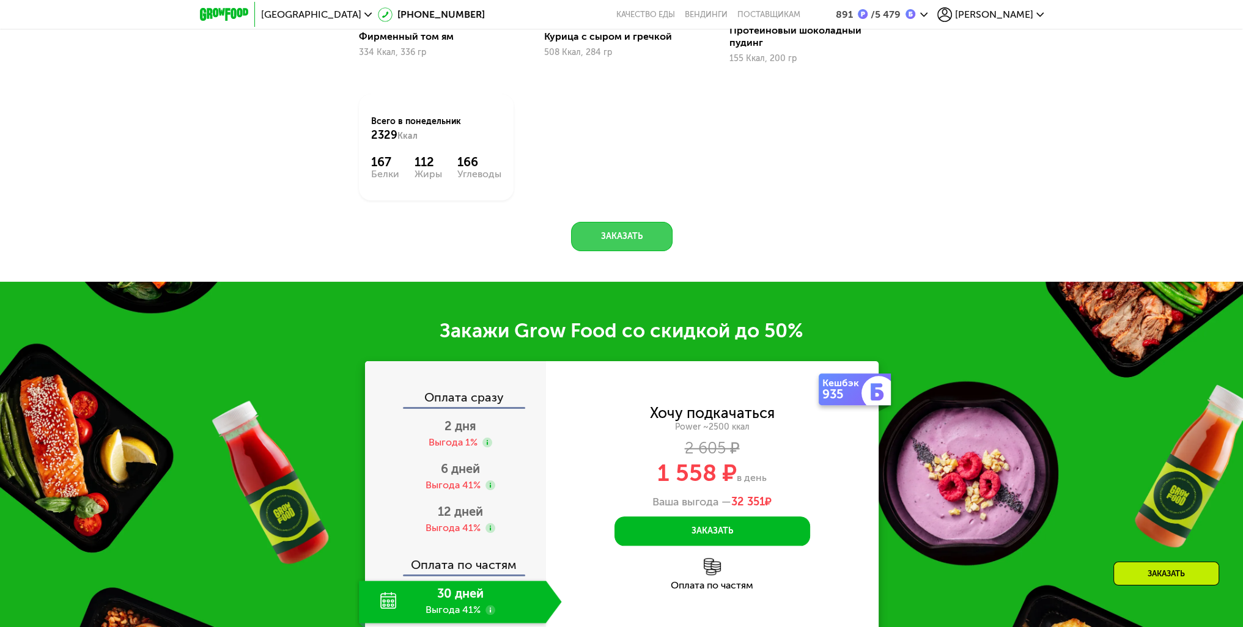
click at [608, 249] on button "Заказать" at bounding box center [621, 236] width 101 height 29
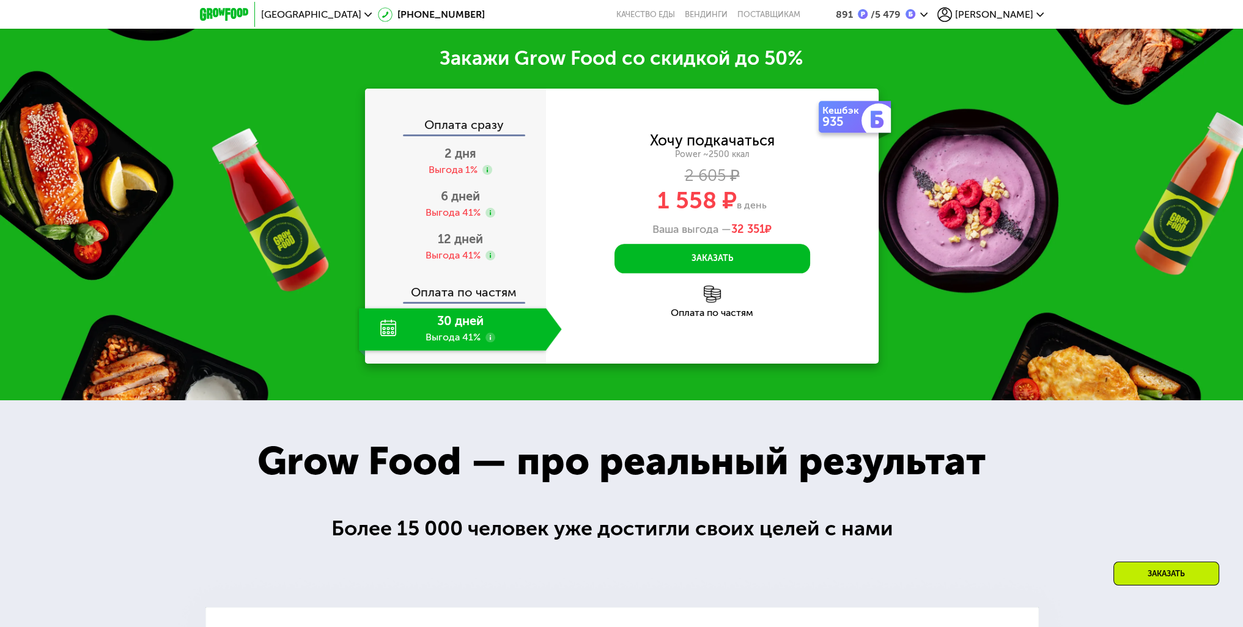
scroll to position [1941, 0]
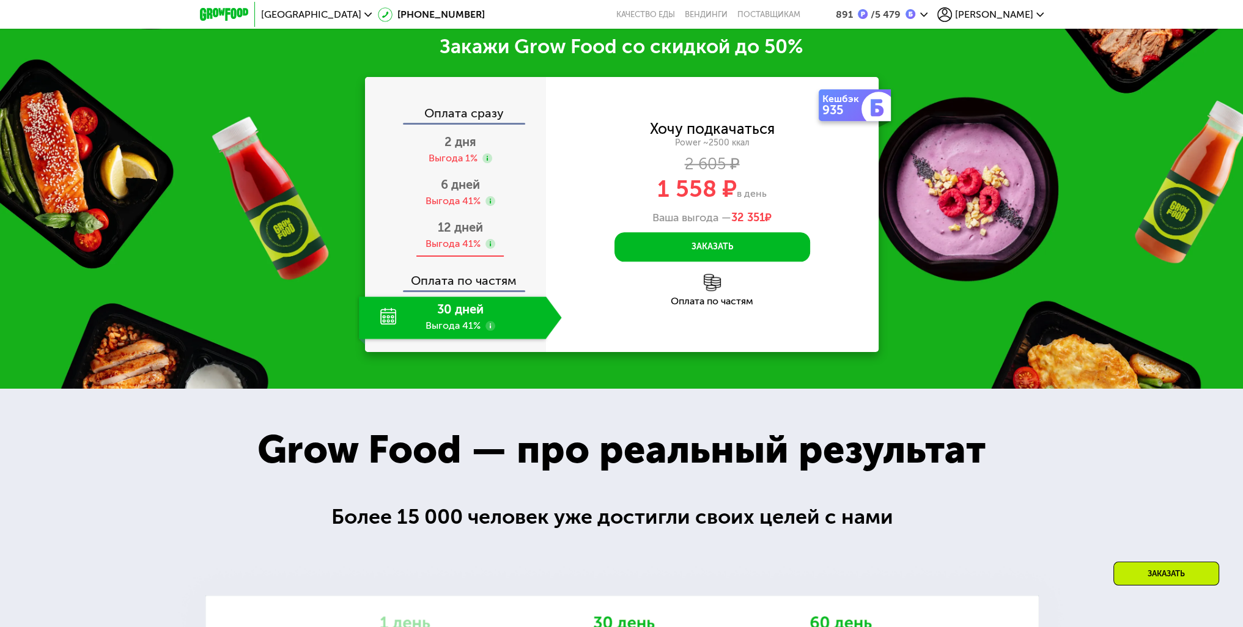
click at [458, 235] on span "12 дней" at bounding box center [460, 227] width 45 height 15
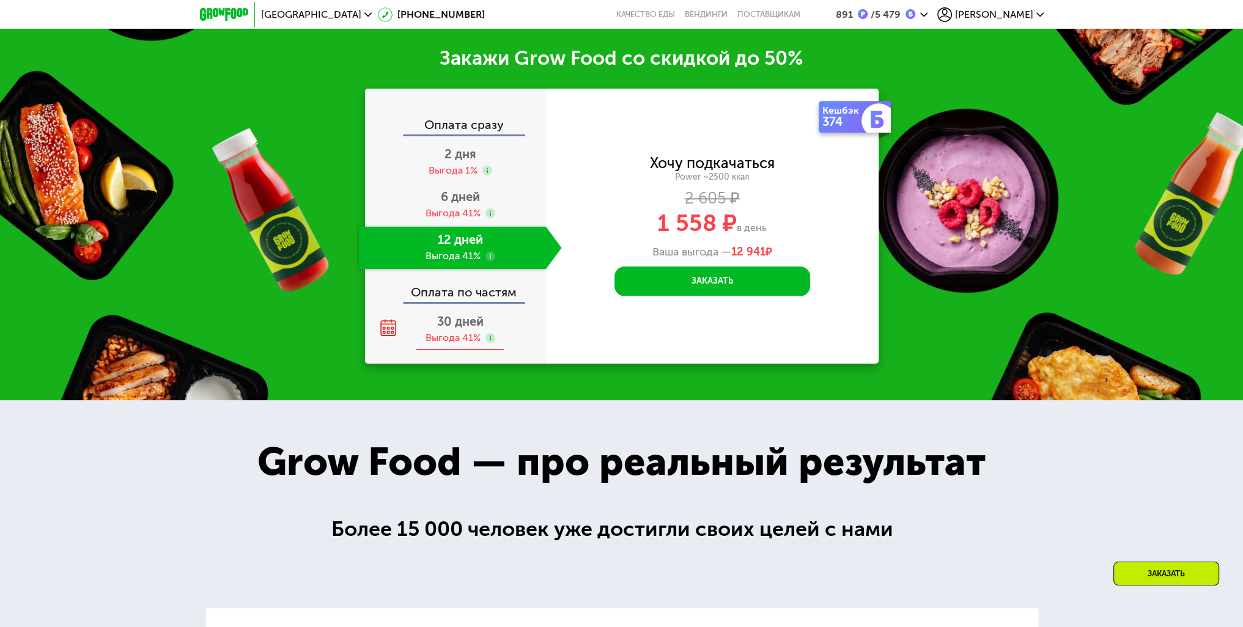
click at [463, 331] on div "Выгода 41%" at bounding box center [452, 337] width 55 height 13
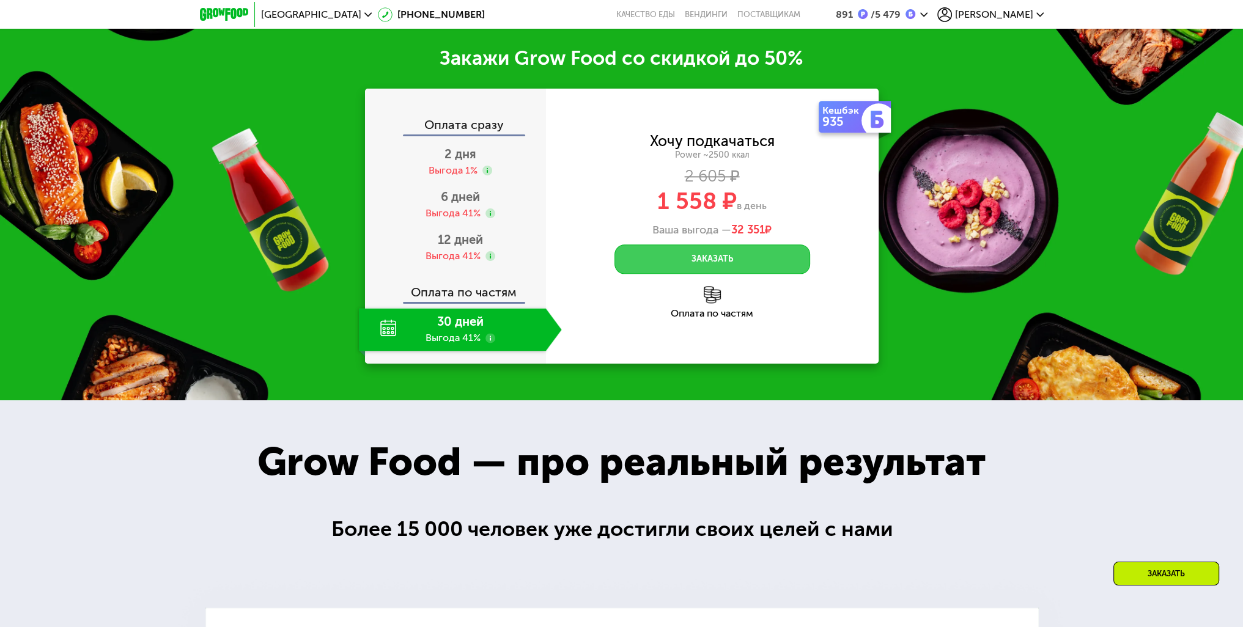
click at [707, 250] on button "Заказать" at bounding box center [712, 258] width 196 height 29
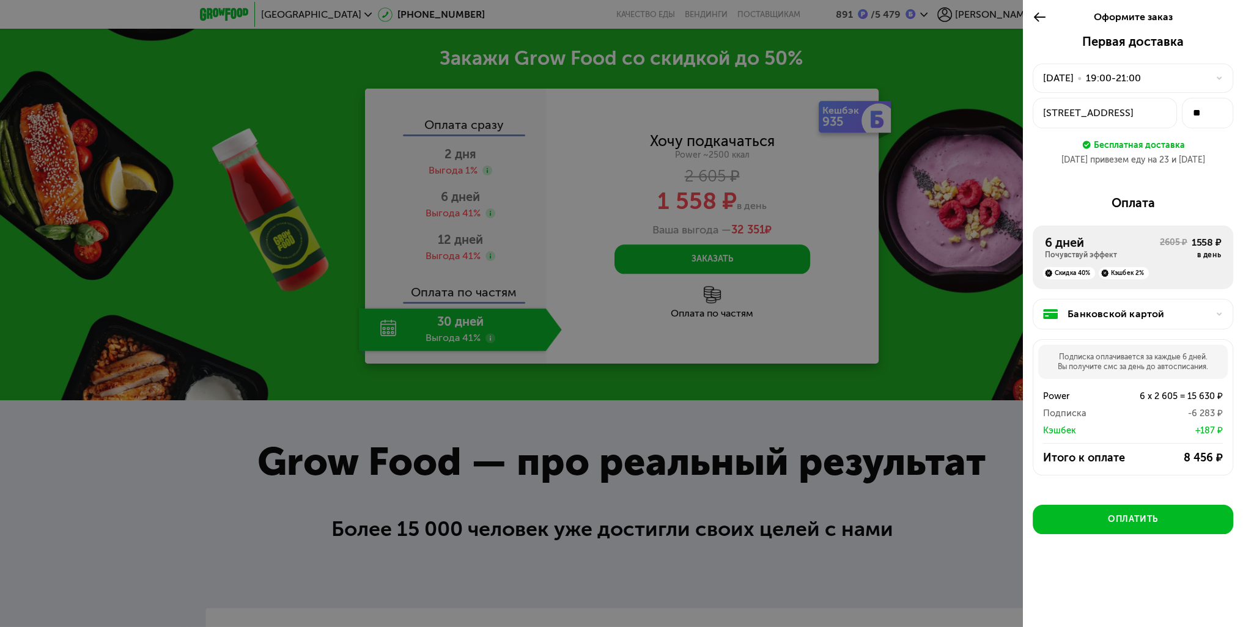
click at [1129, 318] on div "Банковской картой" at bounding box center [1137, 314] width 141 height 15
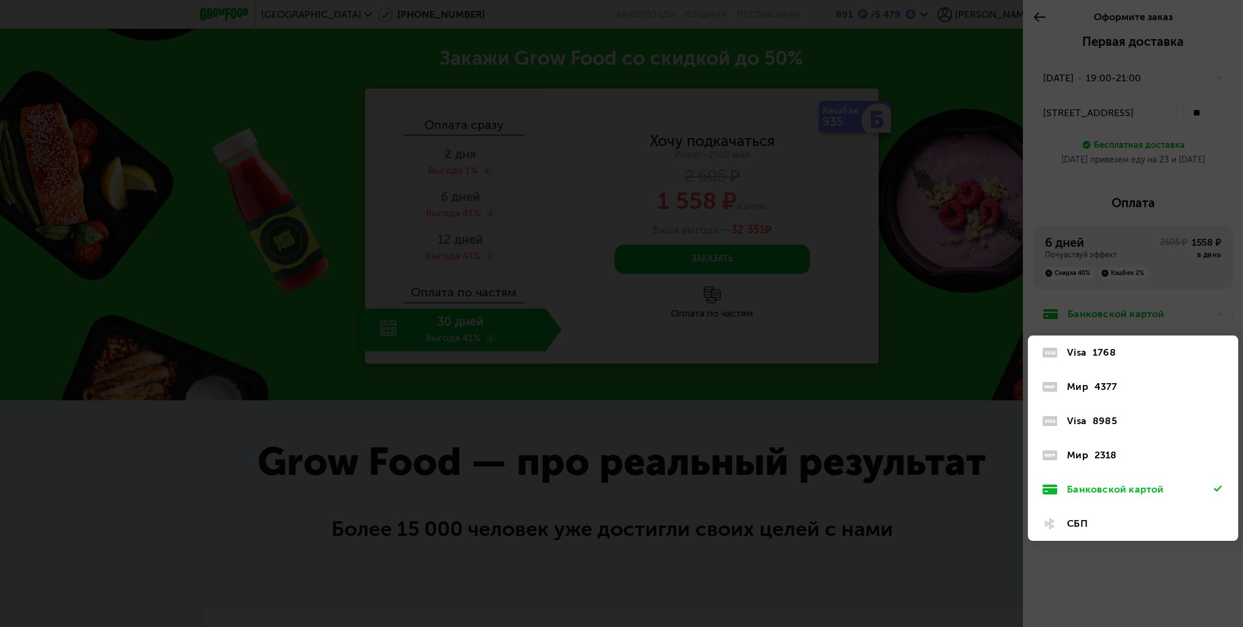
click at [1112, 452] on div "2318" at bounding box center [1105, 455] width 23 height 15
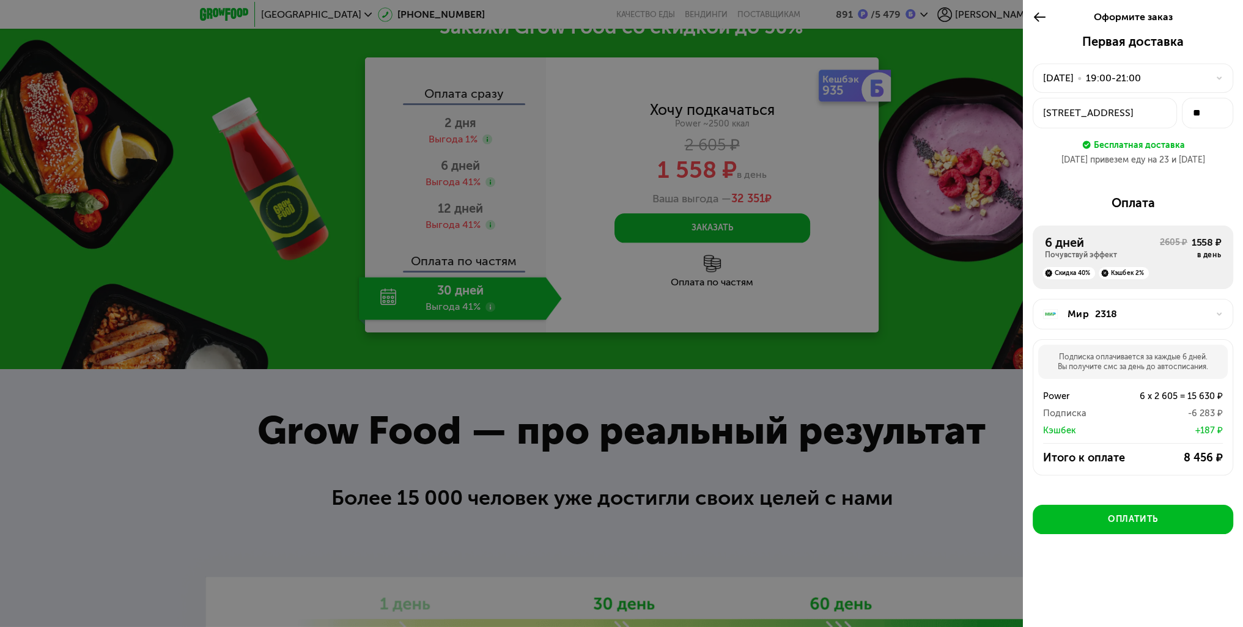
scroll to position [2064, 0]
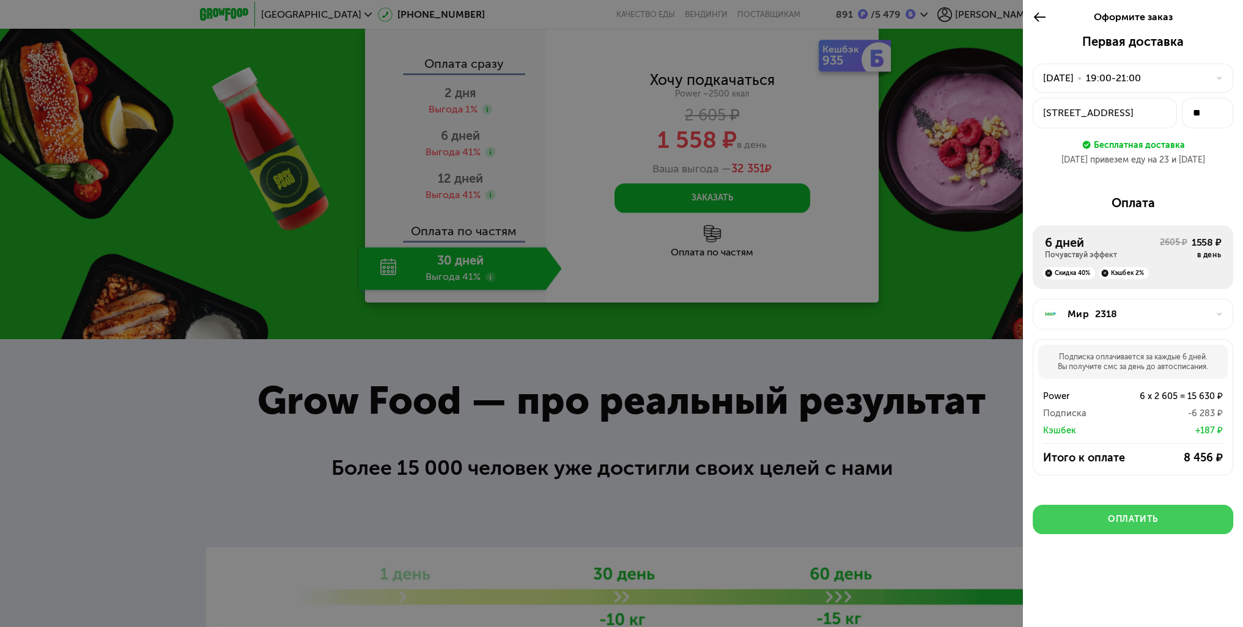
click at [1132, 515] on div "Оплатить" at bounding box center [1133, 519] width 50 height 12
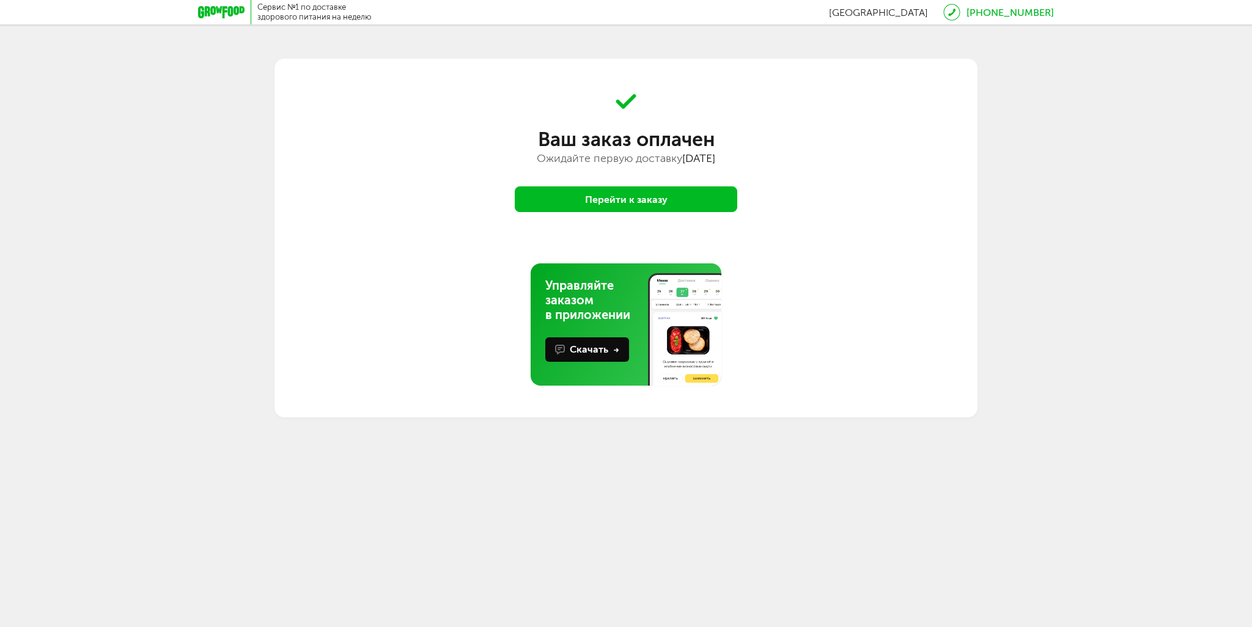
click at [647, 188] on button "Перейти к заказу" at bounding box center [626, 199] width 222 height 26
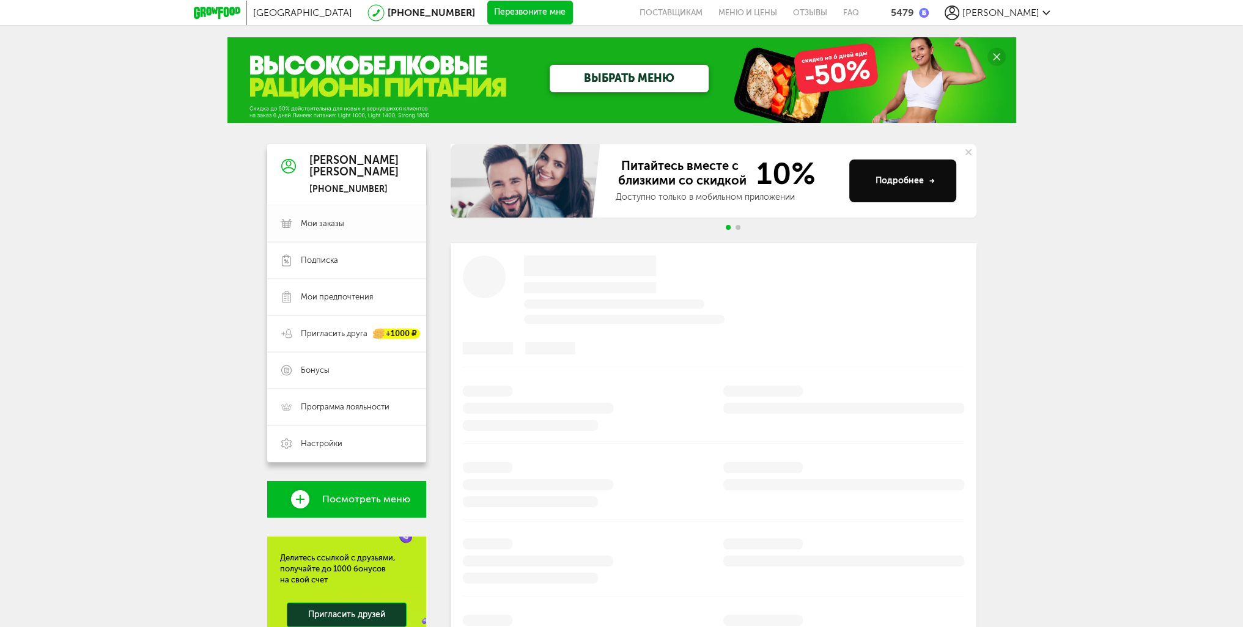
click at [325, 225] on span "Мои заказы" at bounding box center [322, 223] width 43 height 11
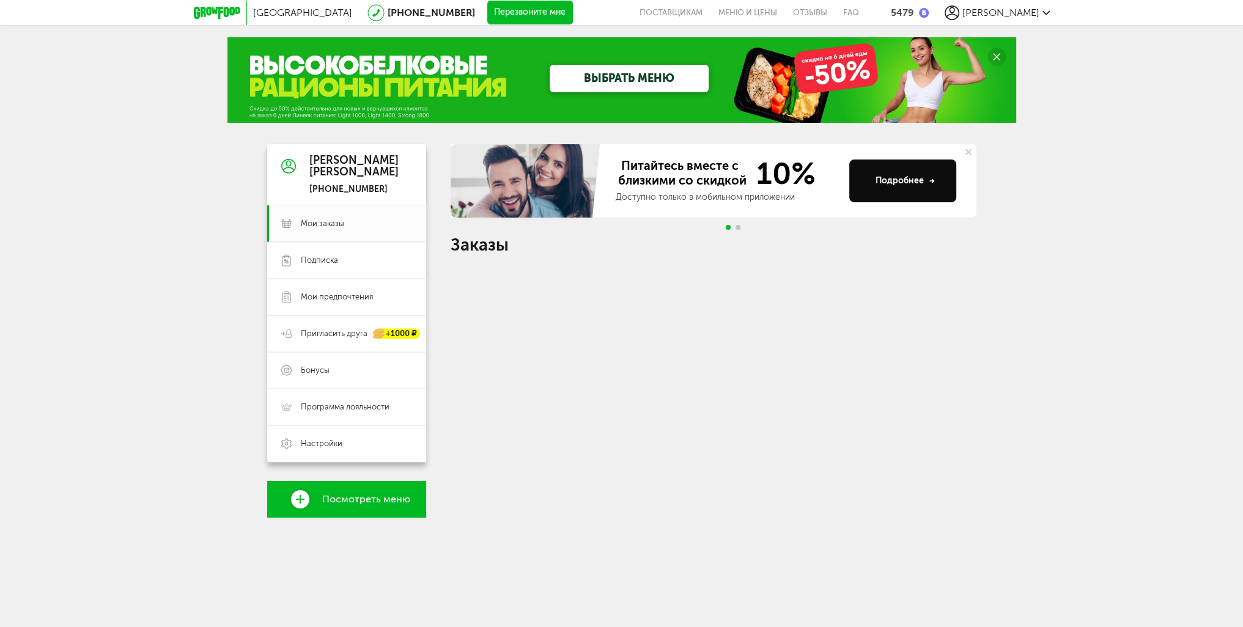
click at [603, 80] on link "ВЫБРАТЬ МЕНЮ" at bounding box center [629, 79] width 159 height 28
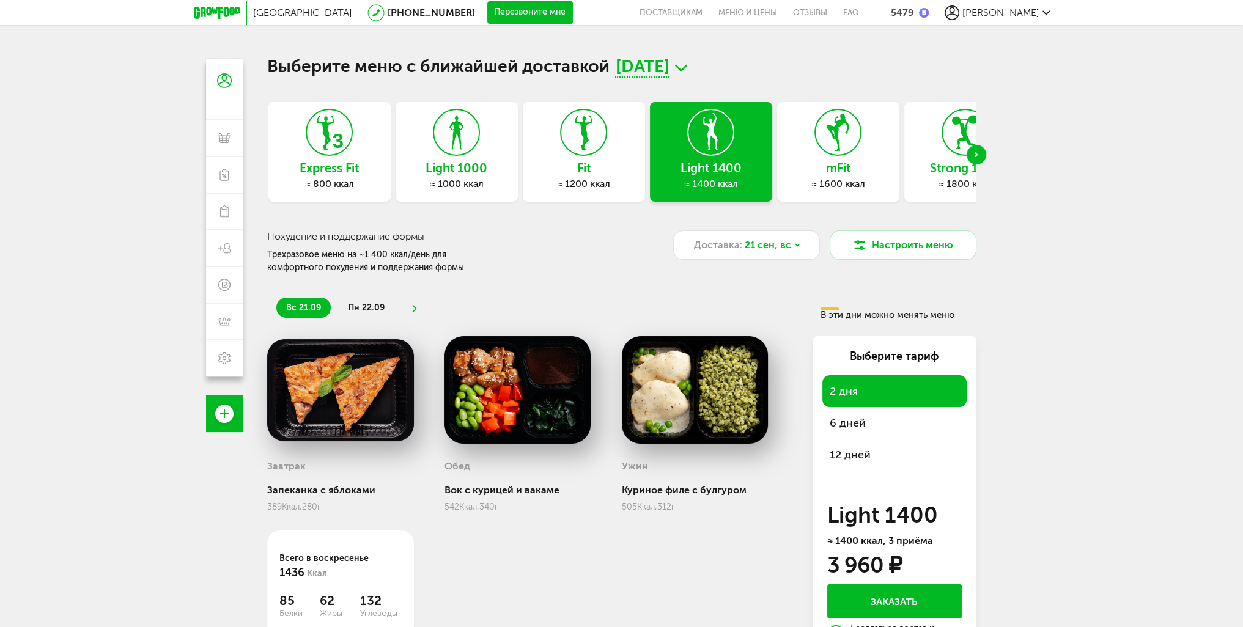
click at [976, 152] on div "Next slide" at bounding box center [976, 155] width 20 height 20
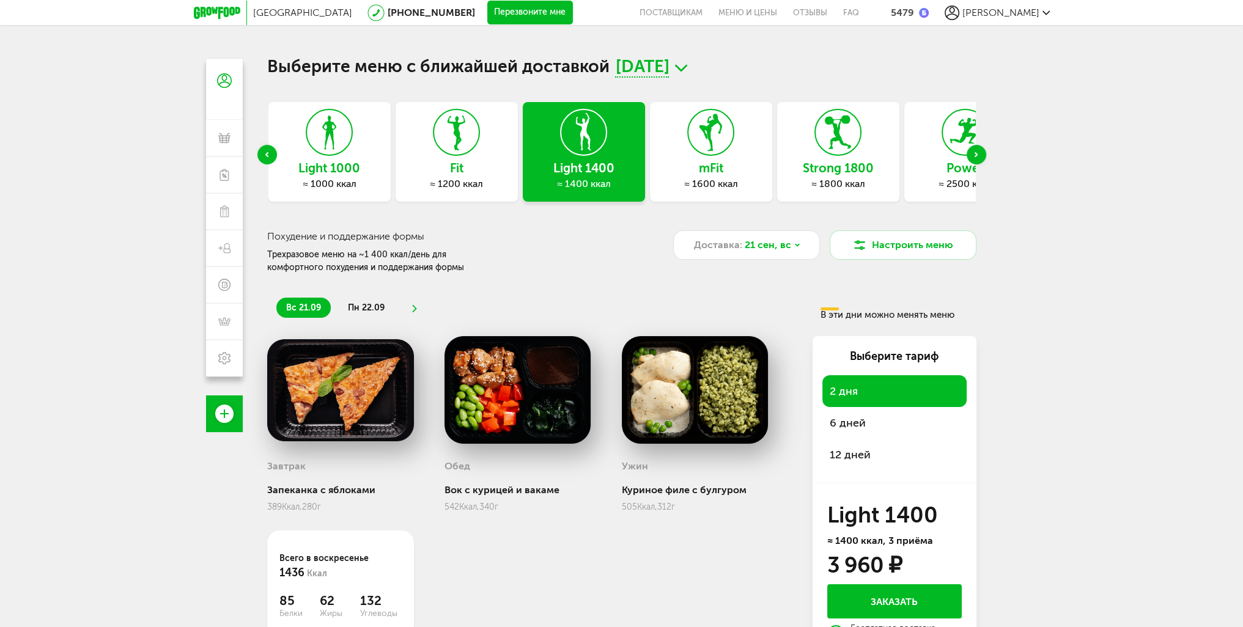
click at [976, 152] on div "Next slide" at bounding box center [976, 155] width 20 height 20
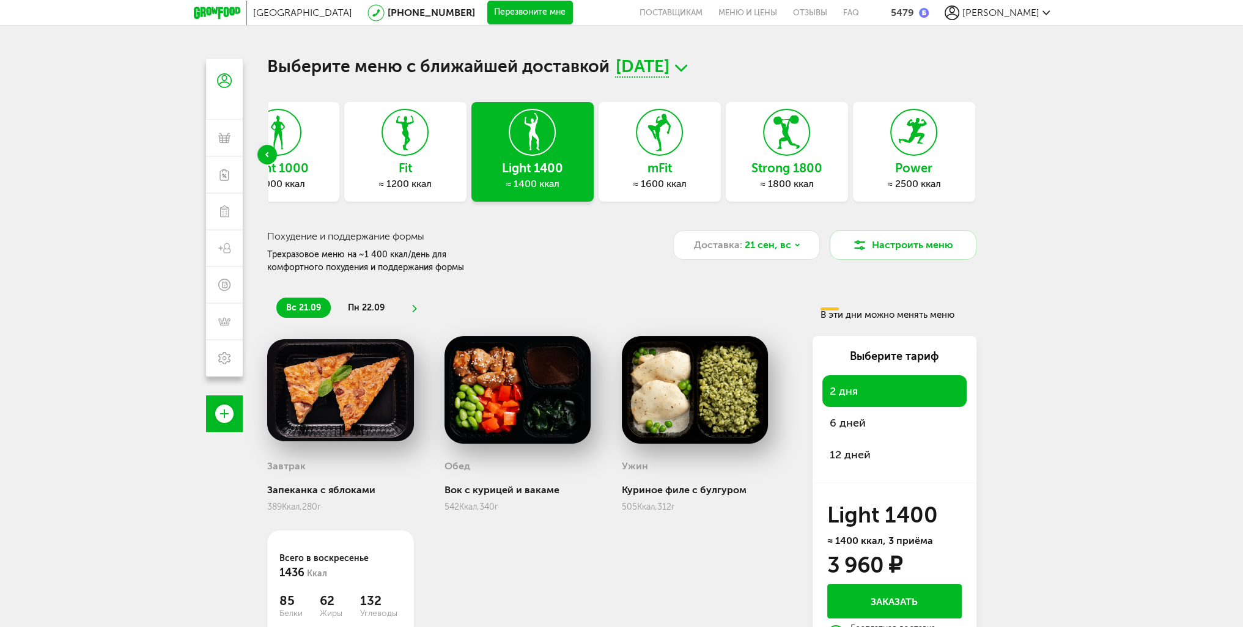
click at [660, 148] on use at bounding box center [659, 132] width 23 height 37
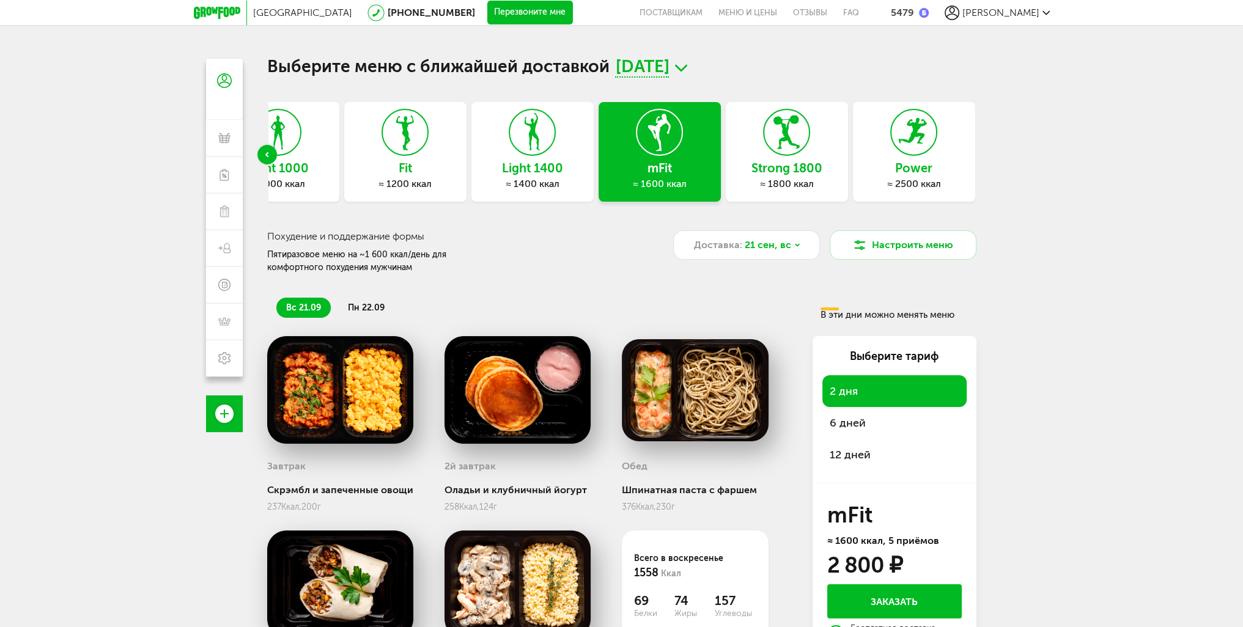
click at [787, 260] on div "Доставка: 21 сен, вс" at bounding box center [746, 252] width 147 height 44
click at [786, 252] on div "Доставка: 21 сен, вс" at bounding box center [746, 244] width 147 height 29
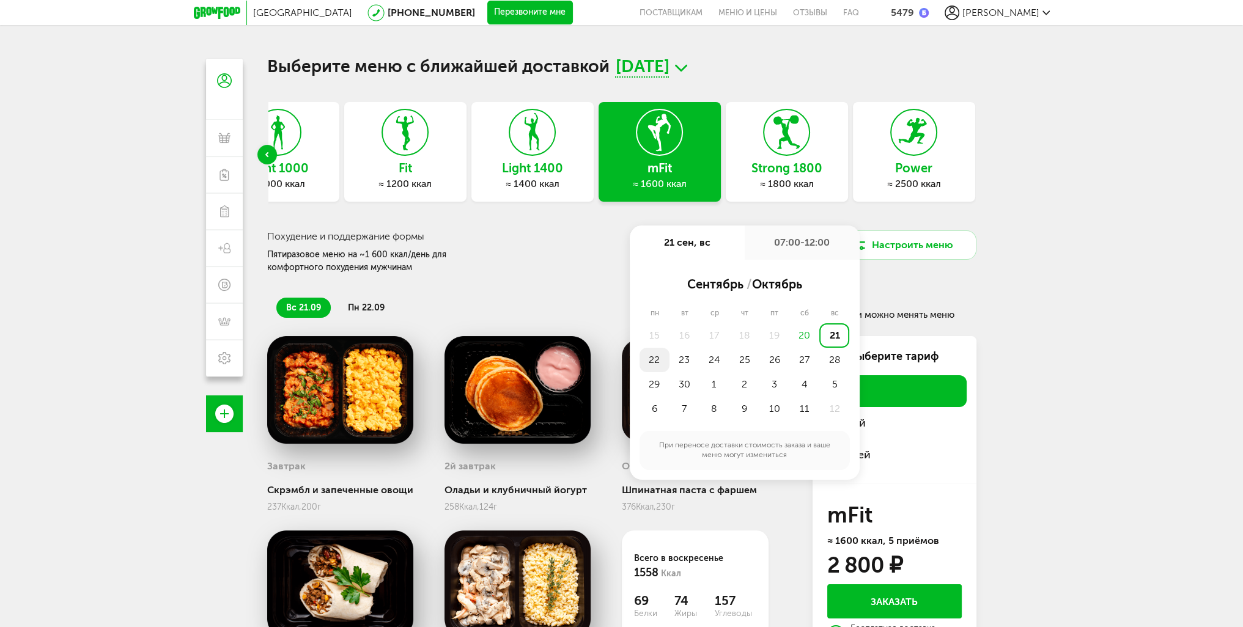
click at [663, 354] on div "22" at bounding box center [654, 360] width 30 height 24
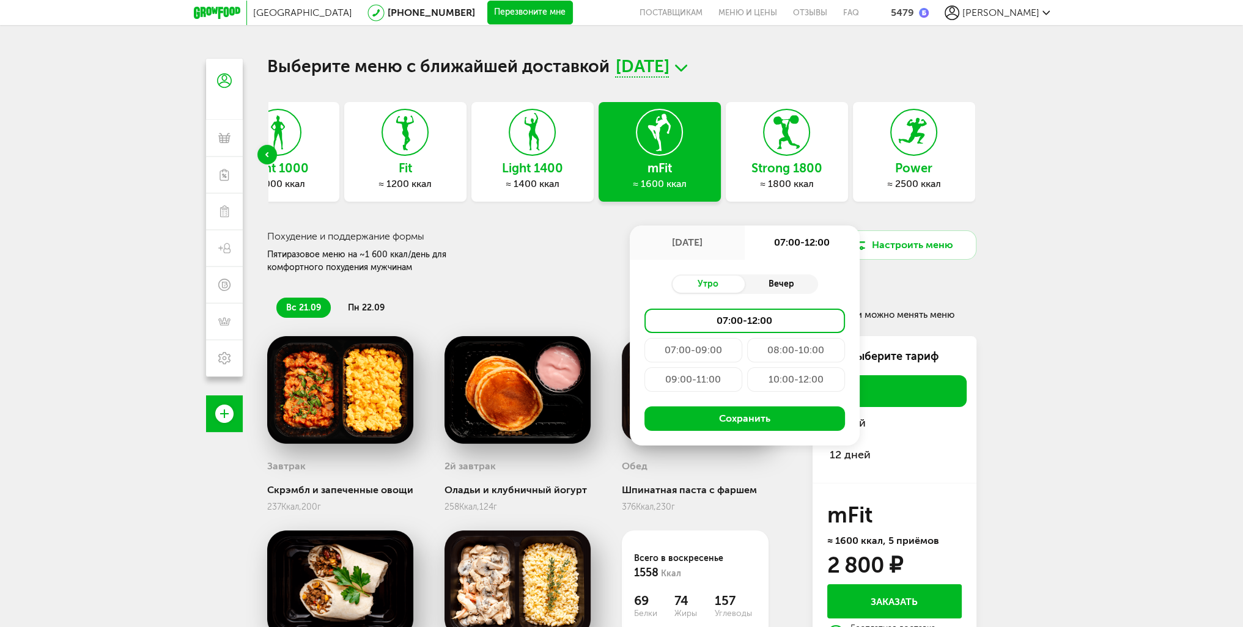
click at [776, 276] on div "Вечер" at bounding box center [781, 284] width 73 height 17
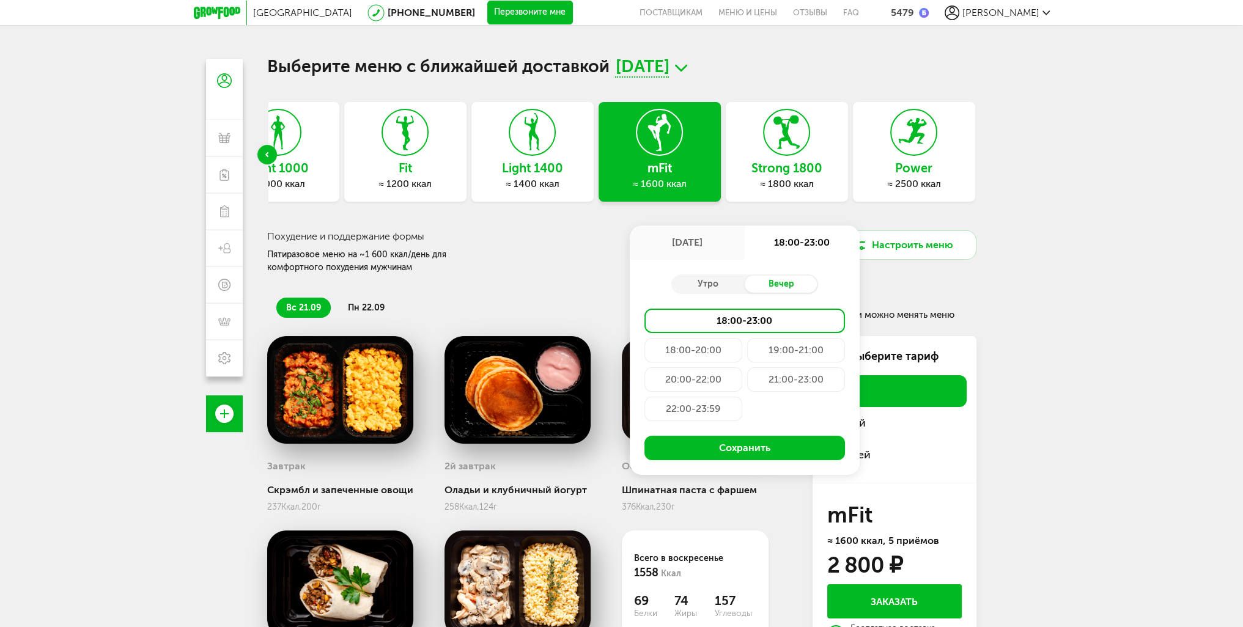
click at [785, 343] on div "19:00-21:00" at bounding box center [796, 350] width 98 height 24
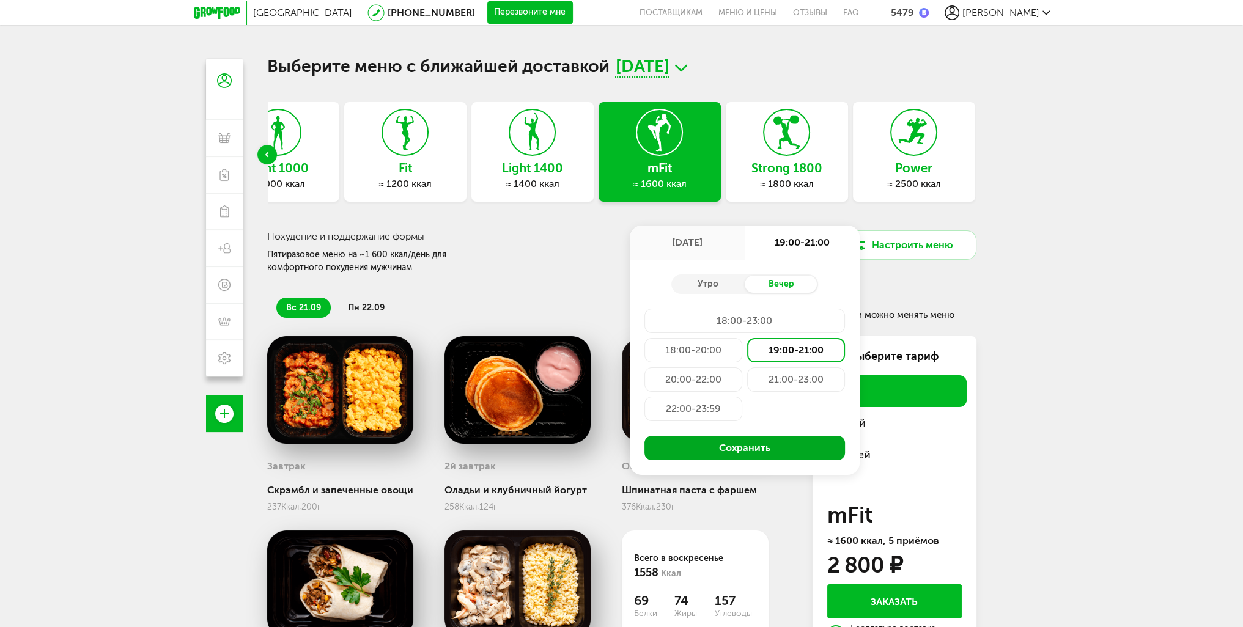
click at [745, 444] on button "Сохранить" at bounding box center [744, 448] width 200 height 24
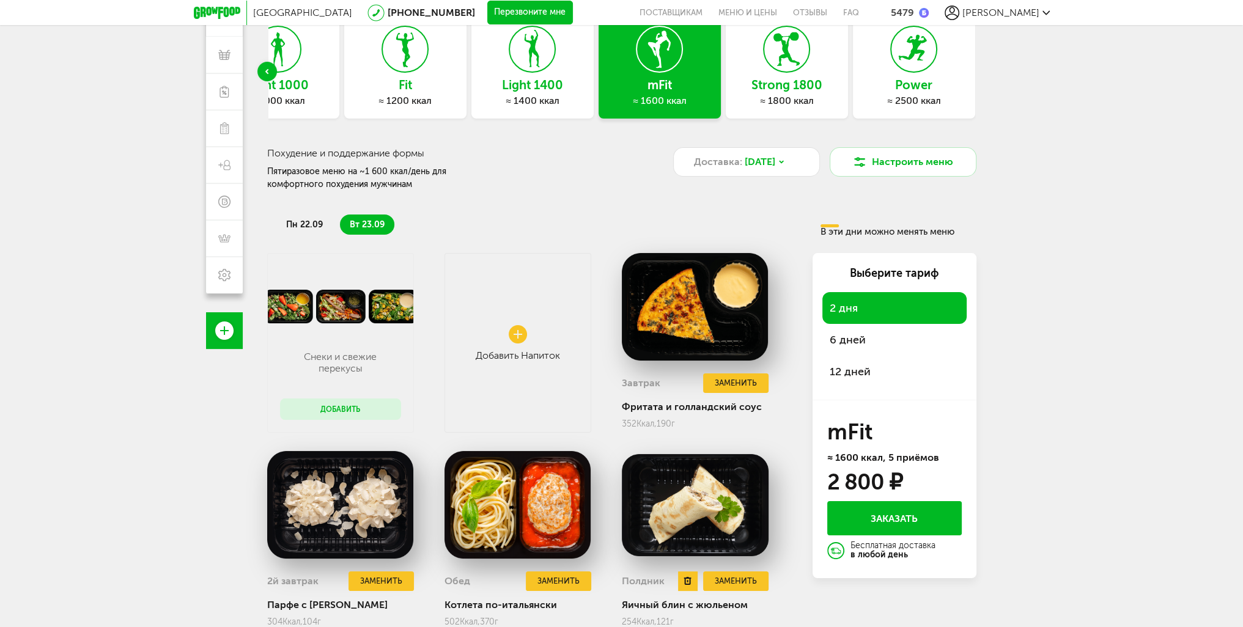
scroll to position [72, 0]
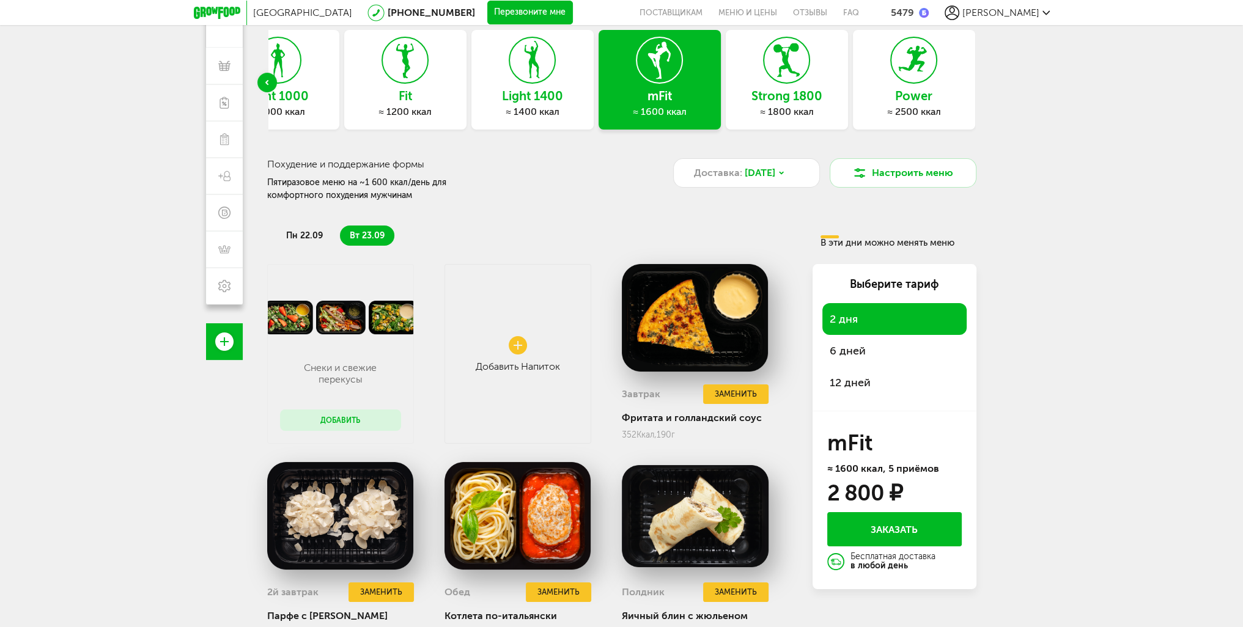
click at [877, 343] on span "6 дней" at bounding box center [894, 350] width 130 height 17
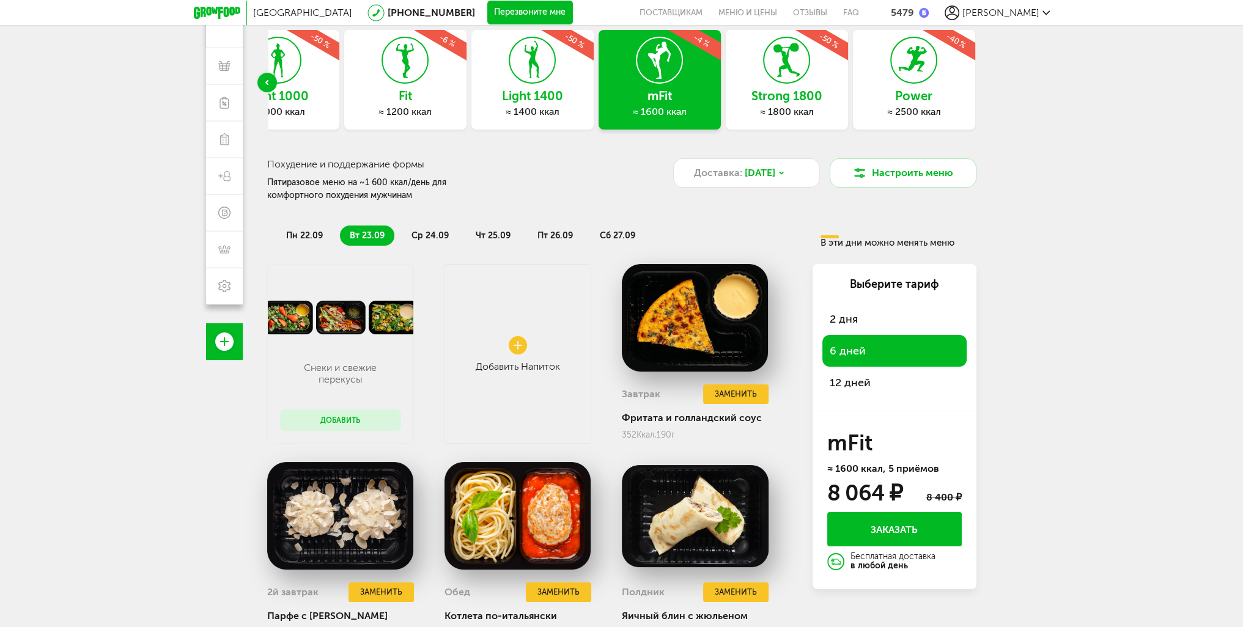
click at [869, 323] on span "2 дня" at bounding box center [894, 319] width 130 height 17
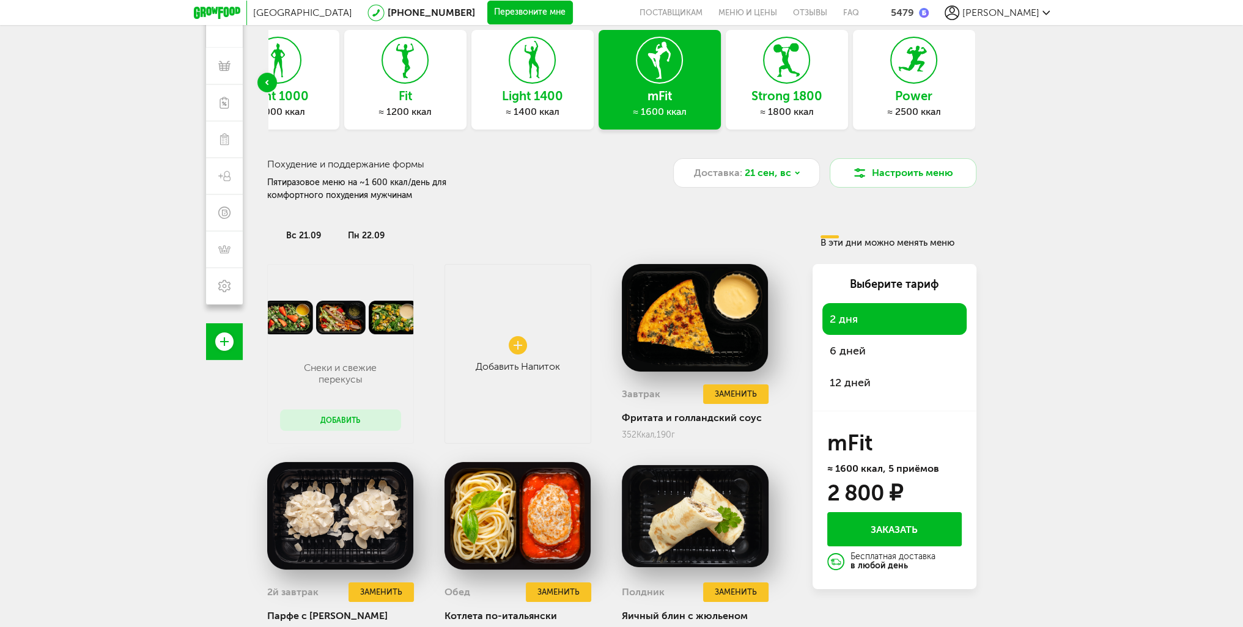
click at [873, 343] on span "6 дней" at bounding box center [894, 350] width 130 height 17
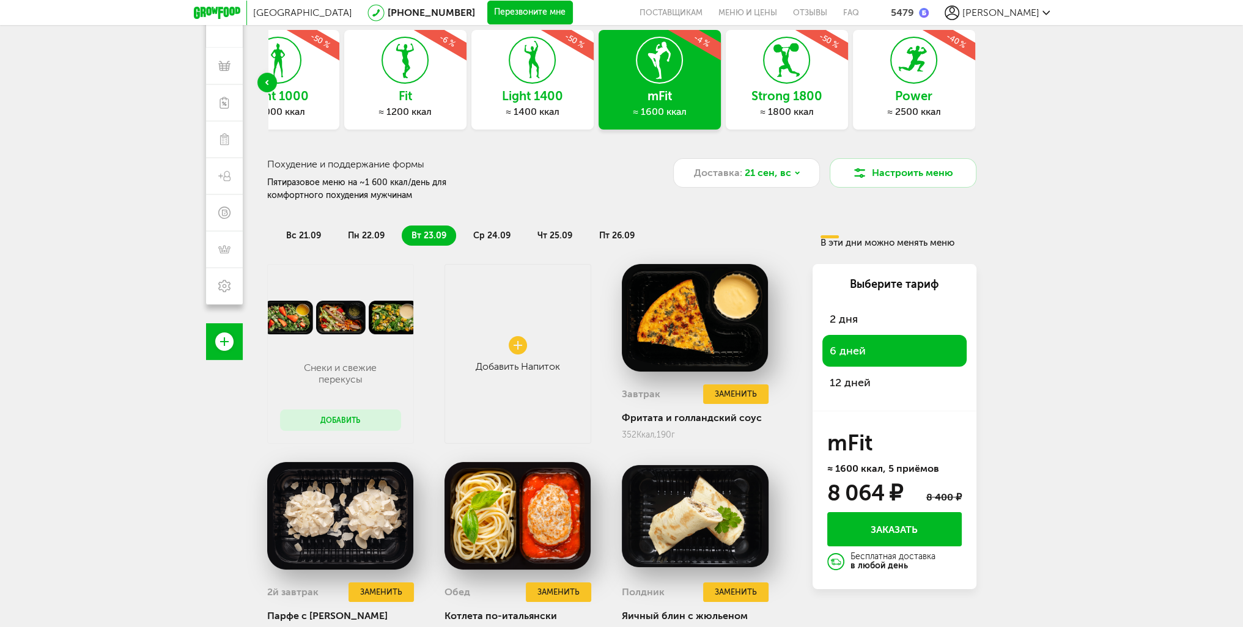
click at [871, 376] on span "12 дней" at bounding box center [894, 382] width 130 height 17
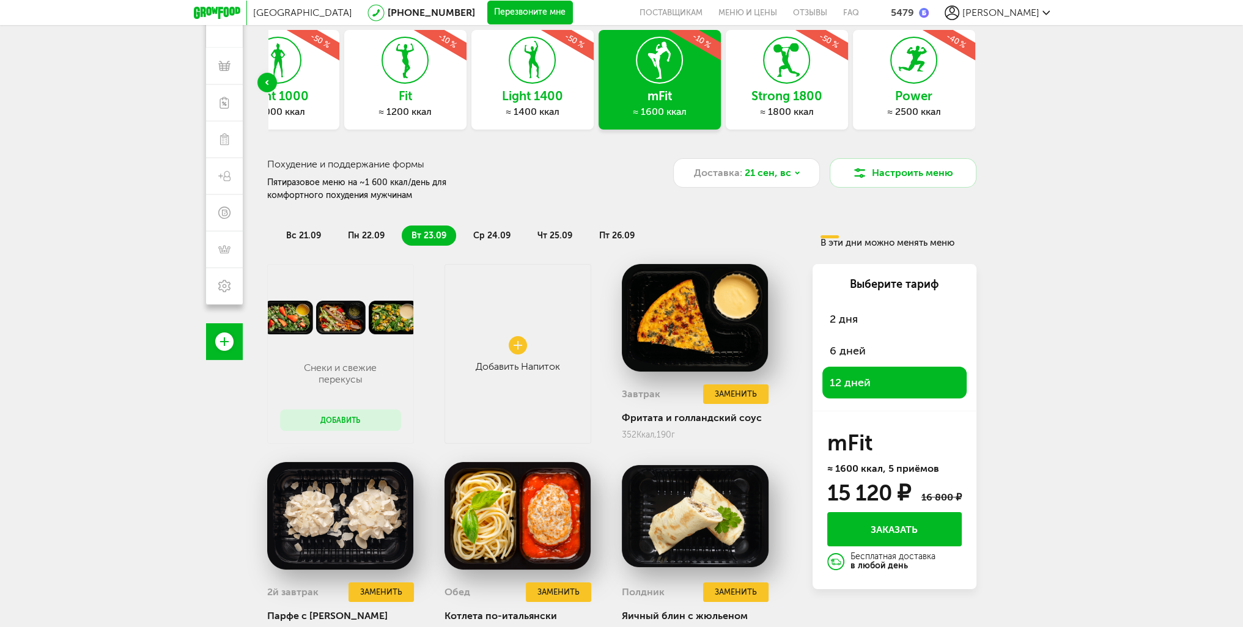
click at [864, 320] on span "2 дня" at bounding box center [894, 319] width 130 height 17
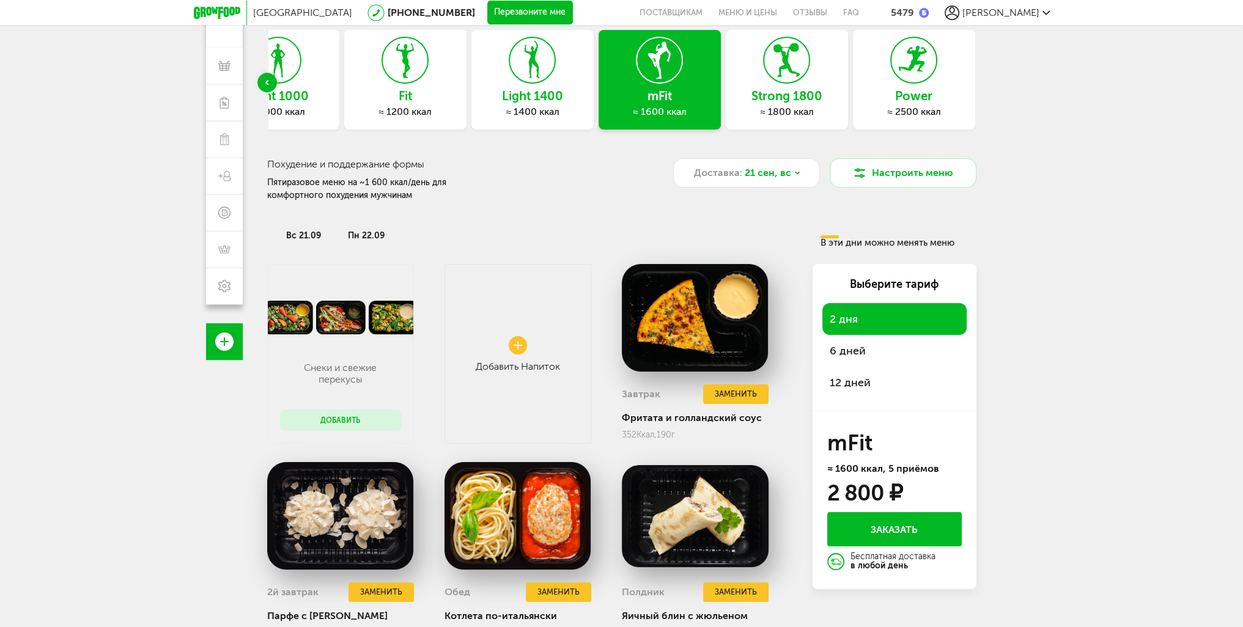
click at [873, 373] on div "12 дней" at bounding box center [894, 383] width 144 height 32
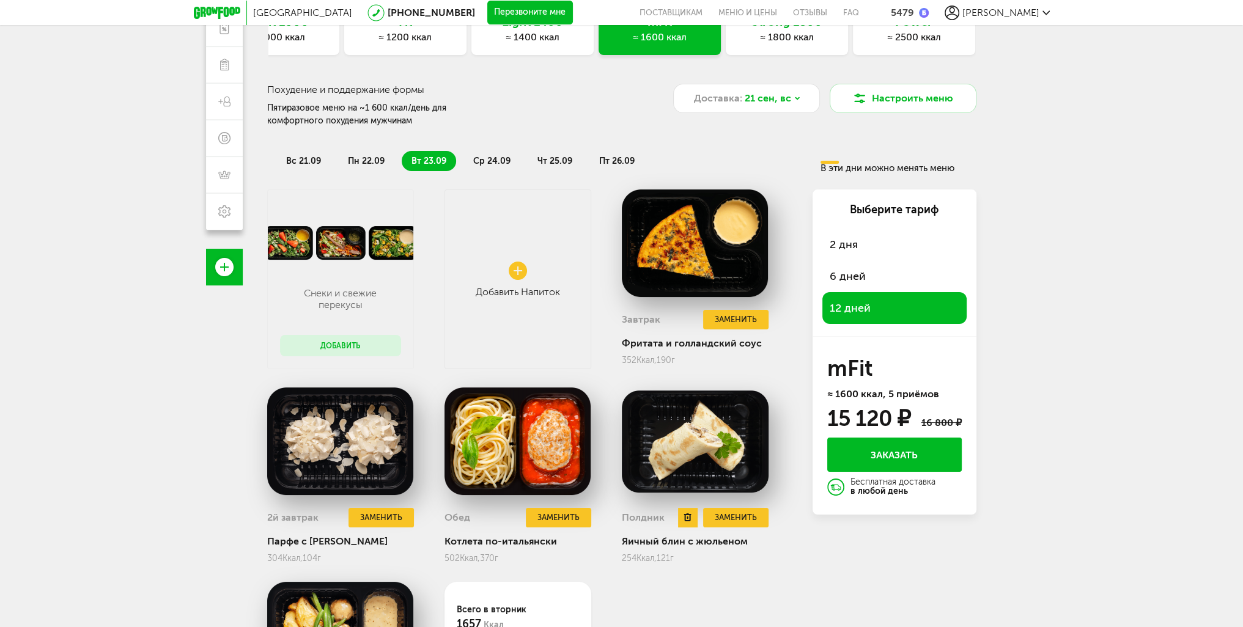
scroll to position [0, 0]
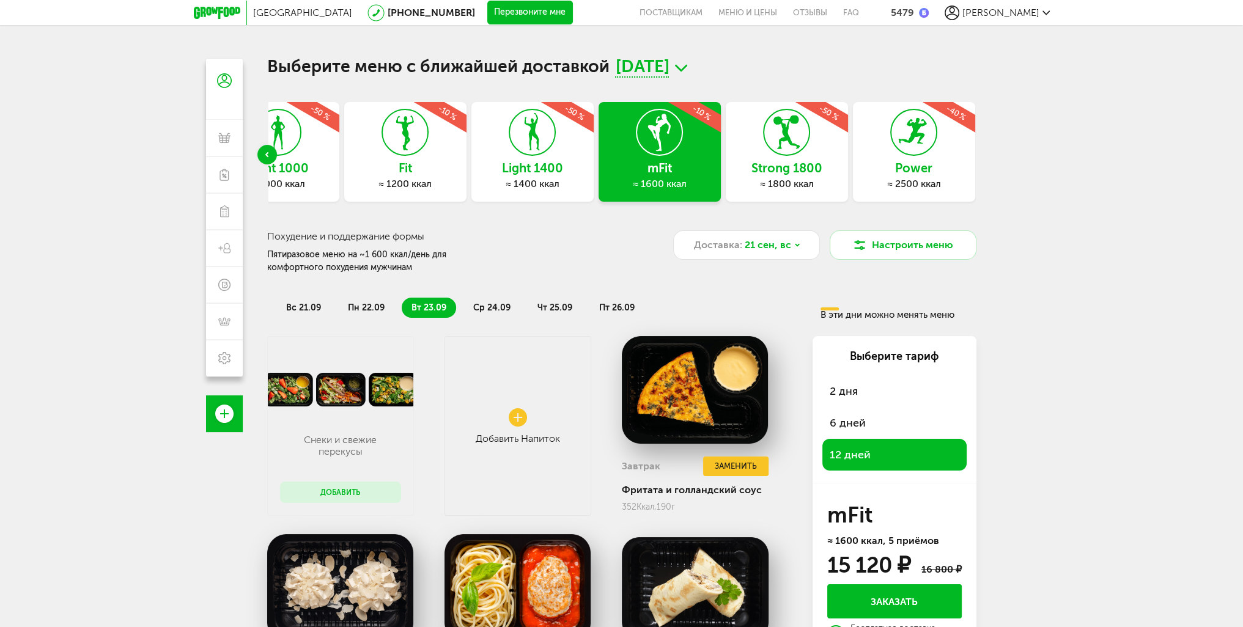
click at [213, 7] on icon at bounding box center [217, 13] width 46 height 12
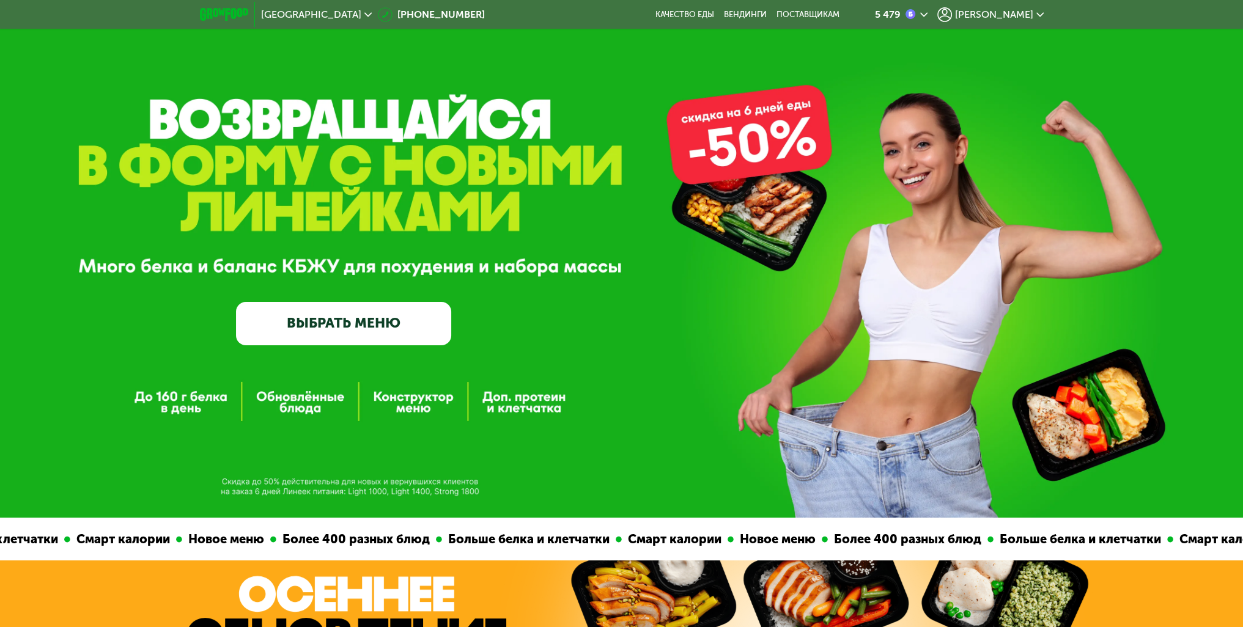
click at [389, 322] on link "ВЫБРАТЬ МЕНЮ" at bounding box center [343, 323] width 215 height 43
click at [326, 331] on link "ВЫБРАТЬ МЕНЮ" at bounding box center [343, 323] width 215 height 43
click at [361, 328] on link "ВЫБРАТЬ МЕНЮ" at bounding box center [343, 323] width 215 height 43
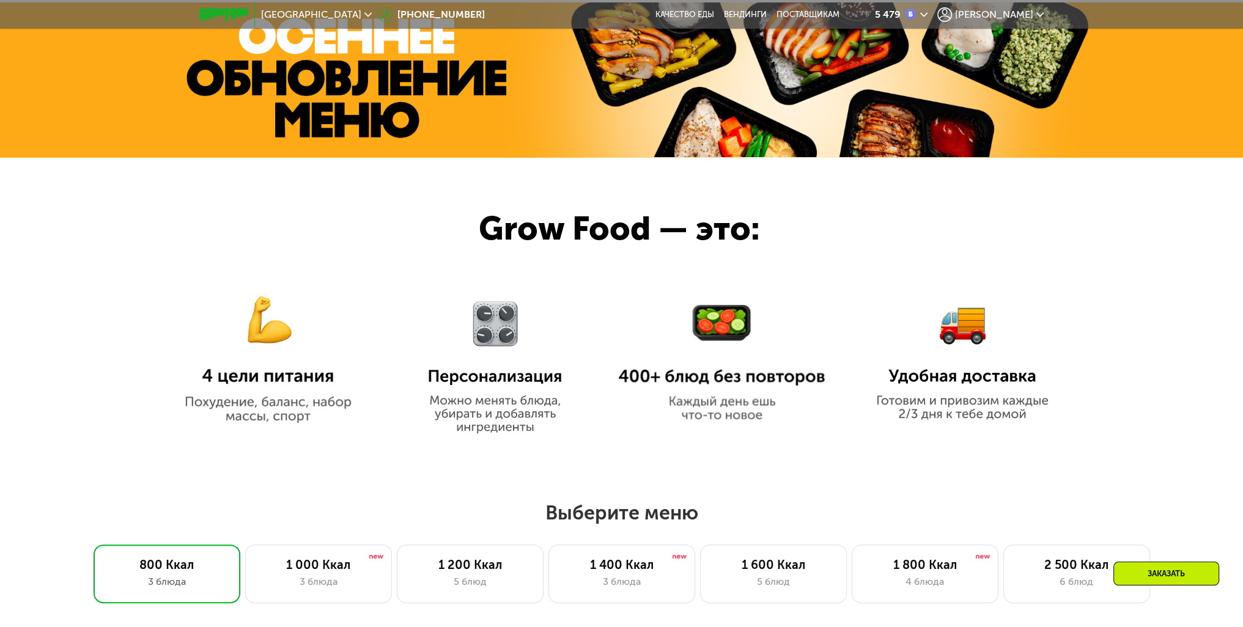
scroll to position [733, 0]
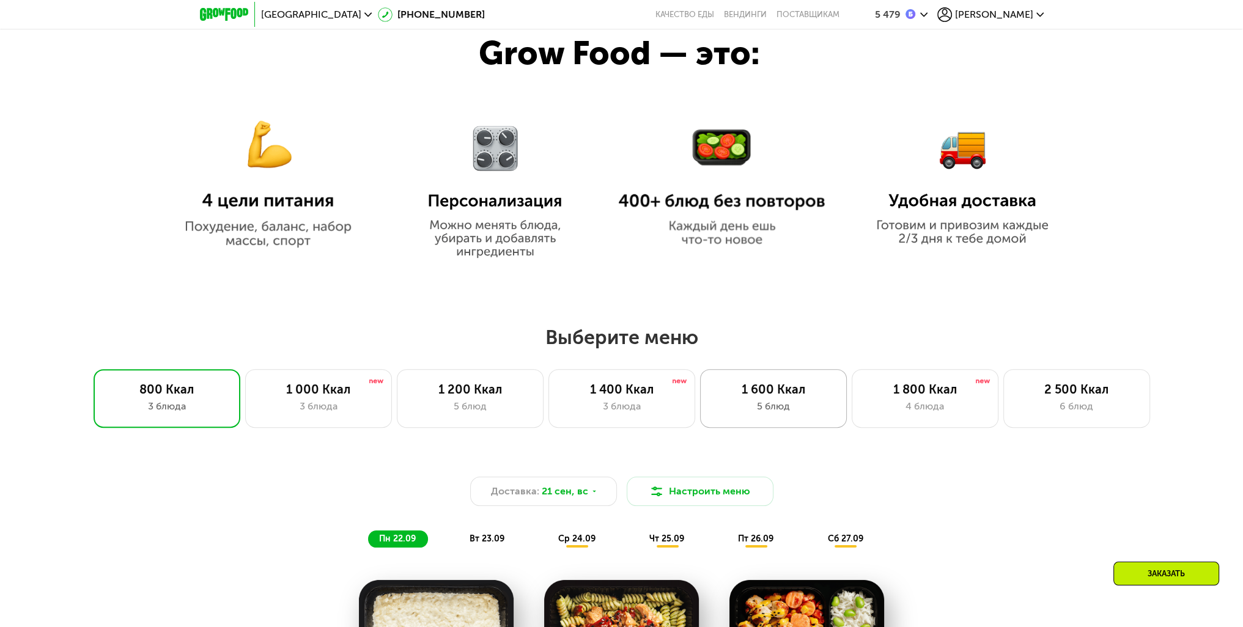
click at [773, 409] on div "5 блюд" at bounding box center [773, 406] width 121 height 15
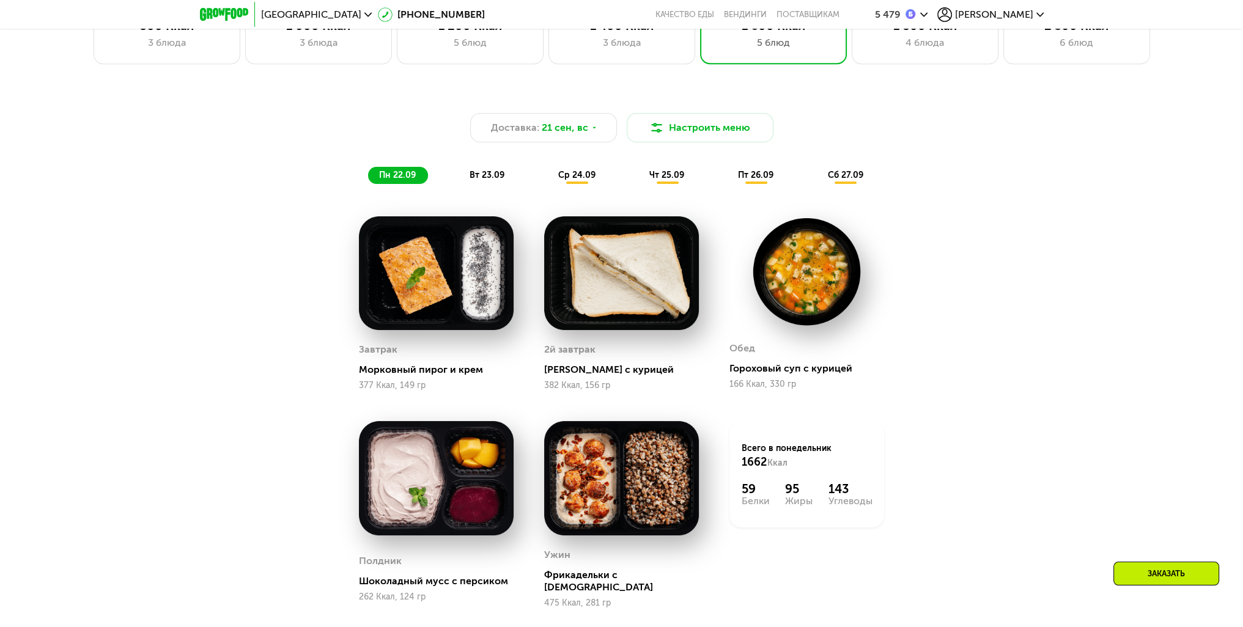
scroll to position [1100, 0]
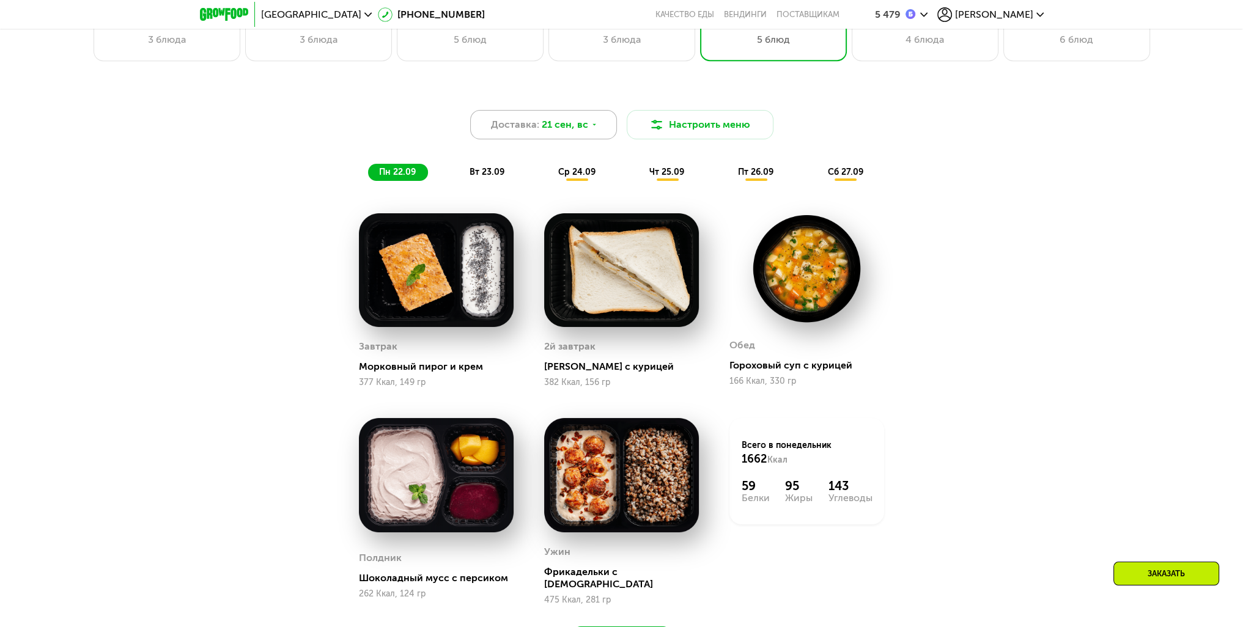
click at [543, 131] on span "21 сен, вс" at bounding box center [565, 124] width 46 height 15
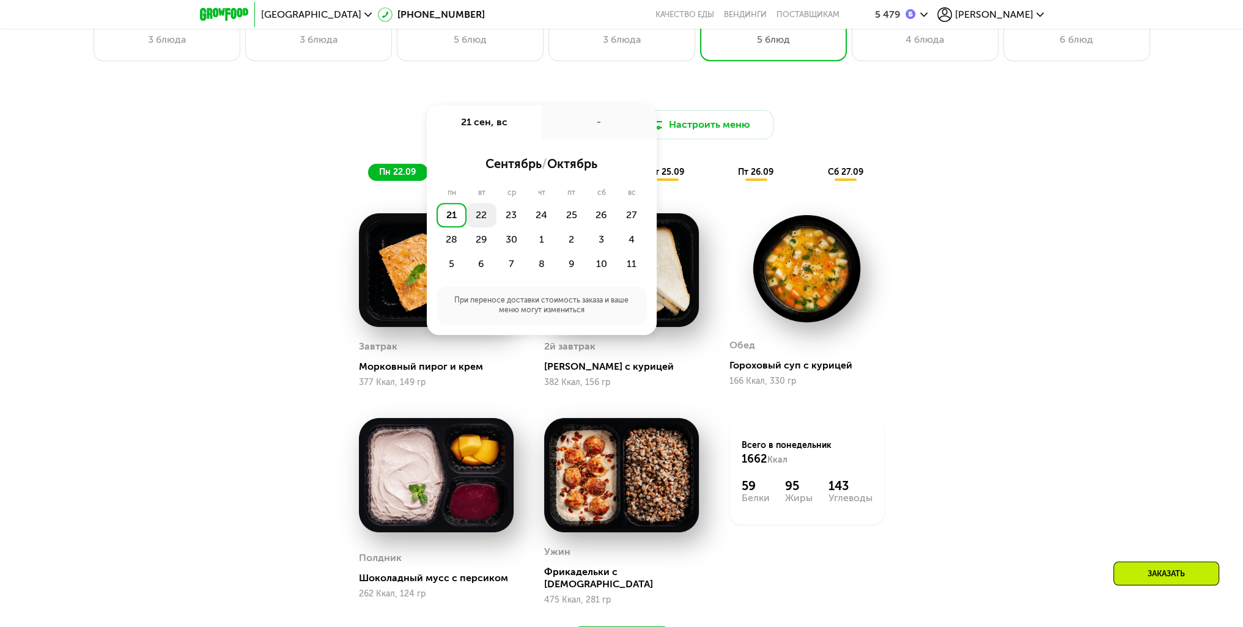
click at [483, 215] on div "22" at bounding box center [481, 215] width 30 height 24
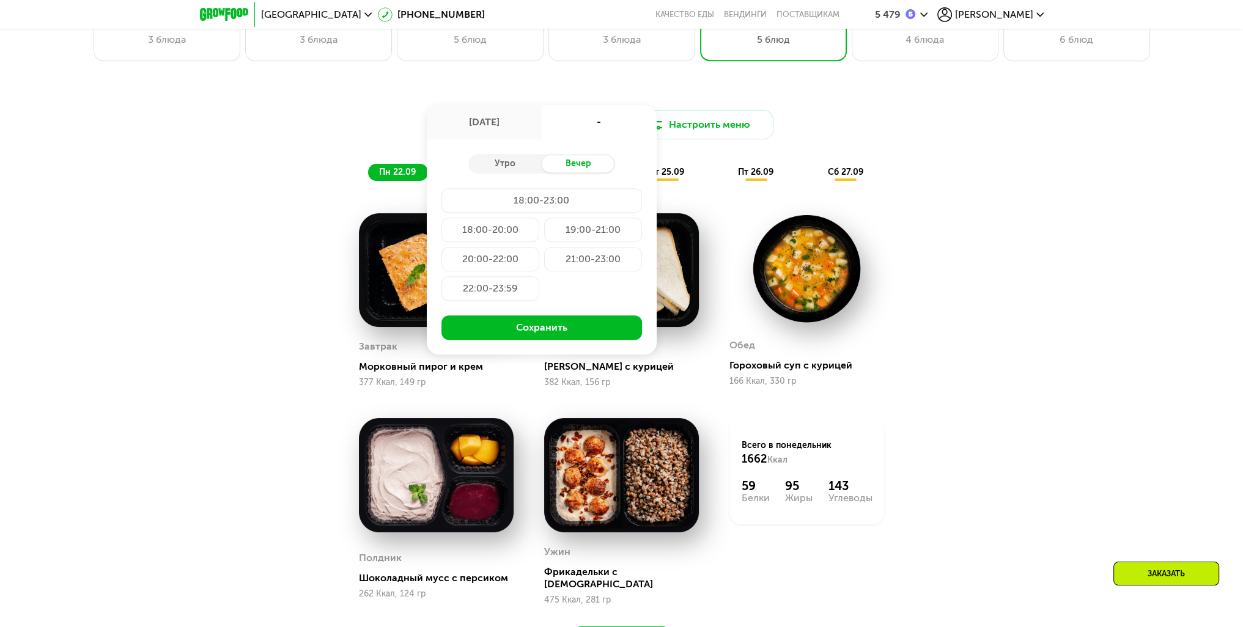
click at [593, 238] on div "19:00-21:00" at bounding box center [593, 230] width 98 height 24
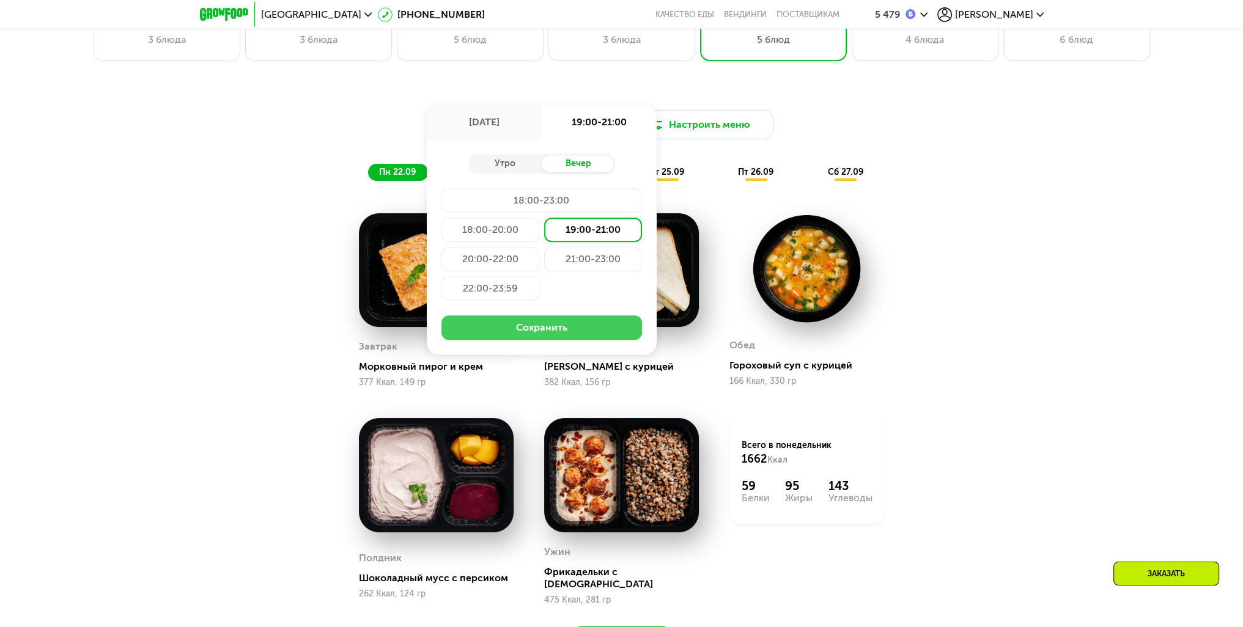
click at [551, 331] on button "Сохранить" at bounding box center [541, 327] width 200 height 24
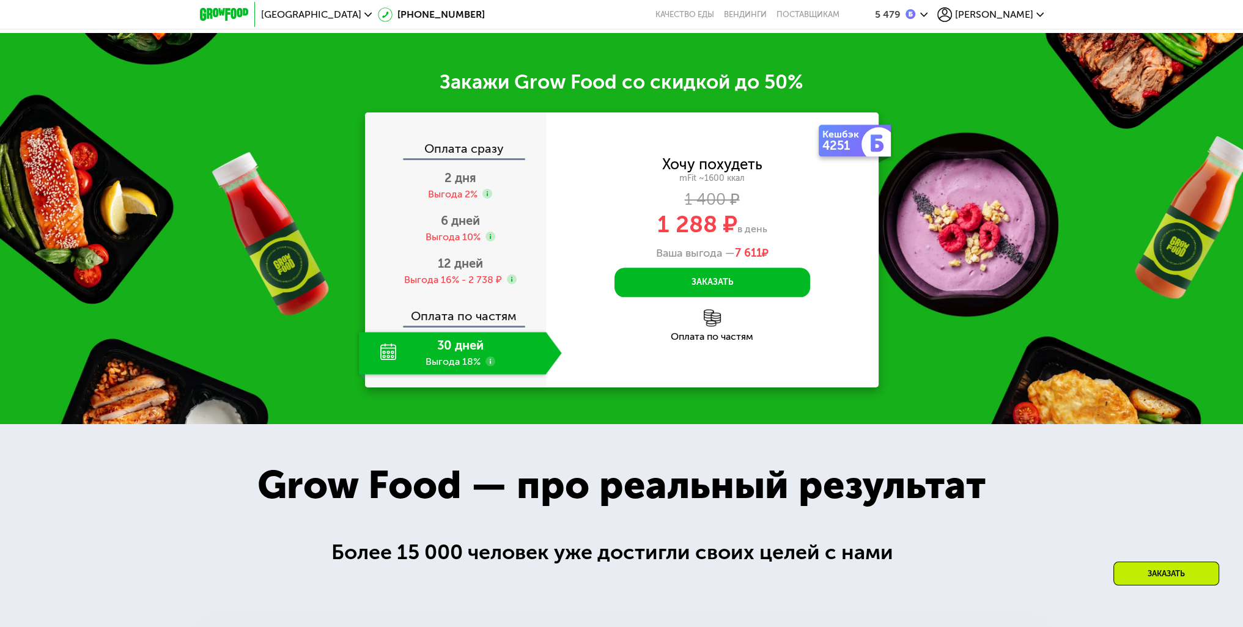
scroll to position [1956, 0]
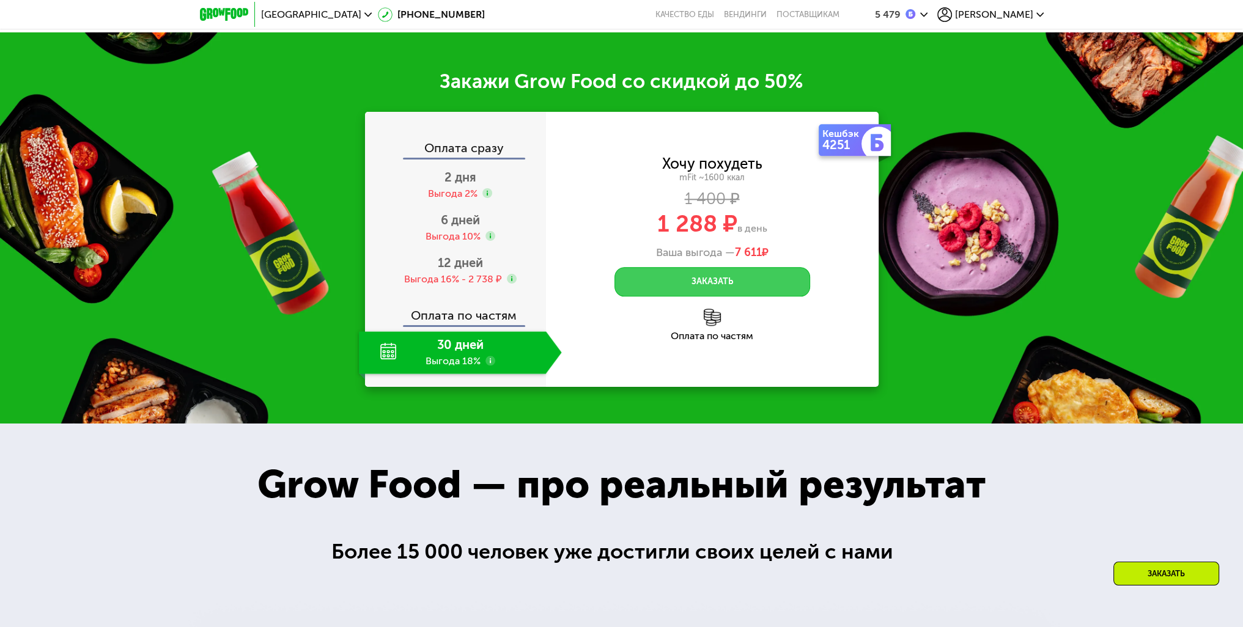
click at [707, 285] on button "Заказать" at bounding box center [712, 281] width 196 height 29
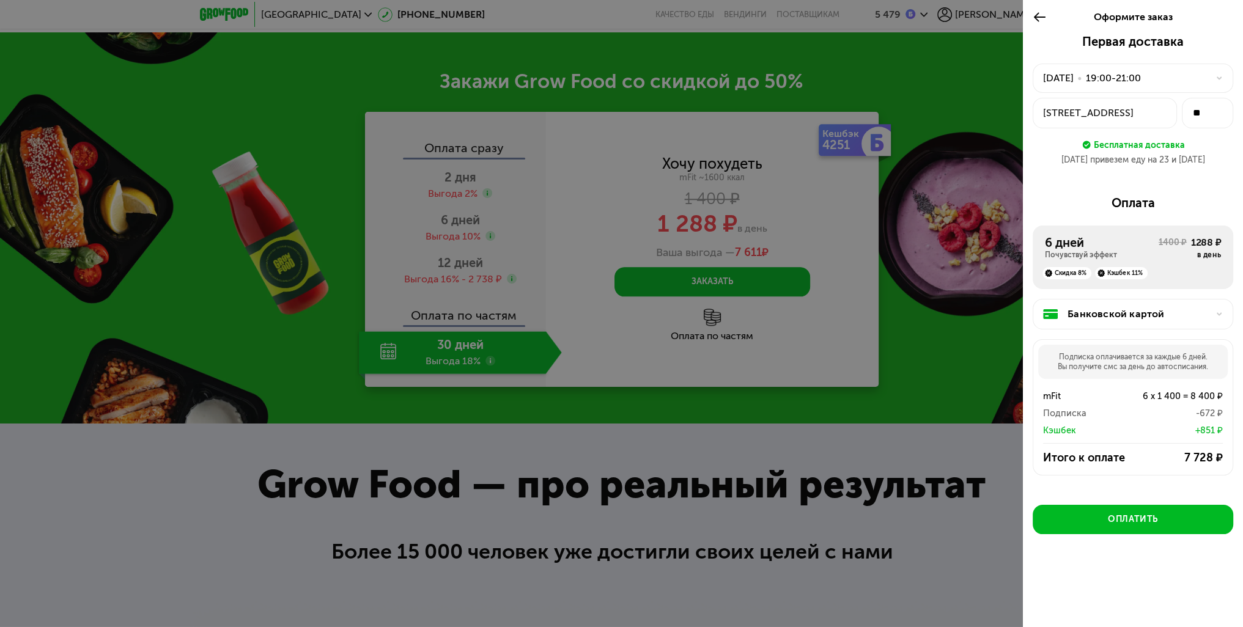
click at [1182, 318] on div "Банковской картой" at bounding box center [1137, 314] width 141 height 15
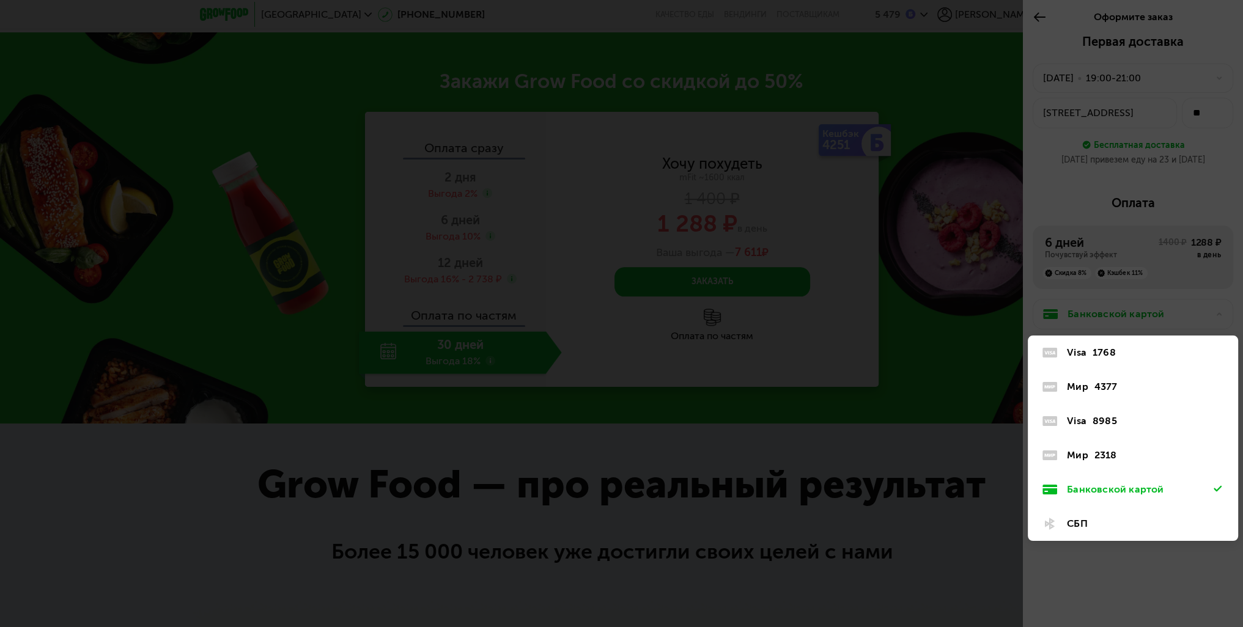
click at [1114, 455] on div "2318" at bounding box center [1105, 455] width 23 height 15
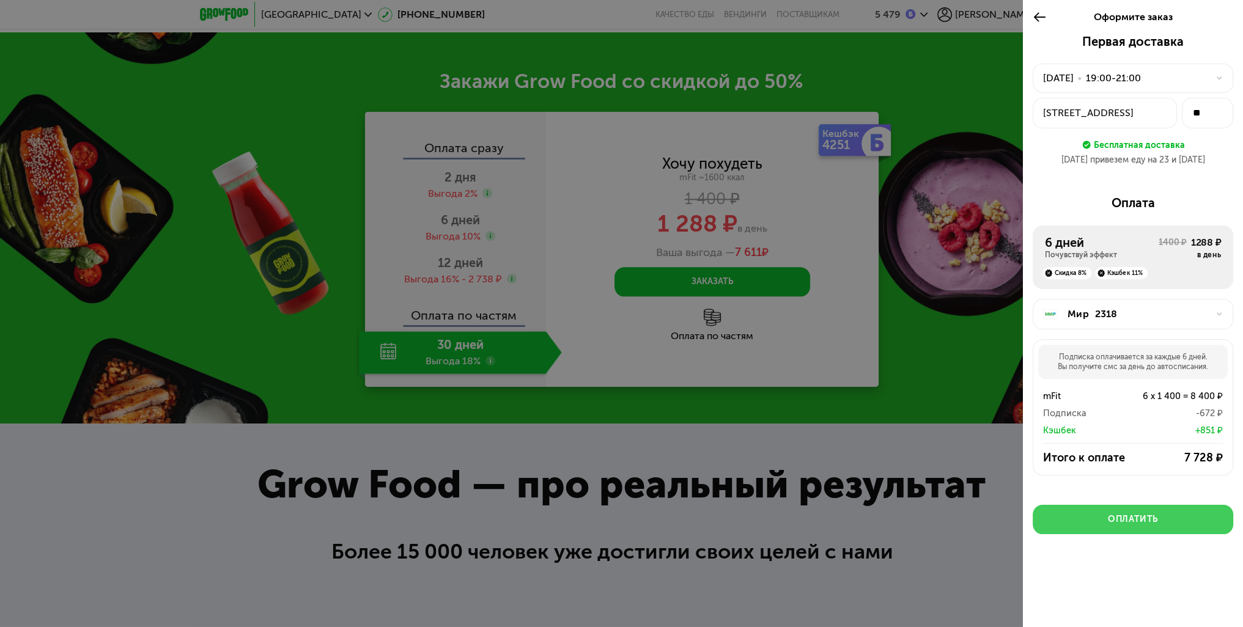
click at [1142, 516] on div "Оплатить" at bounding box center [1133, 519] width 50 height 12
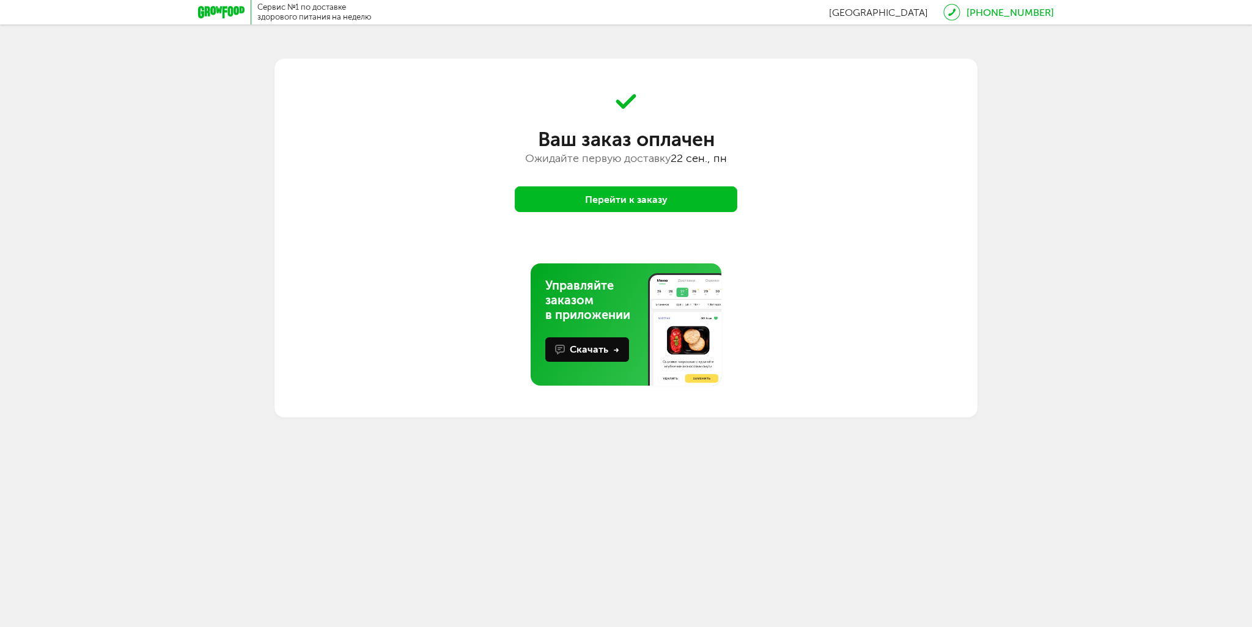
click at [613, 206] on button "Перейти к заказу" at bounding box center [626, 199] width 222 height 26
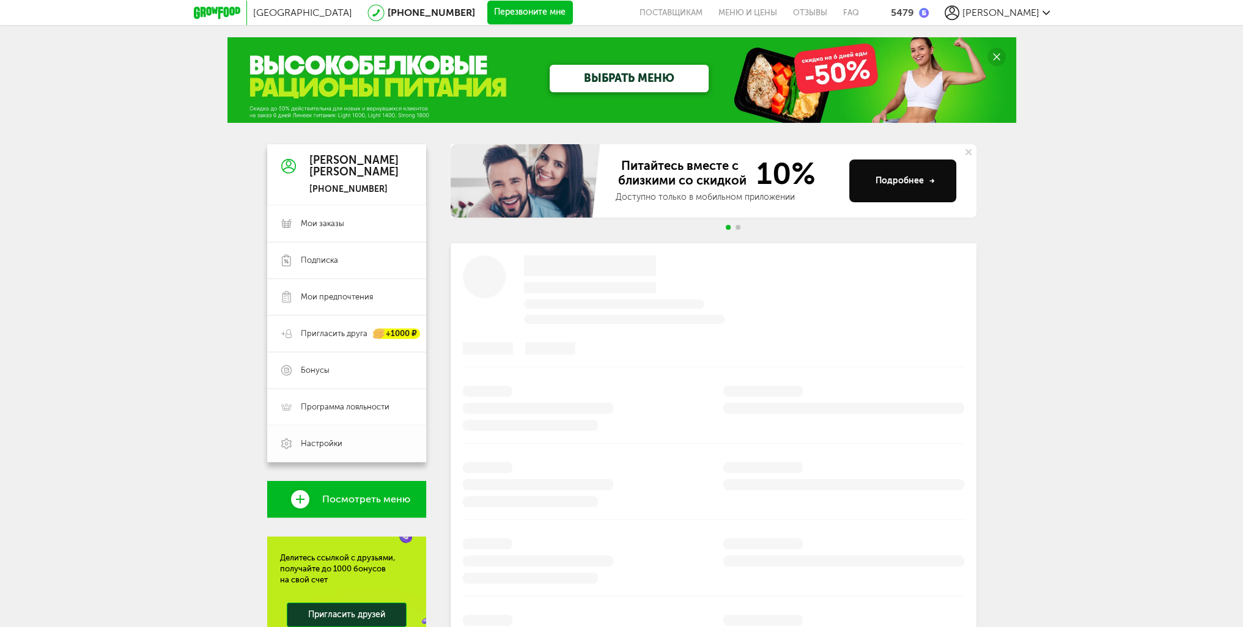
click at [322, 439] on span "Настройки" at bounding box center [322, 443] width 42 height 11
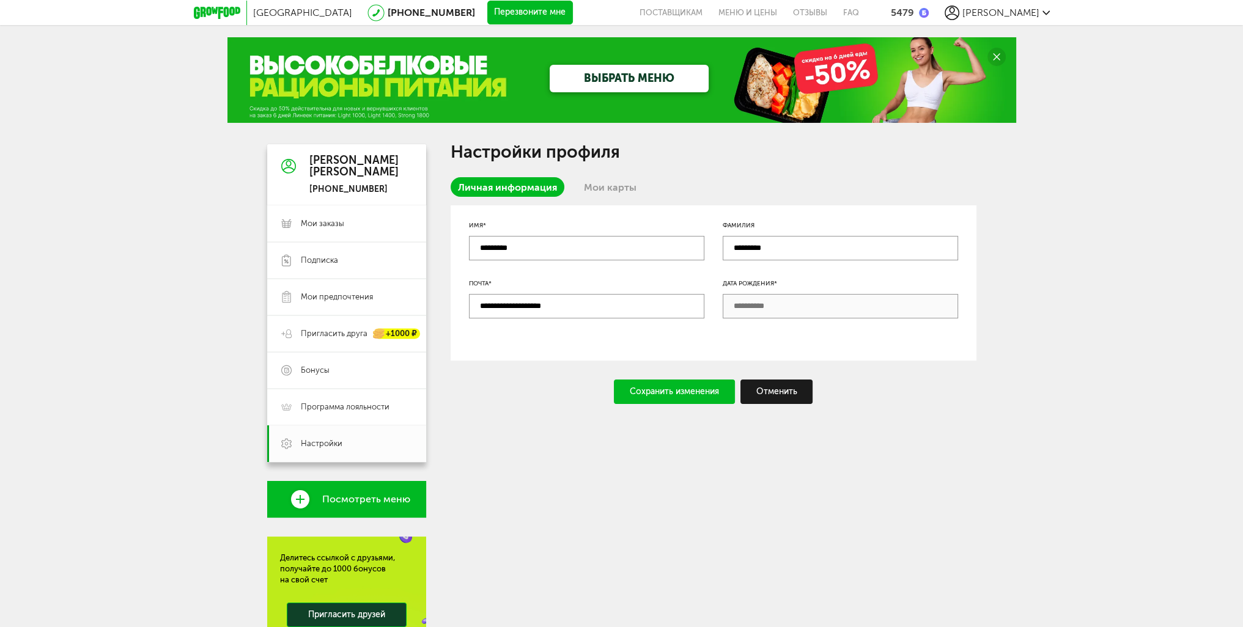
click at [587, 191] on link "Мои карты" at bounding box center [609, 187] width 67 height 20
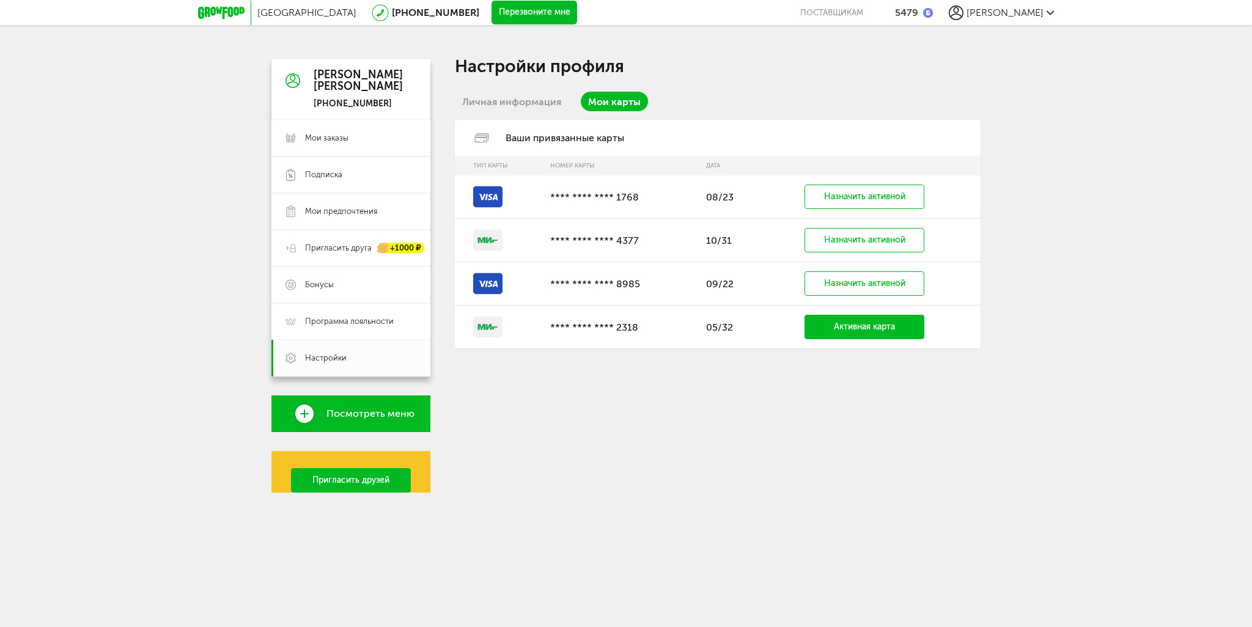
click at [760, 219] on td "Назначить активной" at bounding box center [870, 196] width 220 height 43
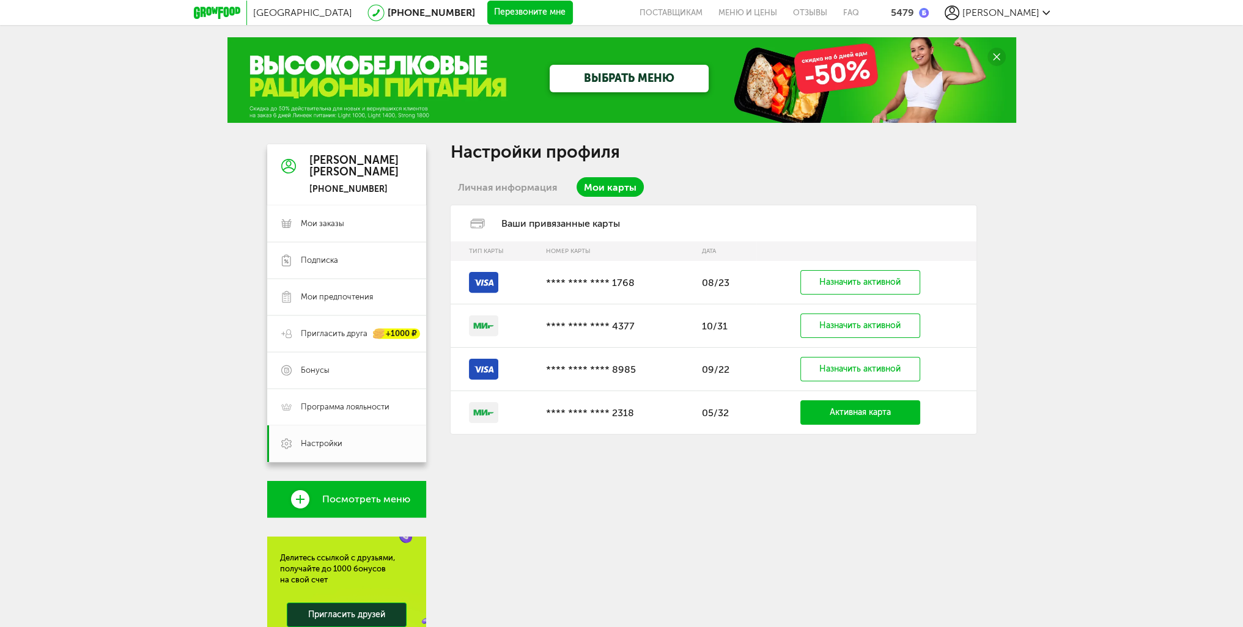
drag, startPoint x: 501, startPoint y: 360, endPoint x: 487, endPoint y: 366, distance: 15.1
drag, startPoint x: 487, startPoint y: 366, endPoint x: 469, endPoint y: 285, distance: 82.0
click at [469, 285] on rect at bounding box center [483, 282] width 29 height 21
click at [477, 235] on div "Ваши привязанные карты" at bounding box center [713, 223] width 526 height 36
click at [477, 221] on icon at bounding box center [477, 224] width 29 height 10
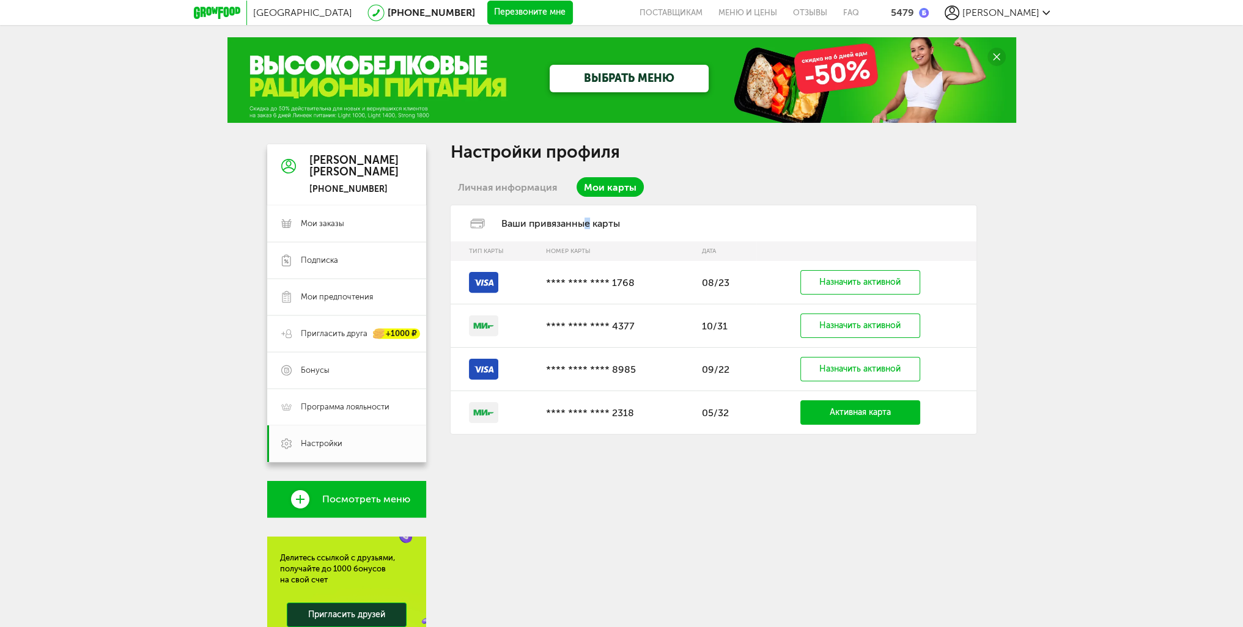
drag, startPoint x: 545, startPoint y: 220, endPoint x: 552, endPoint y: 220, distance: 6.7
click at [551, 220] on div "Ваши привязанные карты" at bounding box center [713, 223] width 526 height 36
click at [595, 192] on link "Мои карты" at bounding box center [609, 187] width 67 height 20
click at [575, 237] on div "Ваши привязанные карты" at bounding box center [713, 223] width 526 height 36
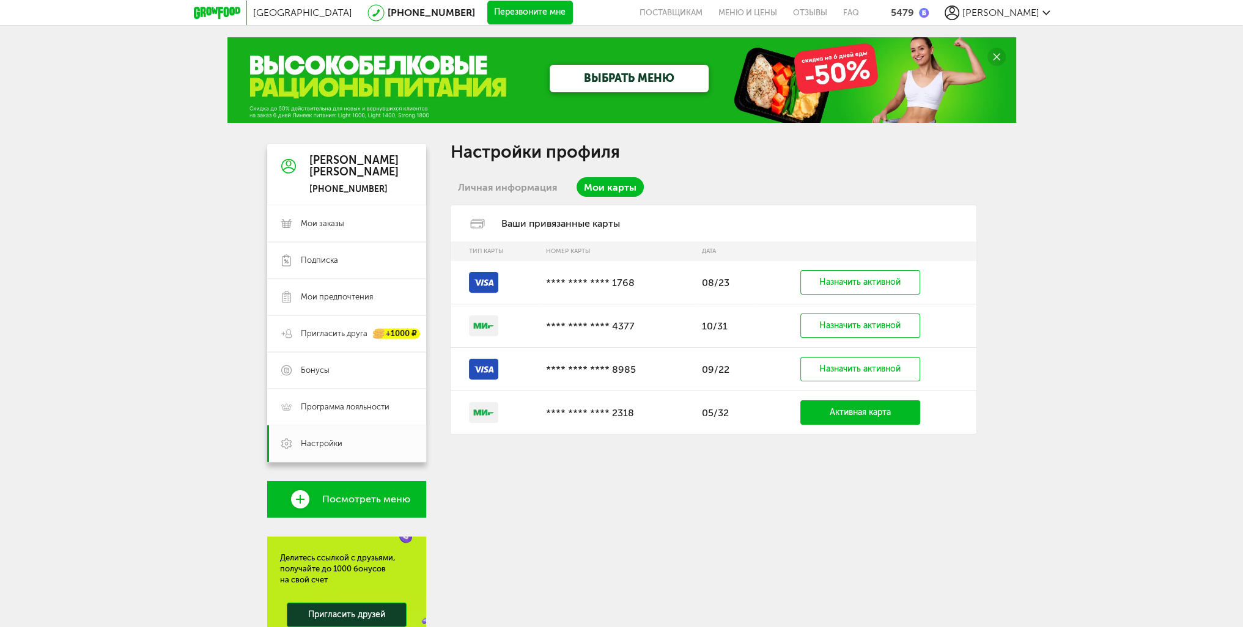
click at [515, 369] on td at bounding box center [494, 369] width 89 height 43
drag, startPoint x: 487, startPoint y: 360, endPoint x: 715, endPoint y: 382, distance: 229.1
click at [714, 382] on tr "**** **** **** 8985 09/22 Назначить активной" at bounding box center [713, 369] width 526 height 43
drag, startPoint x: 717, startPoint y: 375, endPoint x: 719, endPoint y: 358, distance: 17.8
click at [717, 375] on td "09/22" at bounding box center [726, 369] width 61 height 43
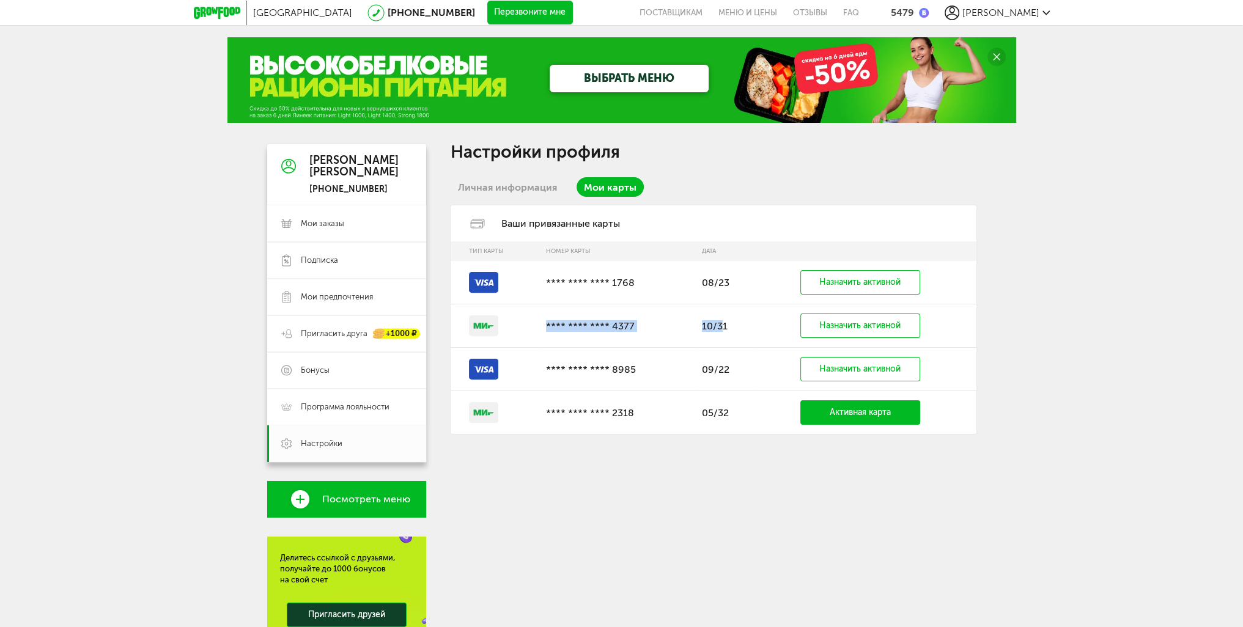
drag, startPoint x: 721, startPoint y: 333, endPoint x: 562, endPoint y: 326, distance: 159.1
click at [545, 328] on tr "**** **** **** 4377 10/31 Назначить активной" at bounding box center [713, 325] width 526 height 43
click at [726, 282] on td "08/23" at bounding box center [726, 282] width 61 height 43
click at [753, 360] on td "09/22" at bounding box center [726, 369] width 61 height 43
click at [752, 380] on td "09/22" at bounding box center [726, 369] width 61 height 43
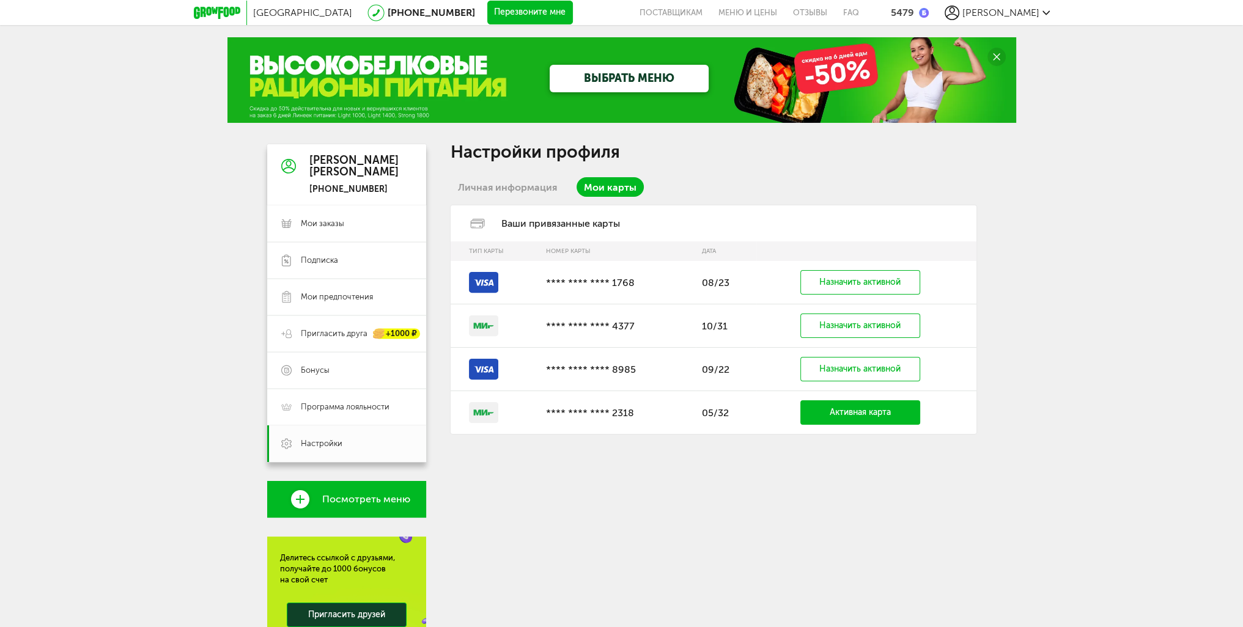
click at [473, 425] on icon at bounding box center [483, 412] width 29 height 31
click at [479, 419] on rect at bounding box center [483, 412] width 29 height 21
click at [328, 227] on span "Мои заказы" at bounding box center [322, 223] width 43 height 11
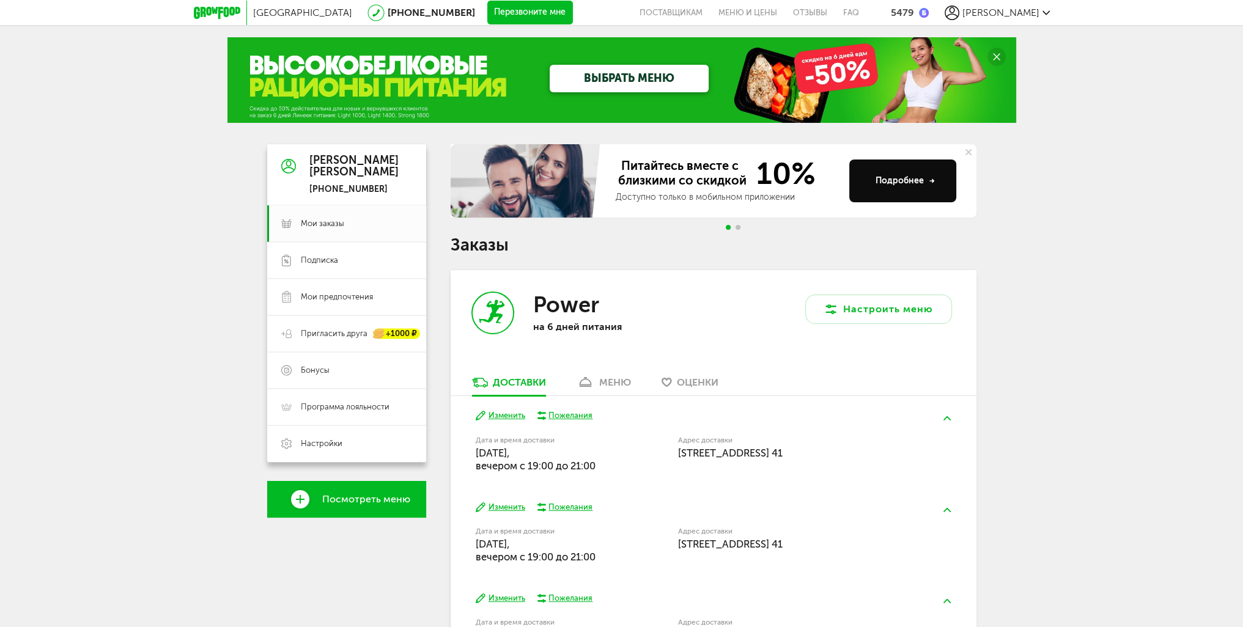
click at [739, 226] on span "Go to slide 2" at bounding box center [737, 227] width 5 height 5
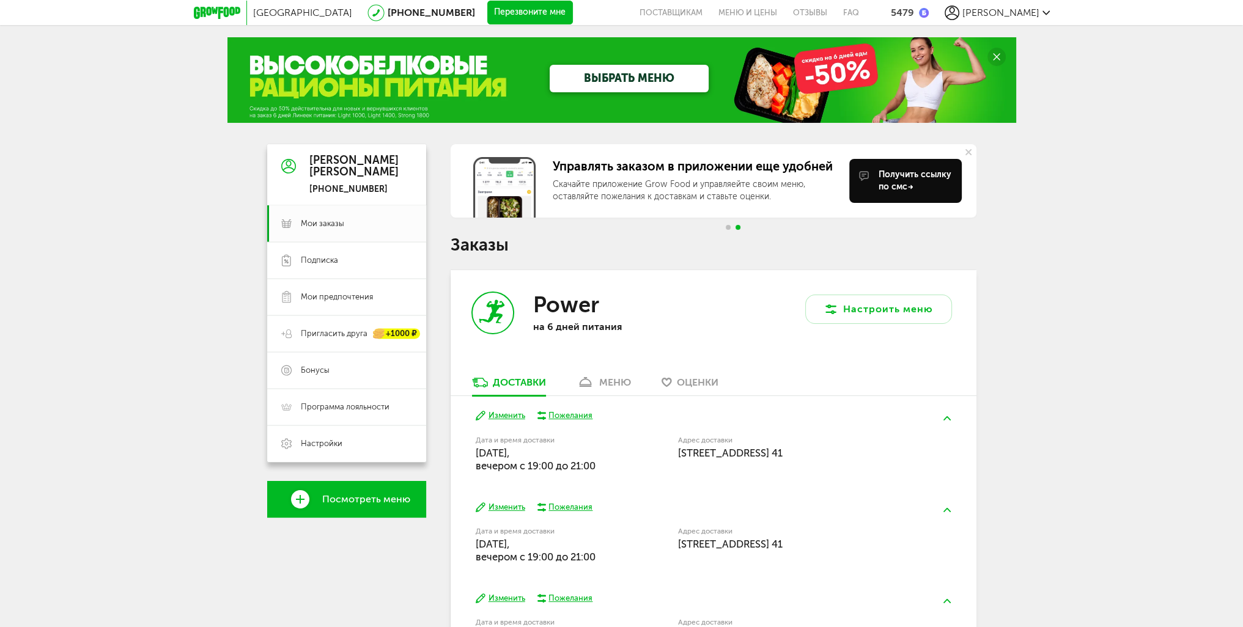
click at [727, 228] on span "Go to slide 1" at bounding box center [728, 227] width 5 height 5
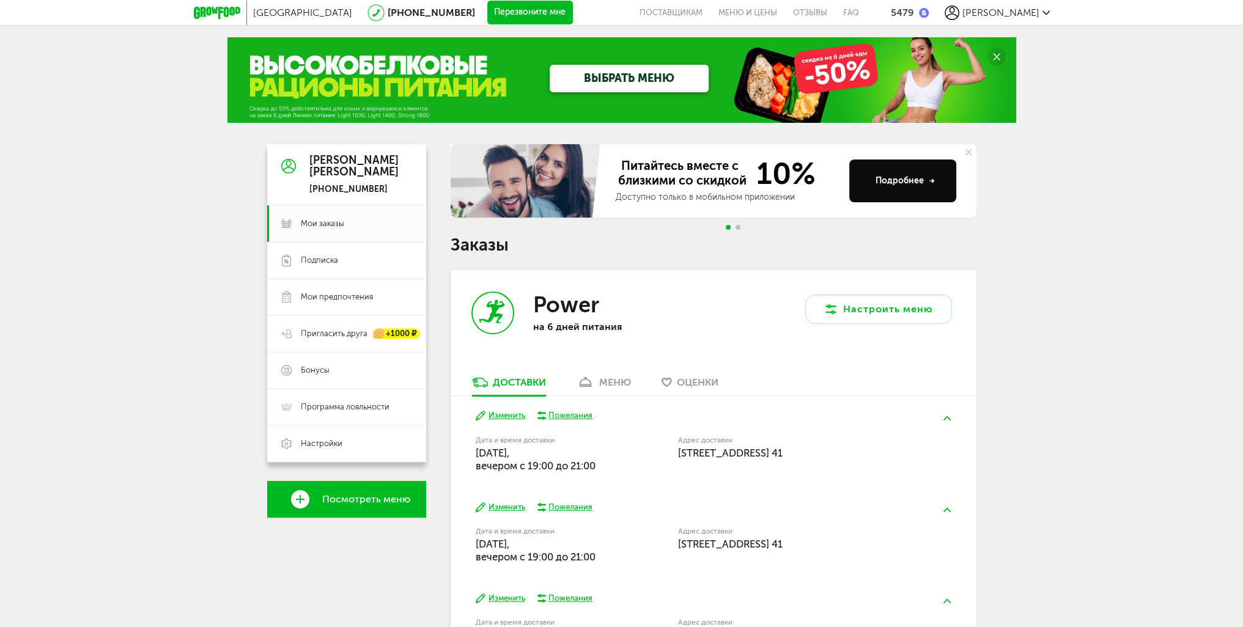
click at [880, 194] on button "Подробнее" at bounding box center [902, 181] width 107 height 43
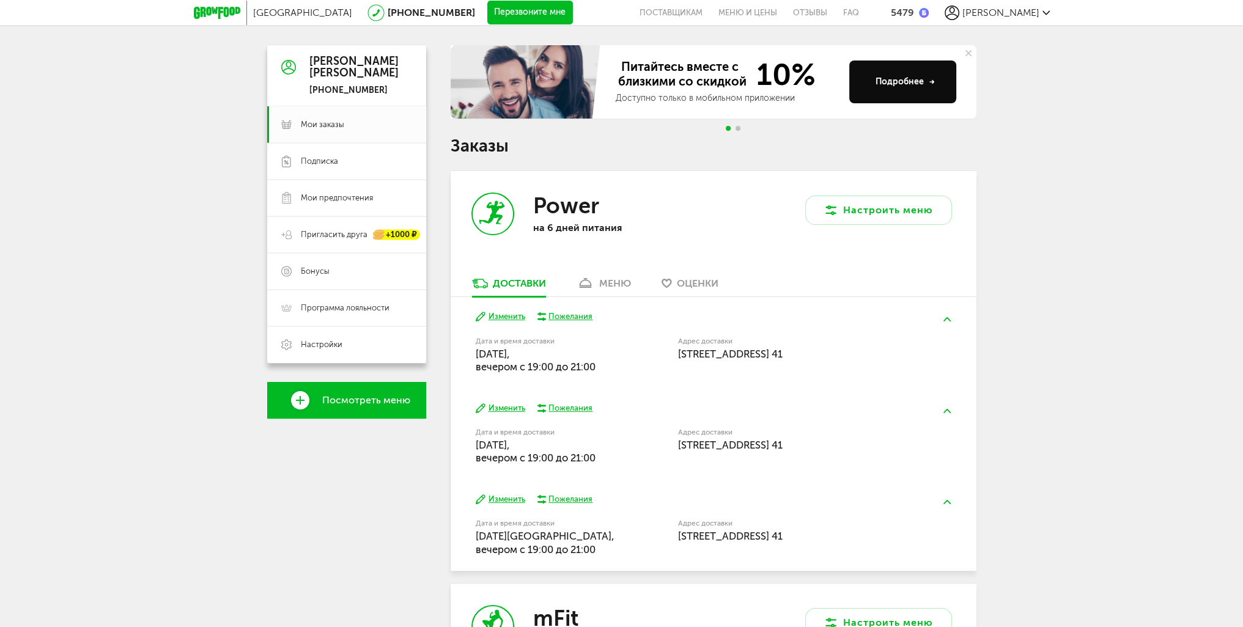
scroll to position [90, 0]
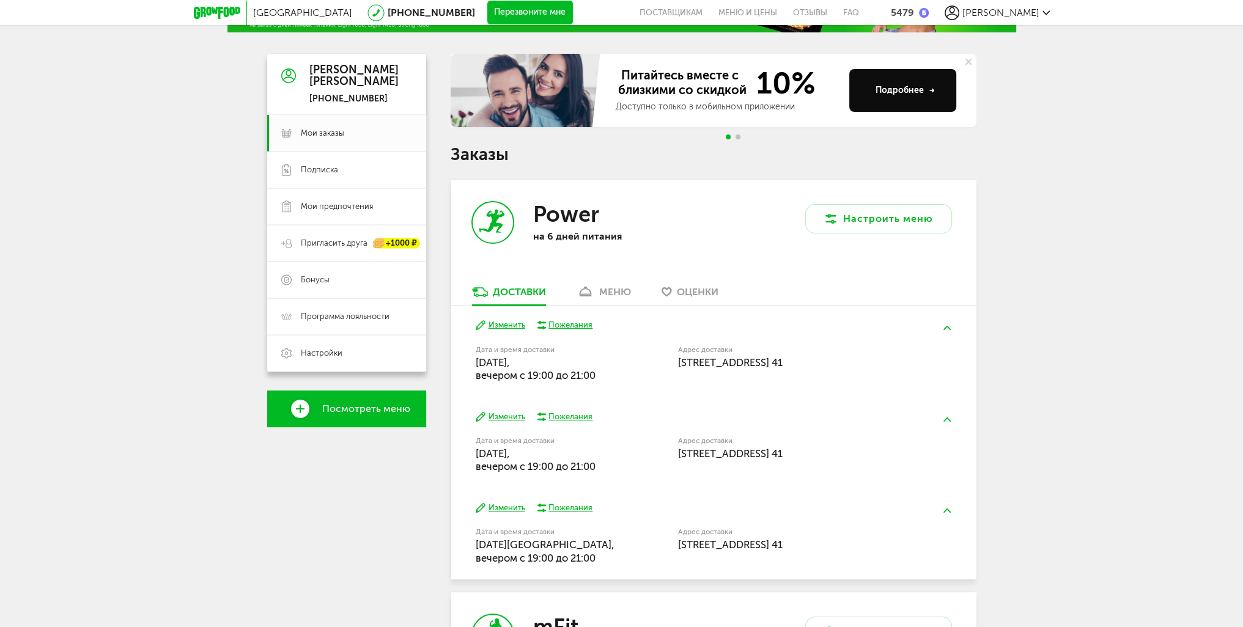
click at [601, 293] on div "меню" at bounding box center [615, 292] width 32 height 12
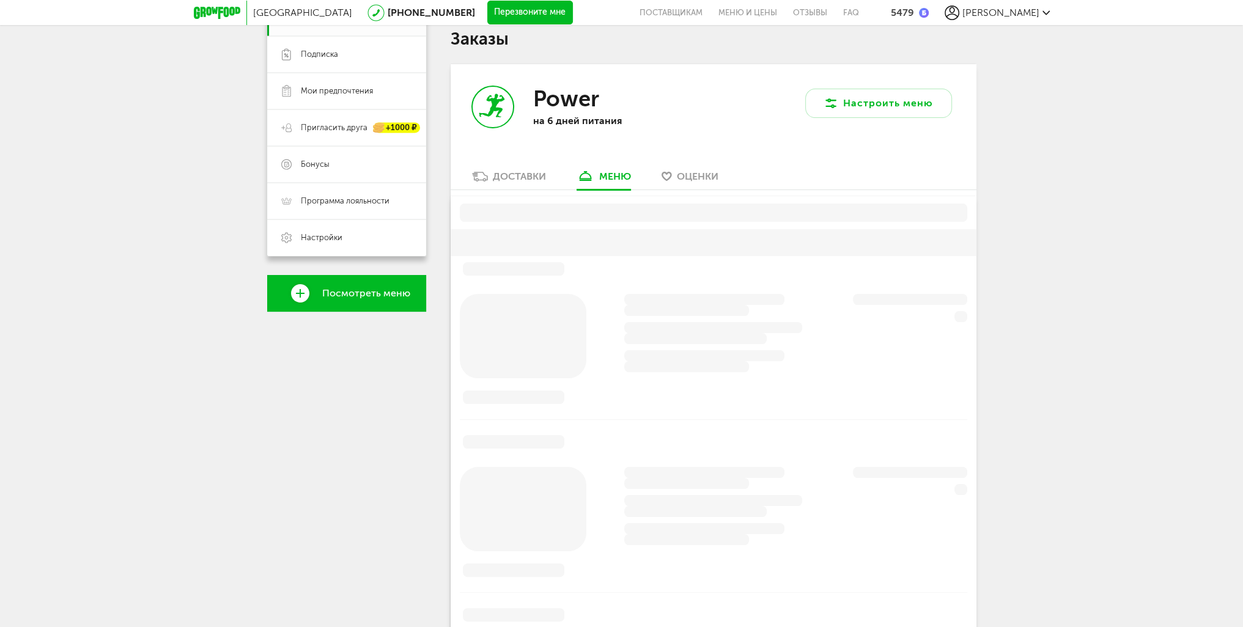
scroll to position [240, 0]
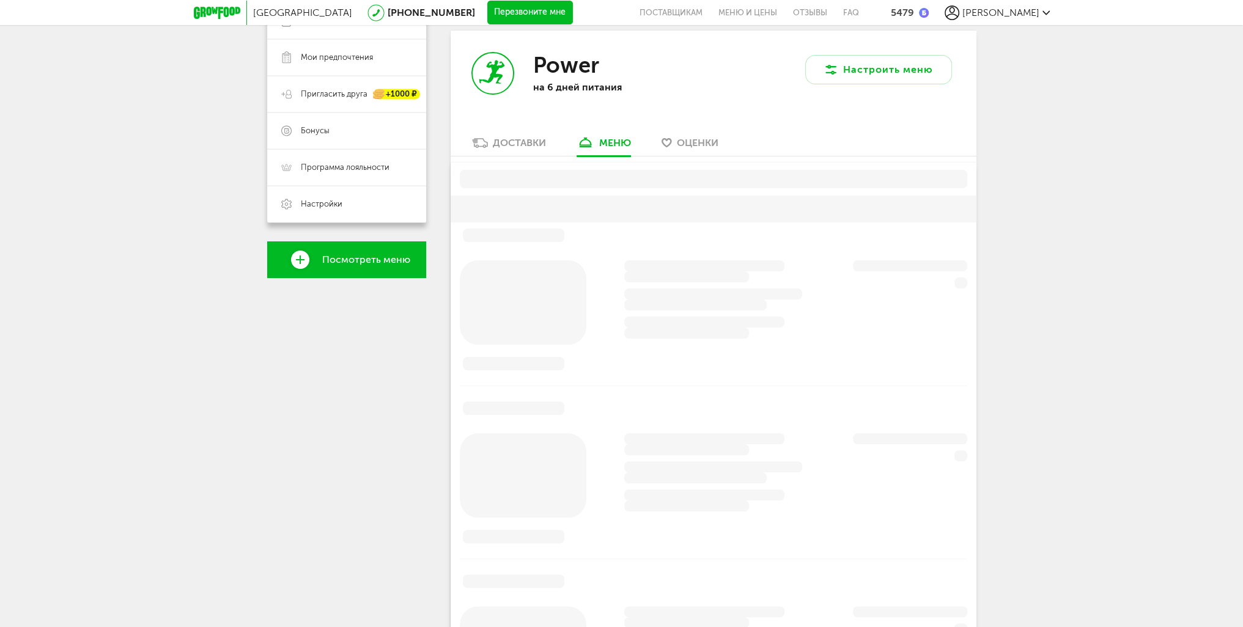
click at [514, 147] on div "Доставки" at bounding box center [519, 143] width 53 height 12
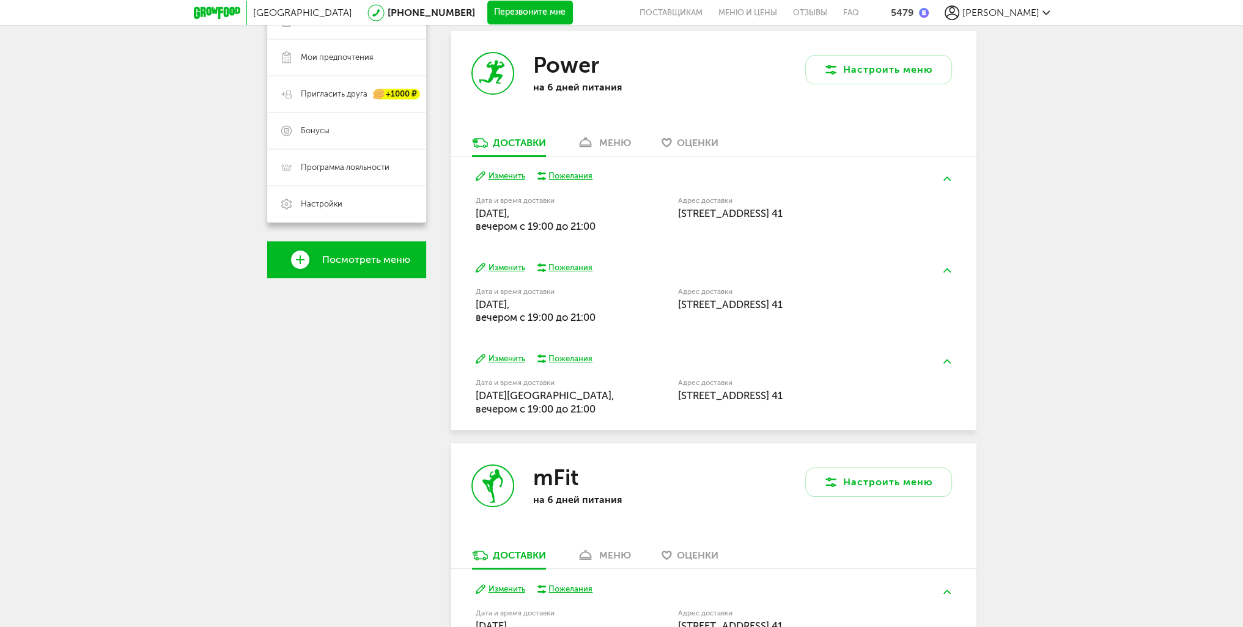
click at [614, 138] on div "меню" at bounding box center [615, 143] width 32 height 12
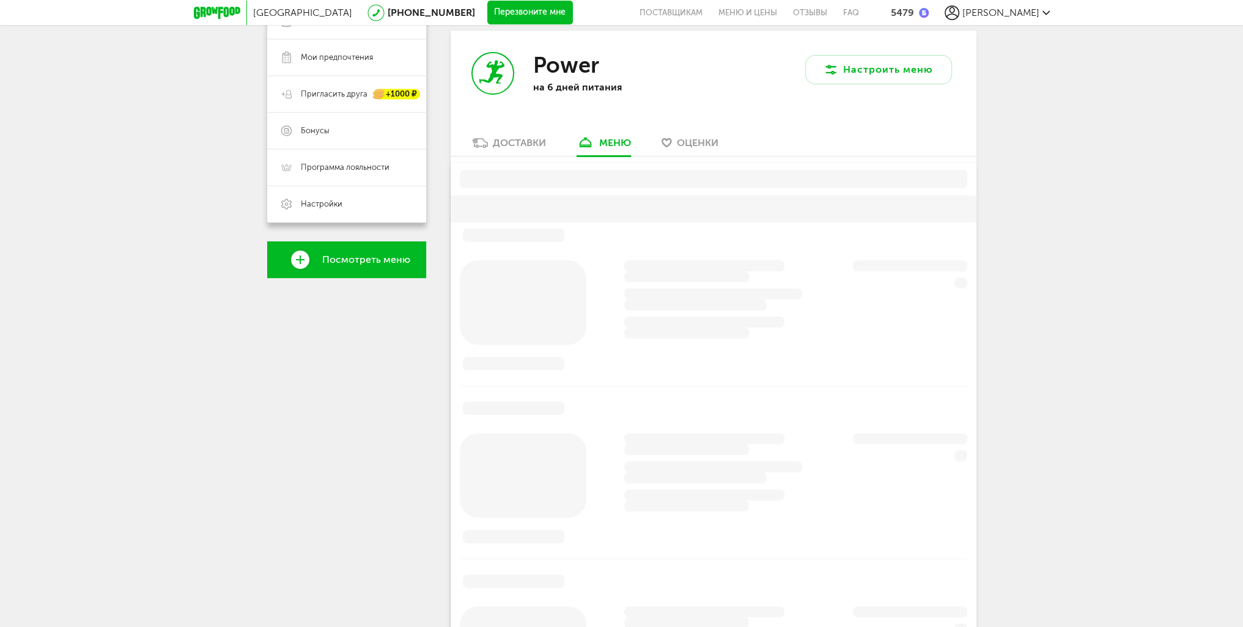
click at [525, 140] on div "Доставки" at bounding box center [519, 143] width 53 height 12
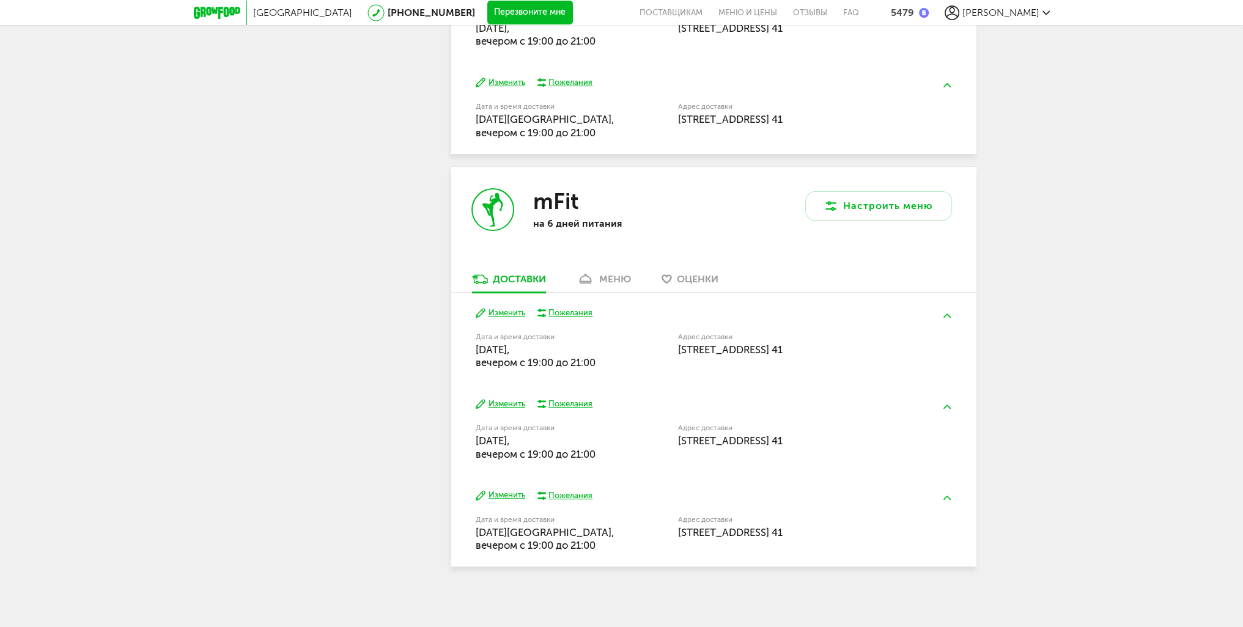
scroll to position [518, 0]
